Goal: Task Accomplishment & Management: Complete application form

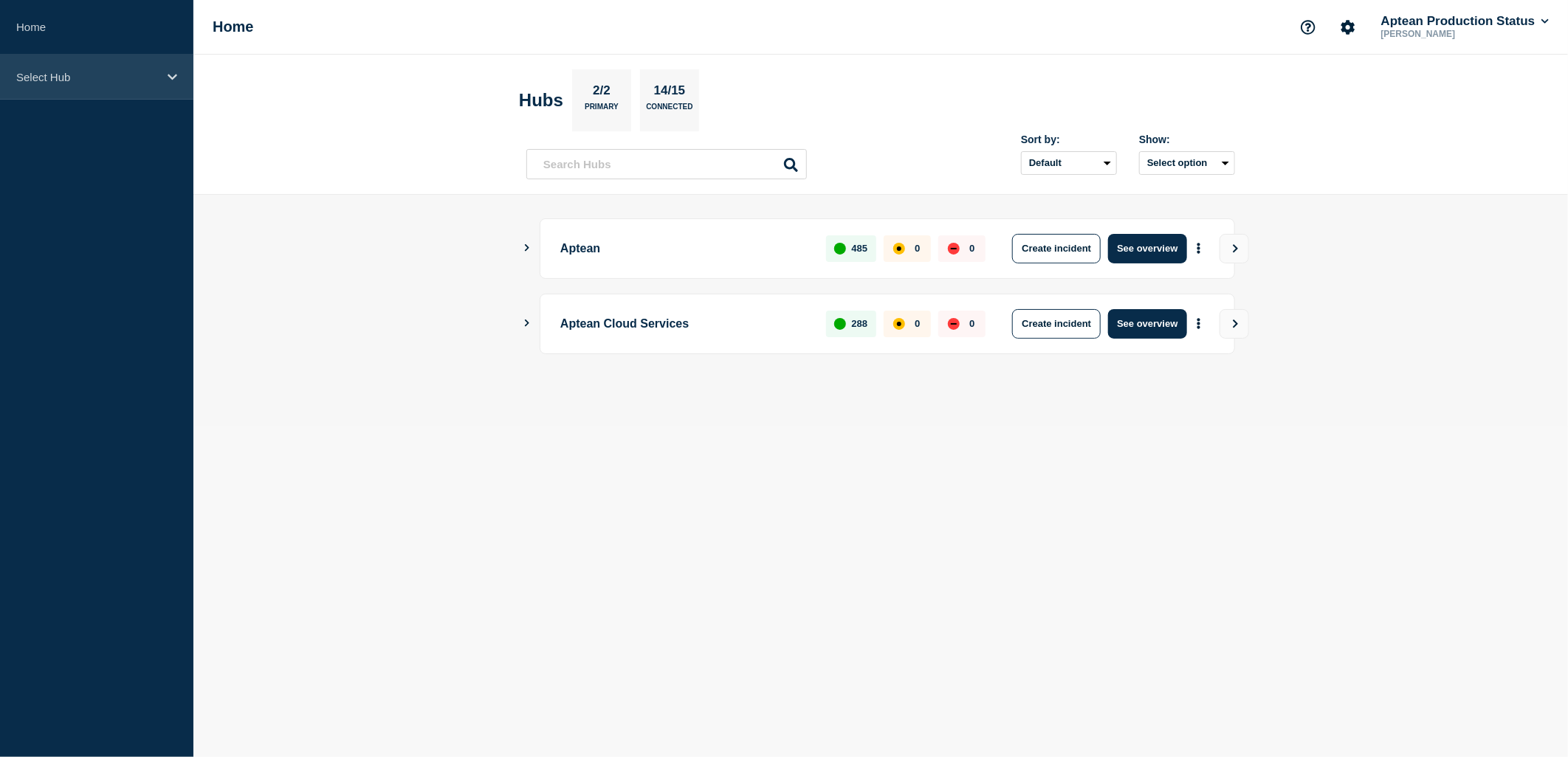
click at [157, 63] on div "Select Hub" at bounding box center [97, 77] width 194 height 45
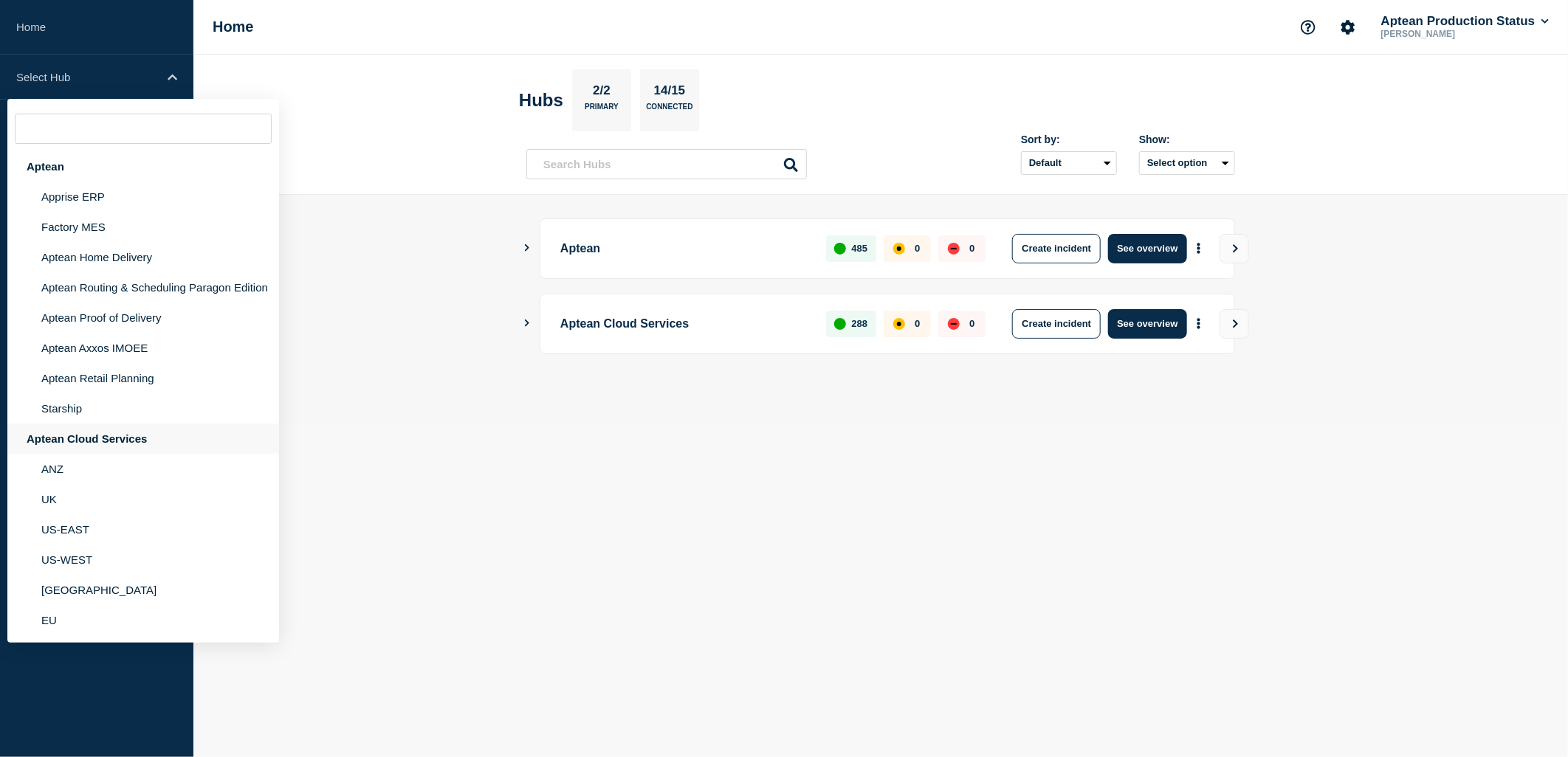
click at [168, 441] on div "Aptean Cloud Services" at bounding box center [143, 439] width 271 height 30
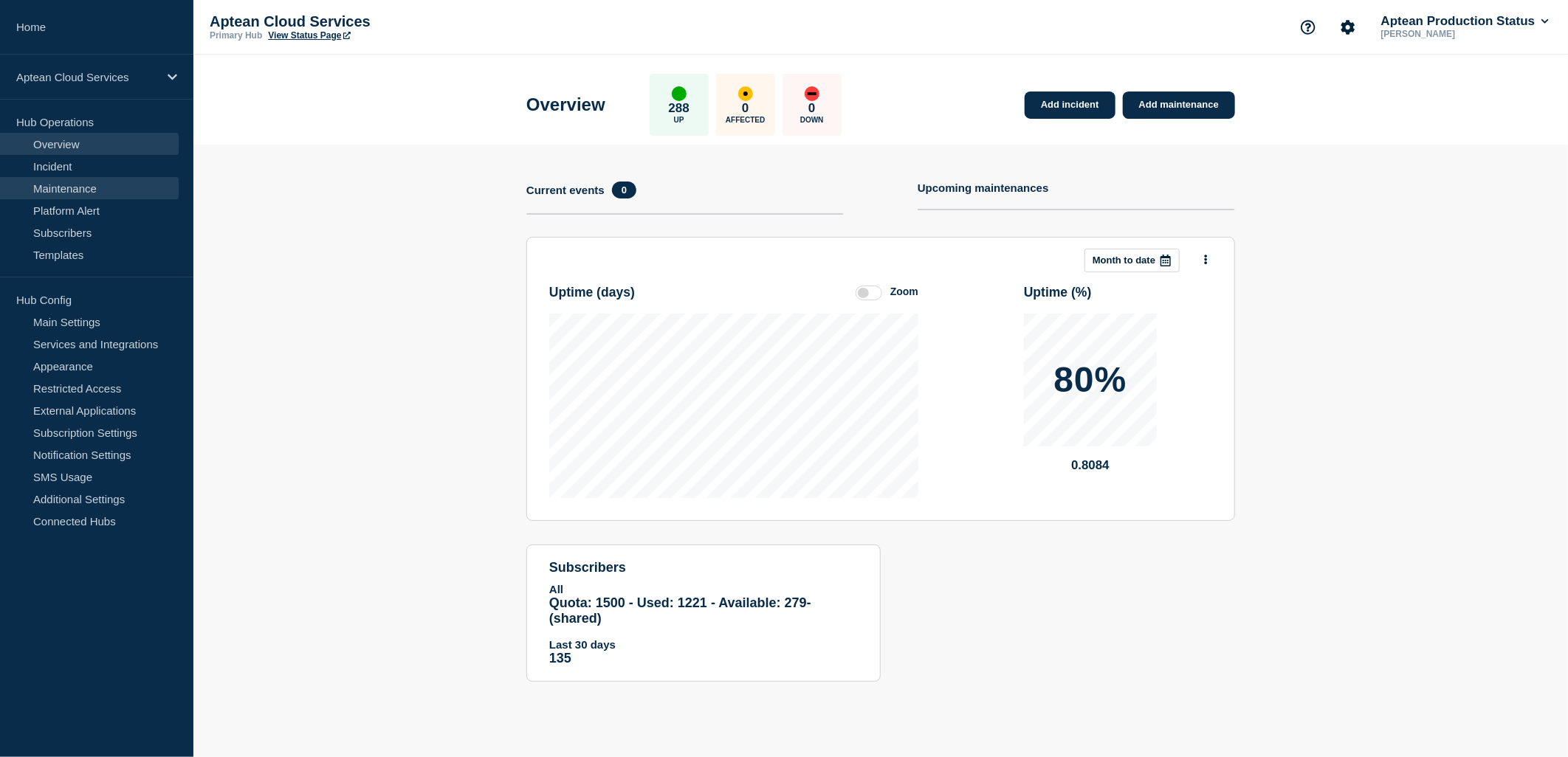
click at [95, 191] on link "Maintenance" at bounding box center [89, 188] width 178 height 22
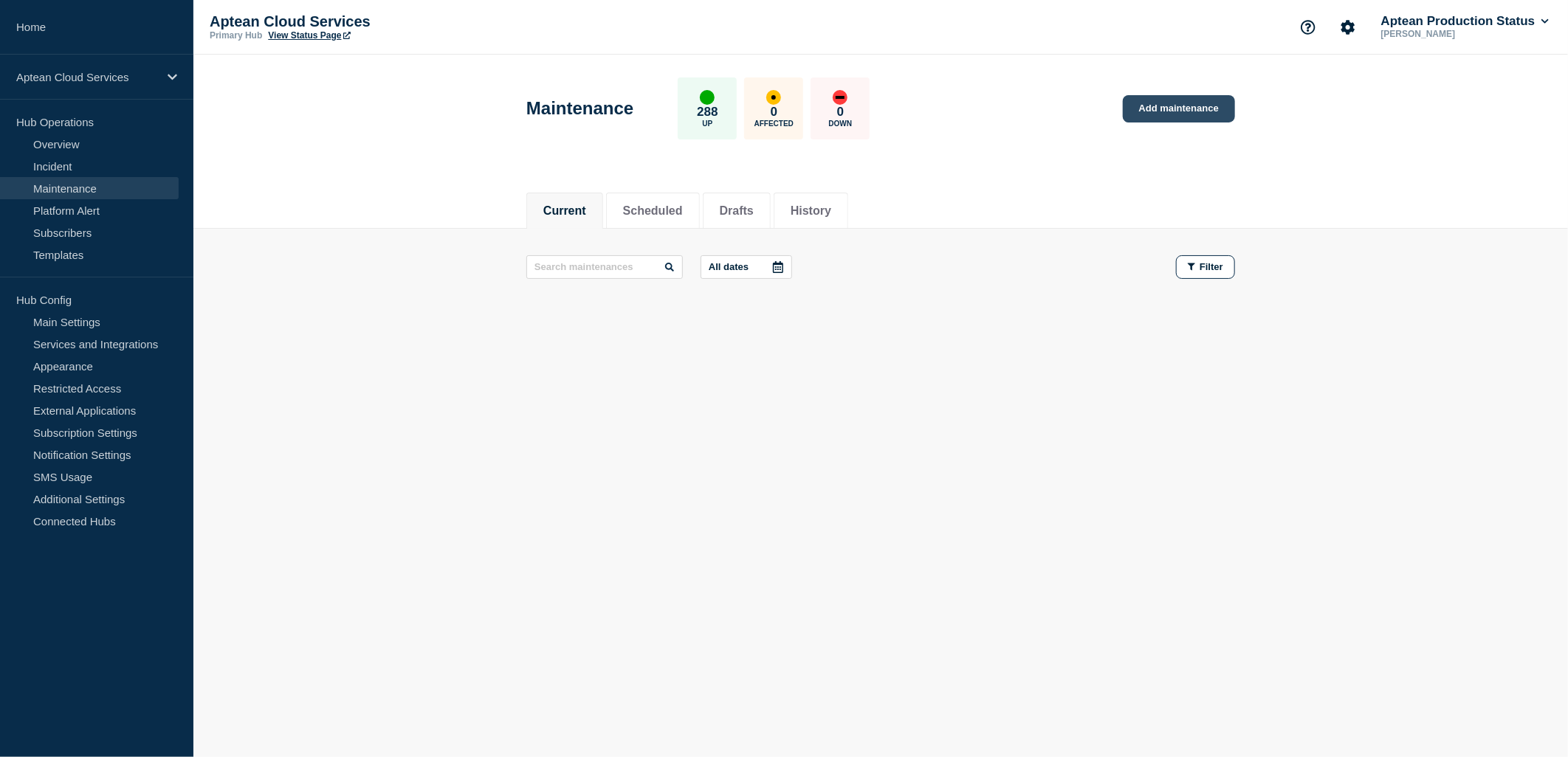
click at [1152, 108] on link "Add maintenance" at bounding box center [1179, 108] width 112 height 28
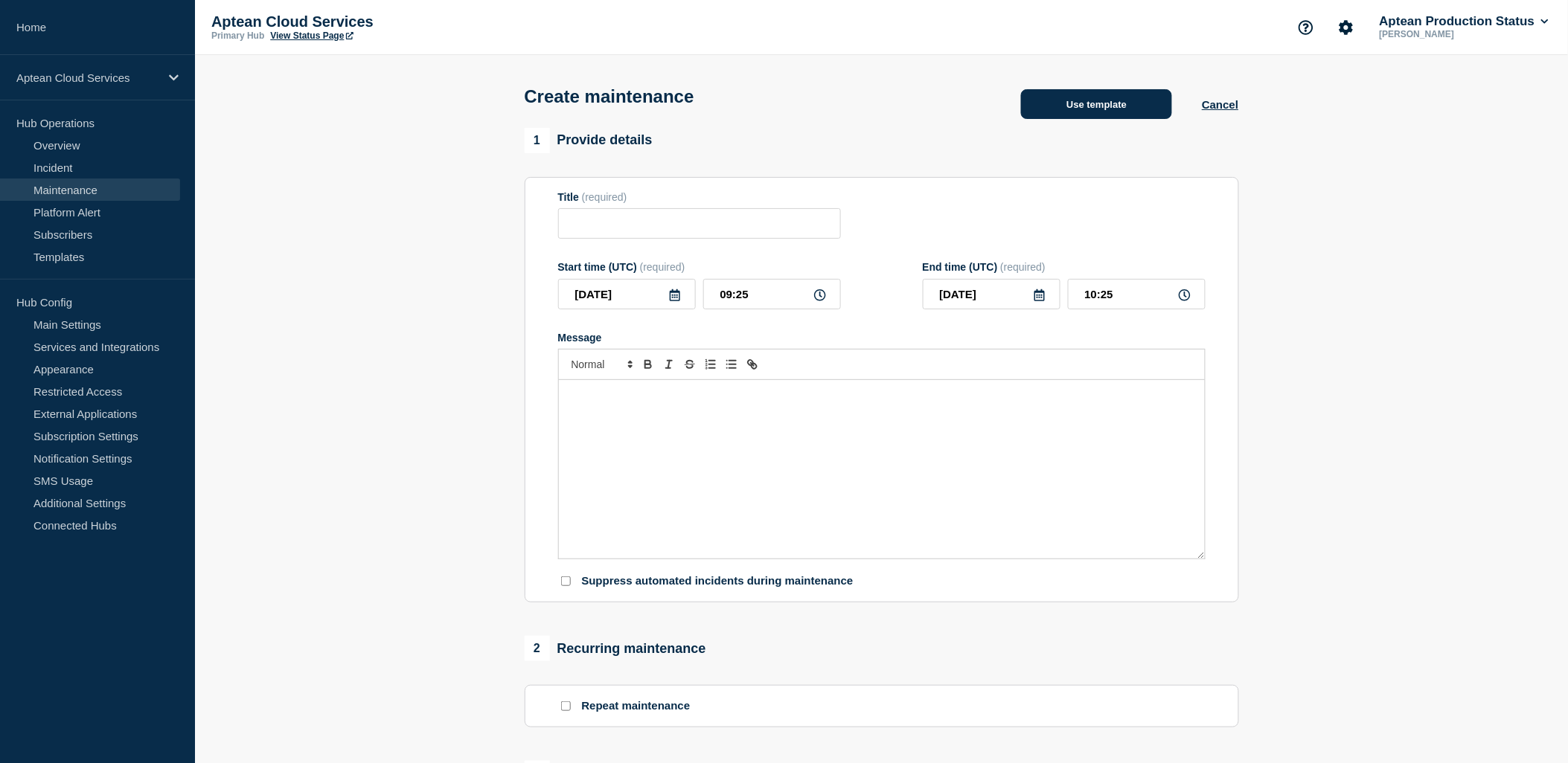
click at [1082, 120] on button "Use template" at bounding box center [1097, 103] width 151 height 30
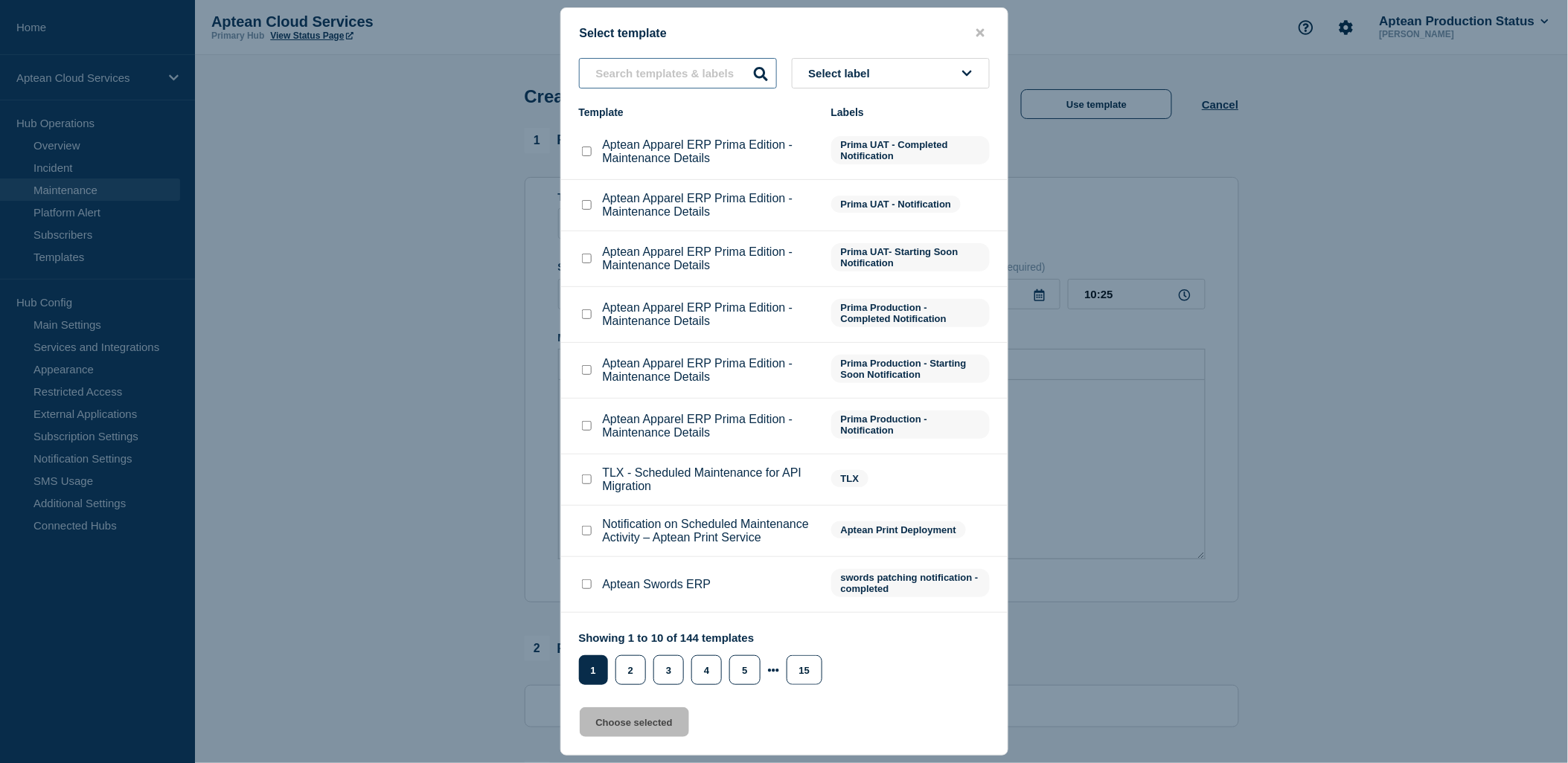
click at [646, 68] on input "text" at bounding box center [677, 74] width 198 height 31
click at [586, 209] on input "Aptean Apparel ERP Prima Edition - Maintenance Details checkbox" at bounding box center [587, 205] width 10 height 10
checkbox input "true"
click at [630, 725] on button "Choose selected" at bounding box center [634, 722] width 109 height 30
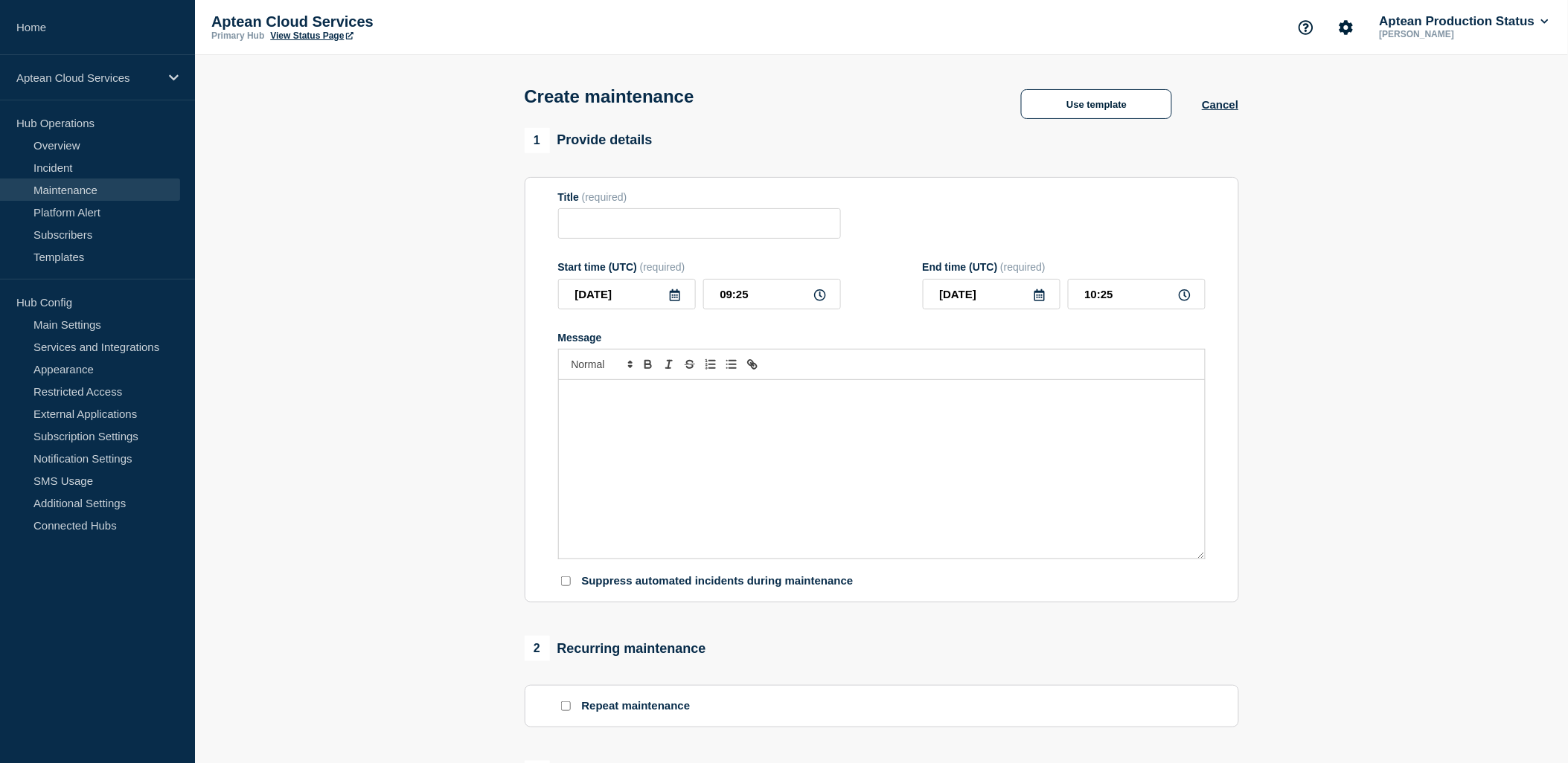
type input "Aptean Apparel ERP Prima Edition - Maintenance Details"
type input "13:25"
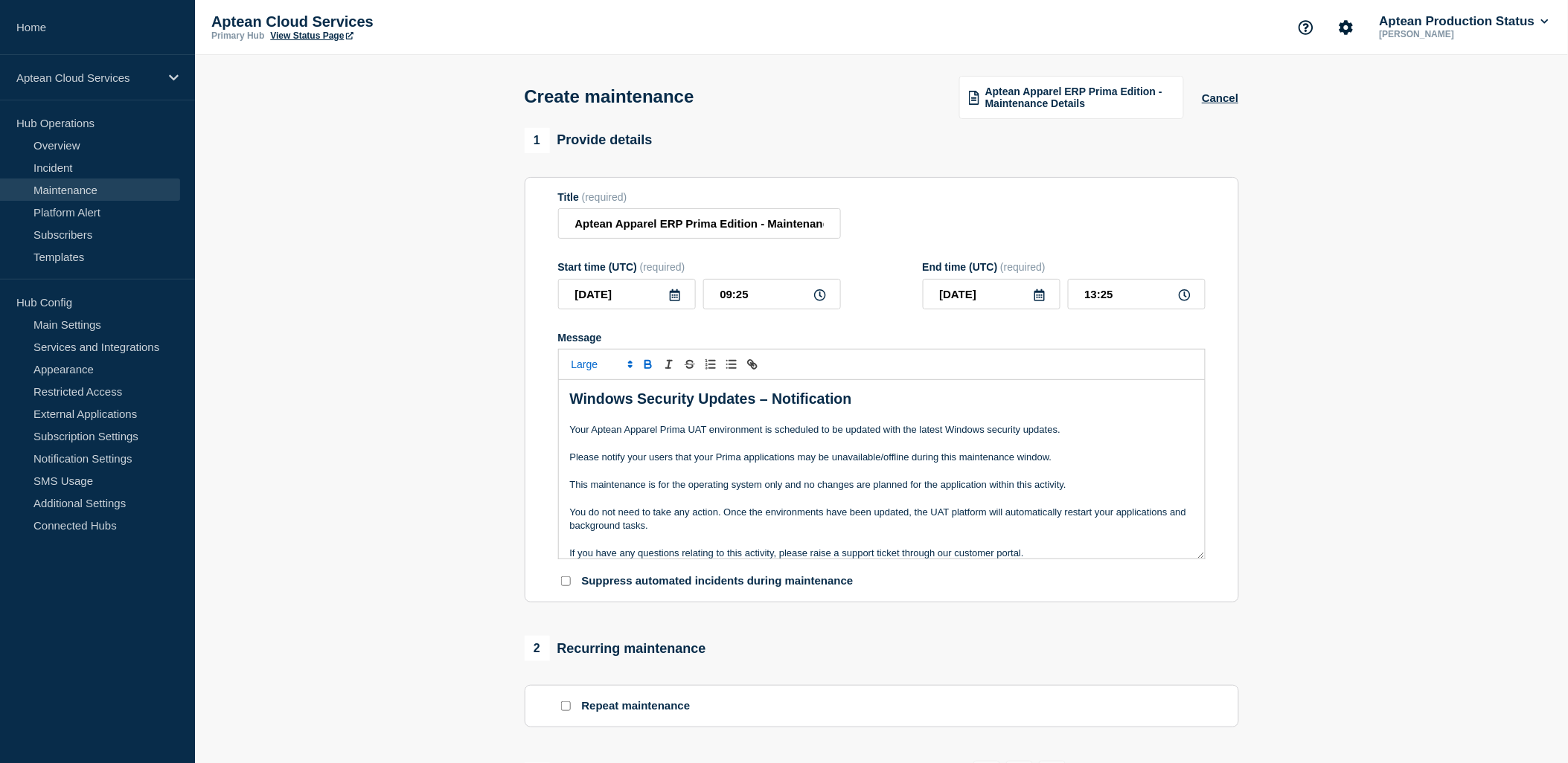
click at [674, 301] on icon at bounding box center [675, 295] width 11 height 11
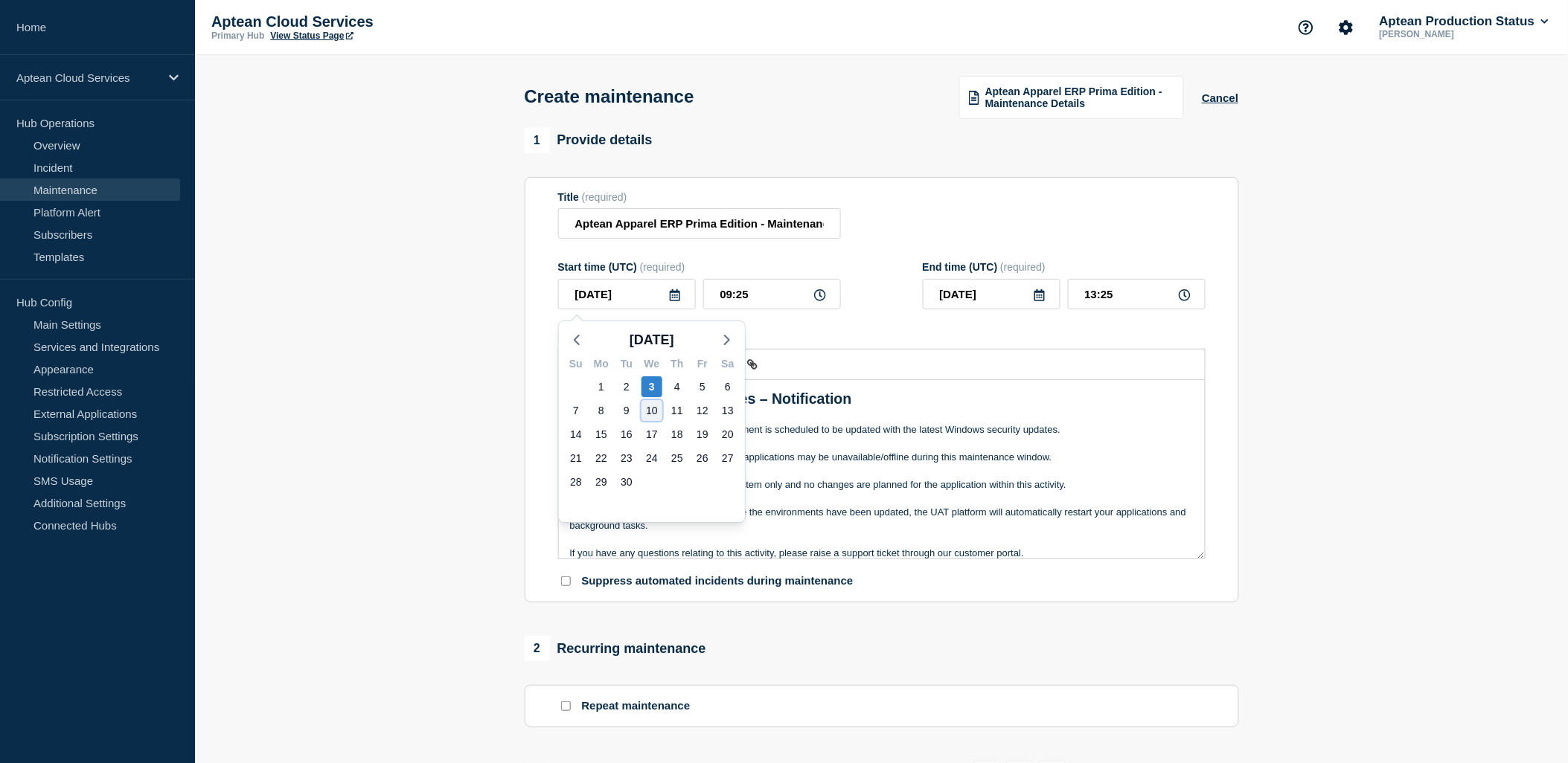
click at [655, 404] on div "10" at bounding box center [652, 411] width 21 height 21
type input "2025-09-10"
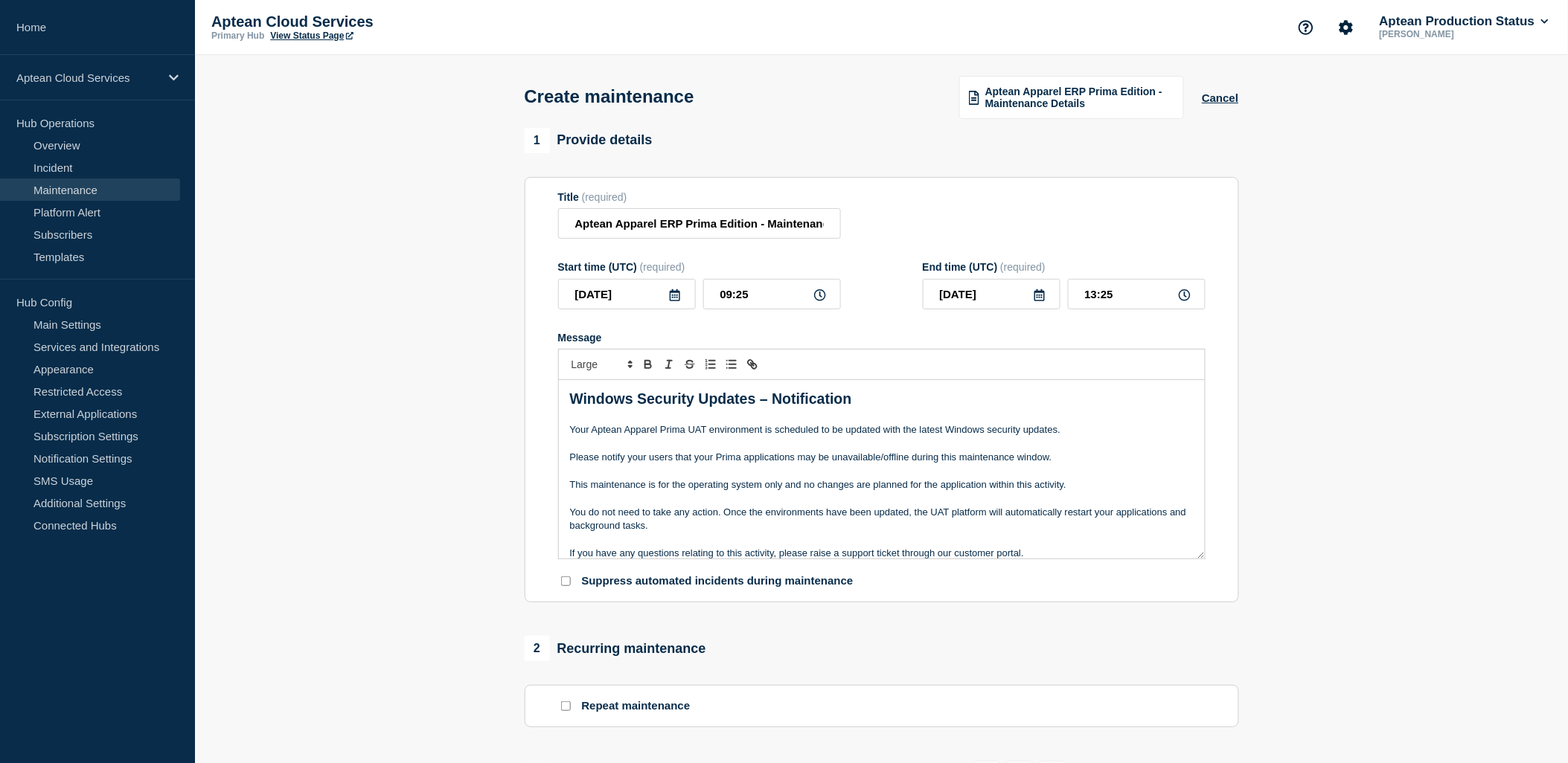
click at [673, 299] on icon at bounding box center [675, 295] width 11 height 11
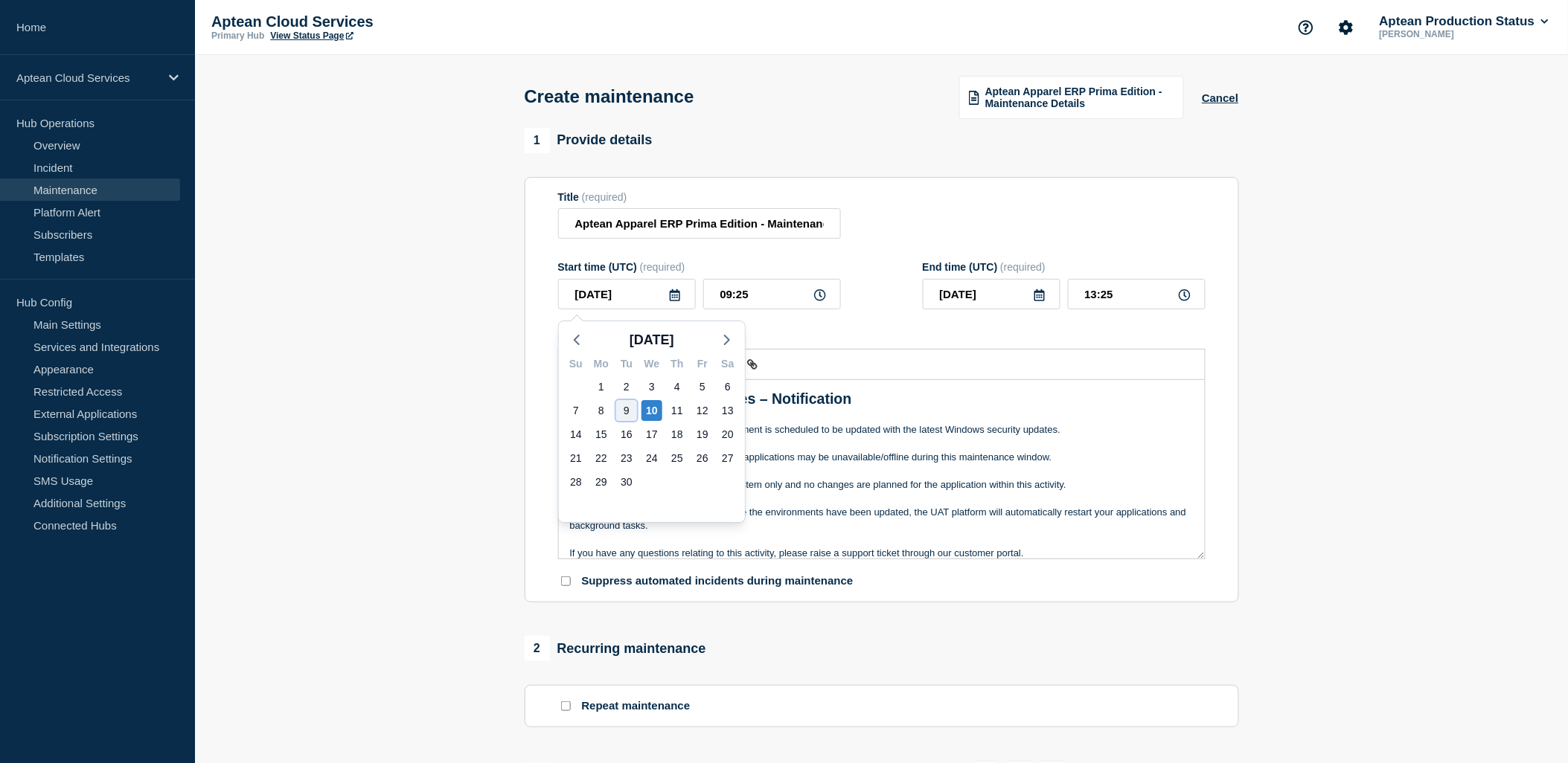
click at [625, 407] on div "9" at bounding box center [626, 411] width 21 height 21
type input "2025-09-09"
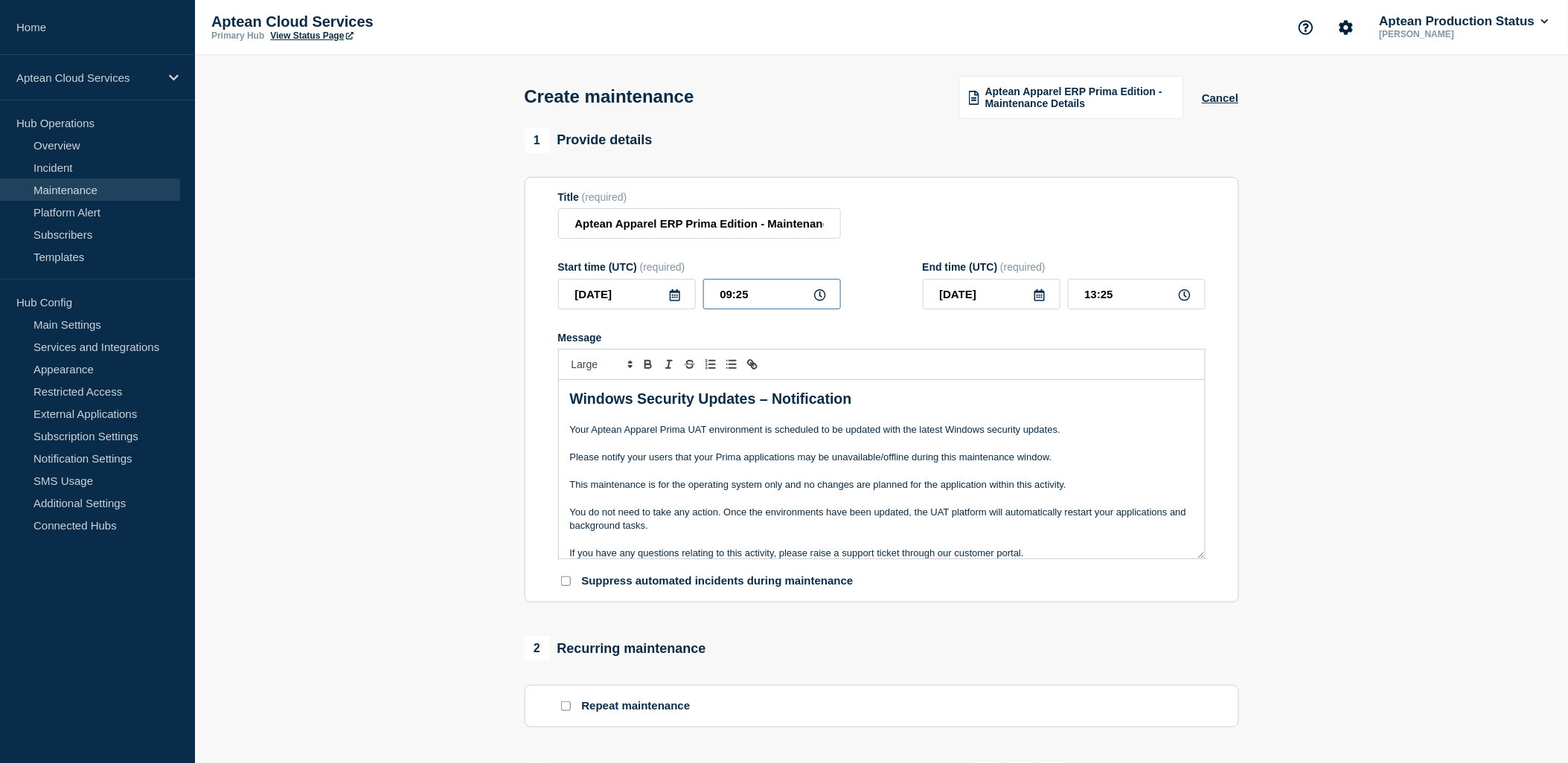
click at [769, 299] on input "09:25" at bounding box center [772, 294] width 138 height 31
click at [725, 300] on input "09:25" at bounding box center [772, 294] width 138 height 31
type input "11:25"
type input "15:25"
type input "11:00"
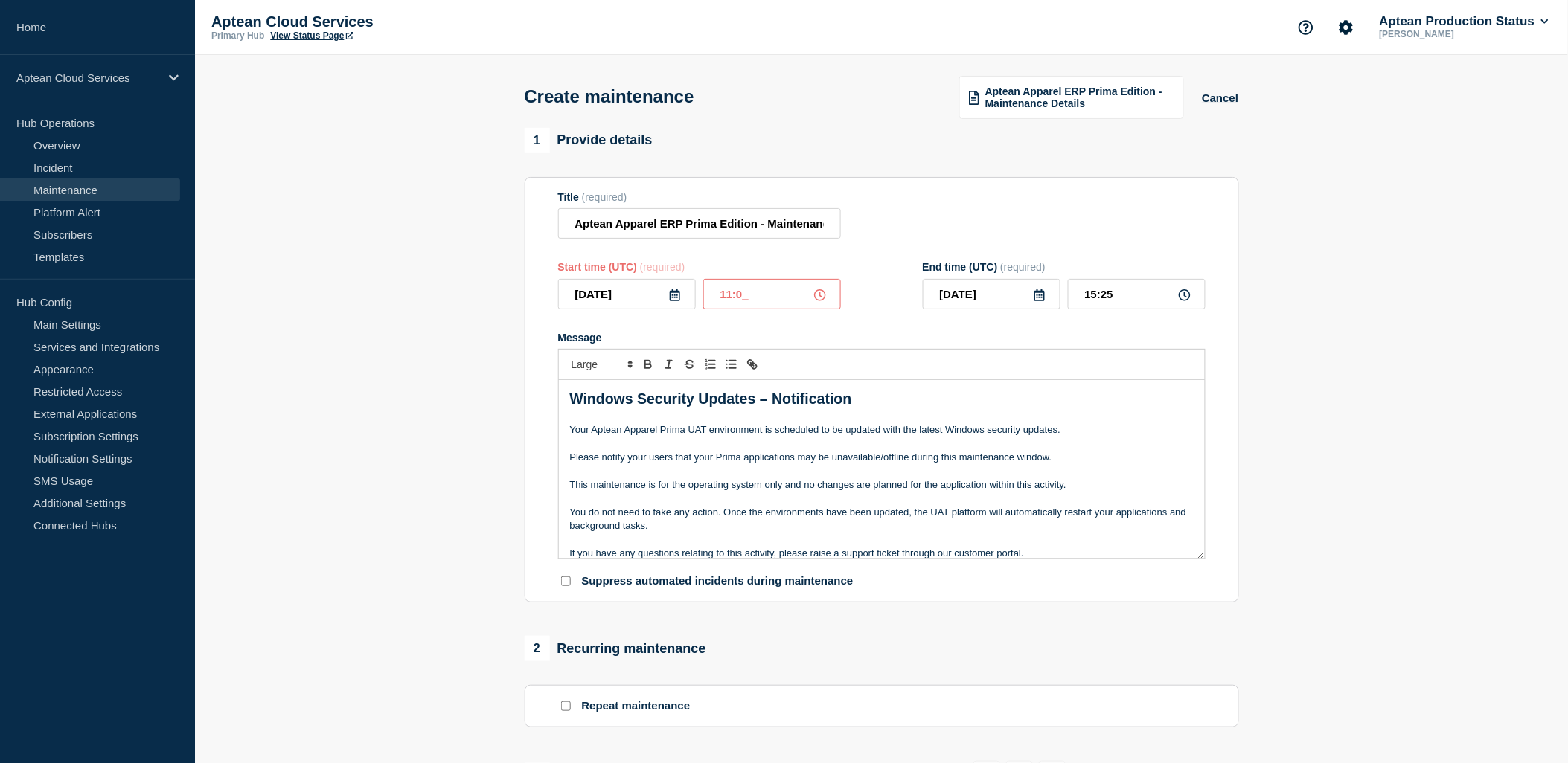
type input "15:00"
click at [1159, 172] on div "1 Provide details Title (required) Aptean Apparel ERP Prima Edition - Maintenan…" at bounding box center [882, 365] width 714 height 475
click at [730, 303] on input "11:00" at bounding box center [772, 294] width 138 height 31
type input "23:00"
type input "2025-09-10"
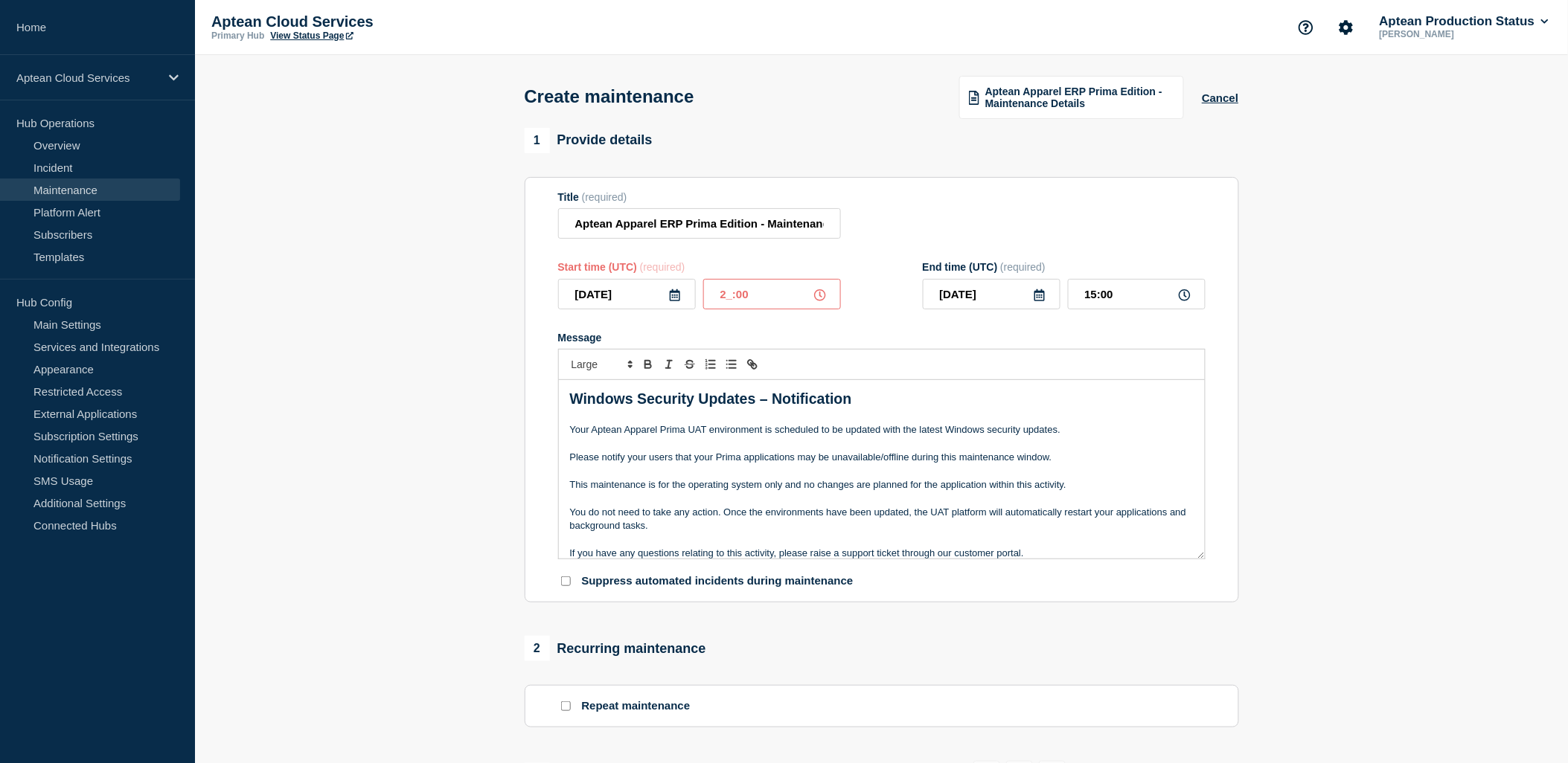
type input "03:00"
click at [889, 211] on div "Title (required) Aptean Apparel ERP Prima Edition - Maintenance Details" at bounding box center [882, 215] width 647 height 49
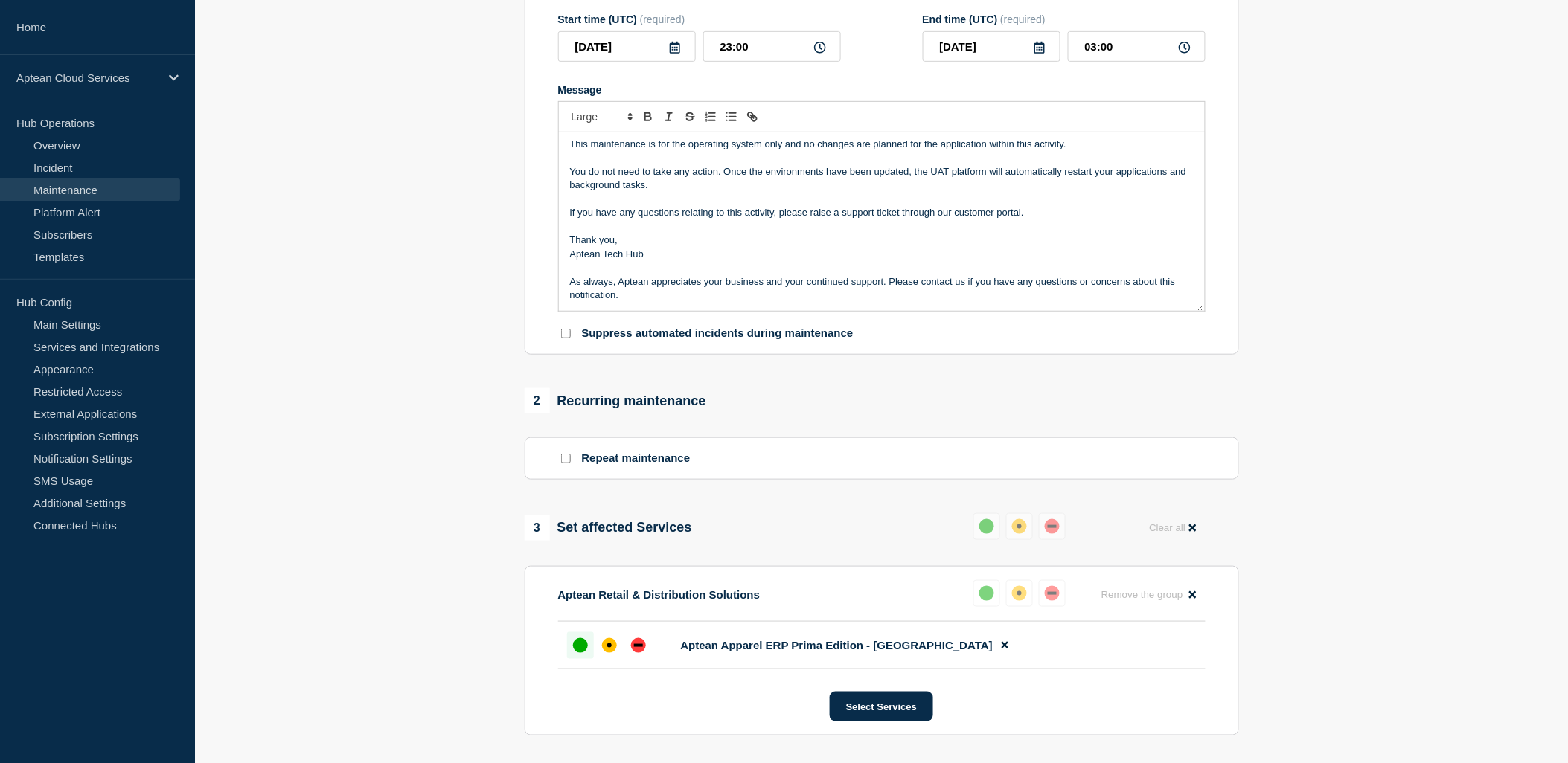
scroll to position [413, 0]
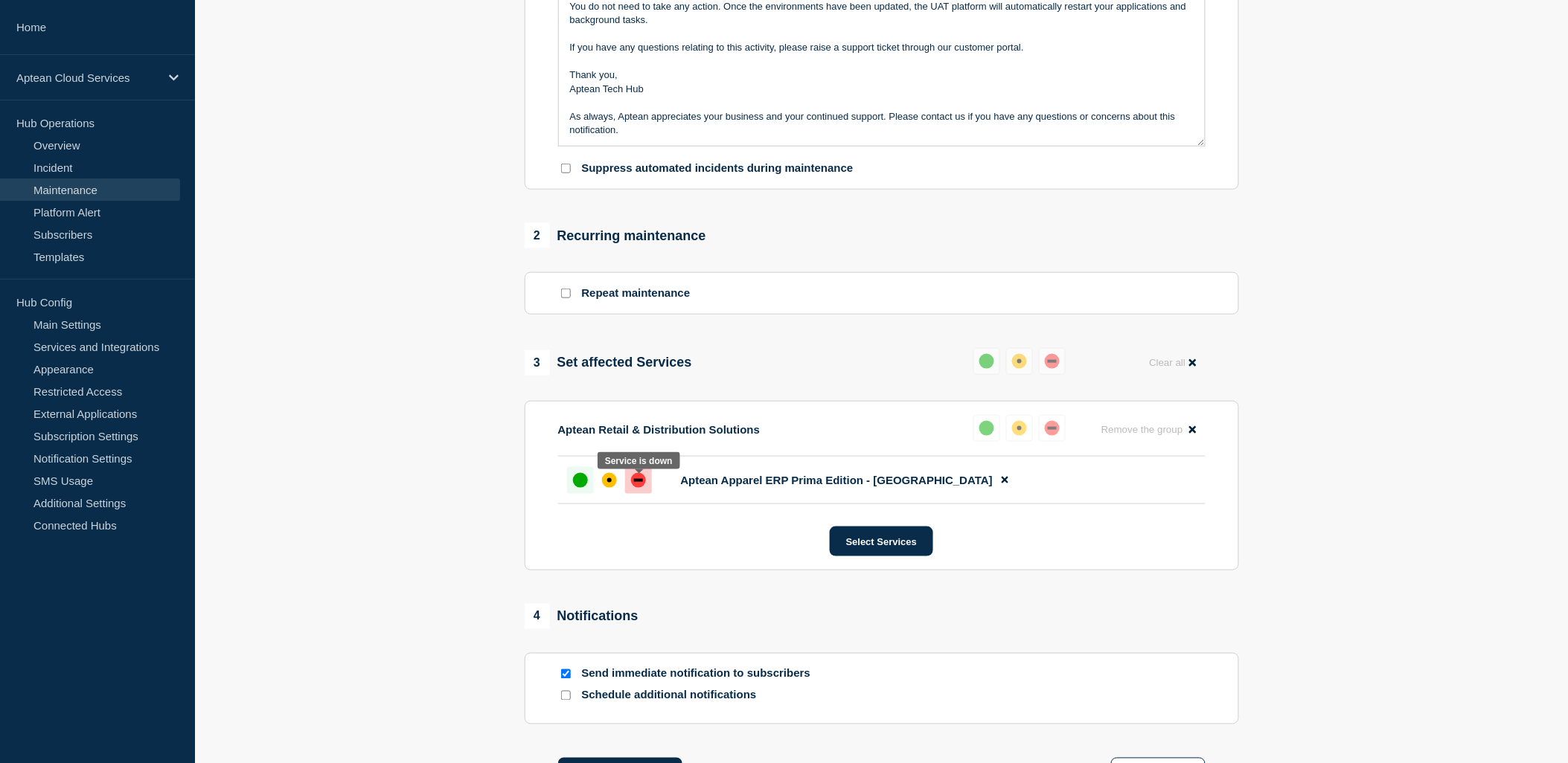
click at [635, 488] on div "down" at bounding box center [639, 481] width 15 height 15
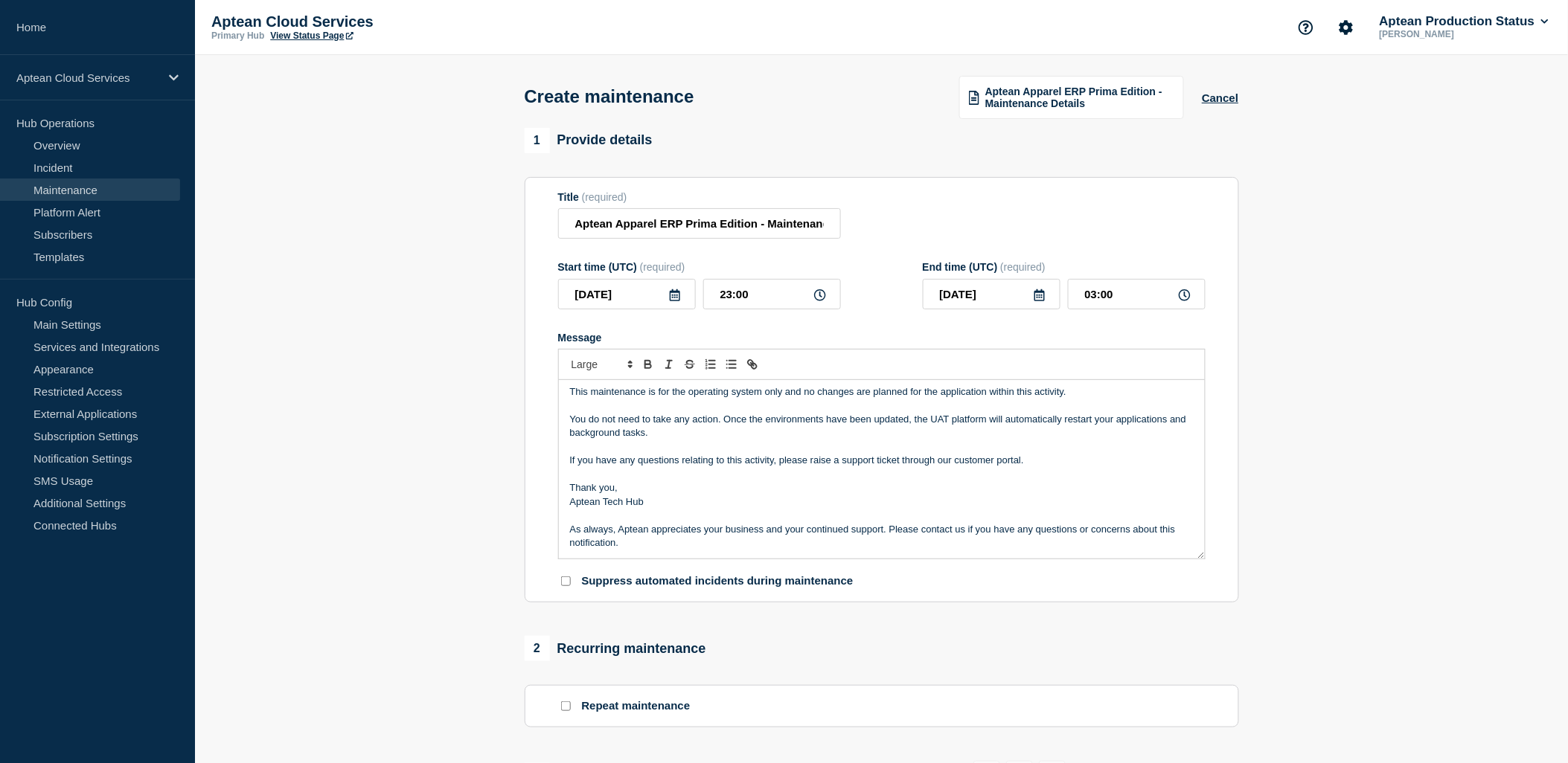
click at [322, 39] on link "View Status Page" at bounding box center [312, 35] width 82 height 11
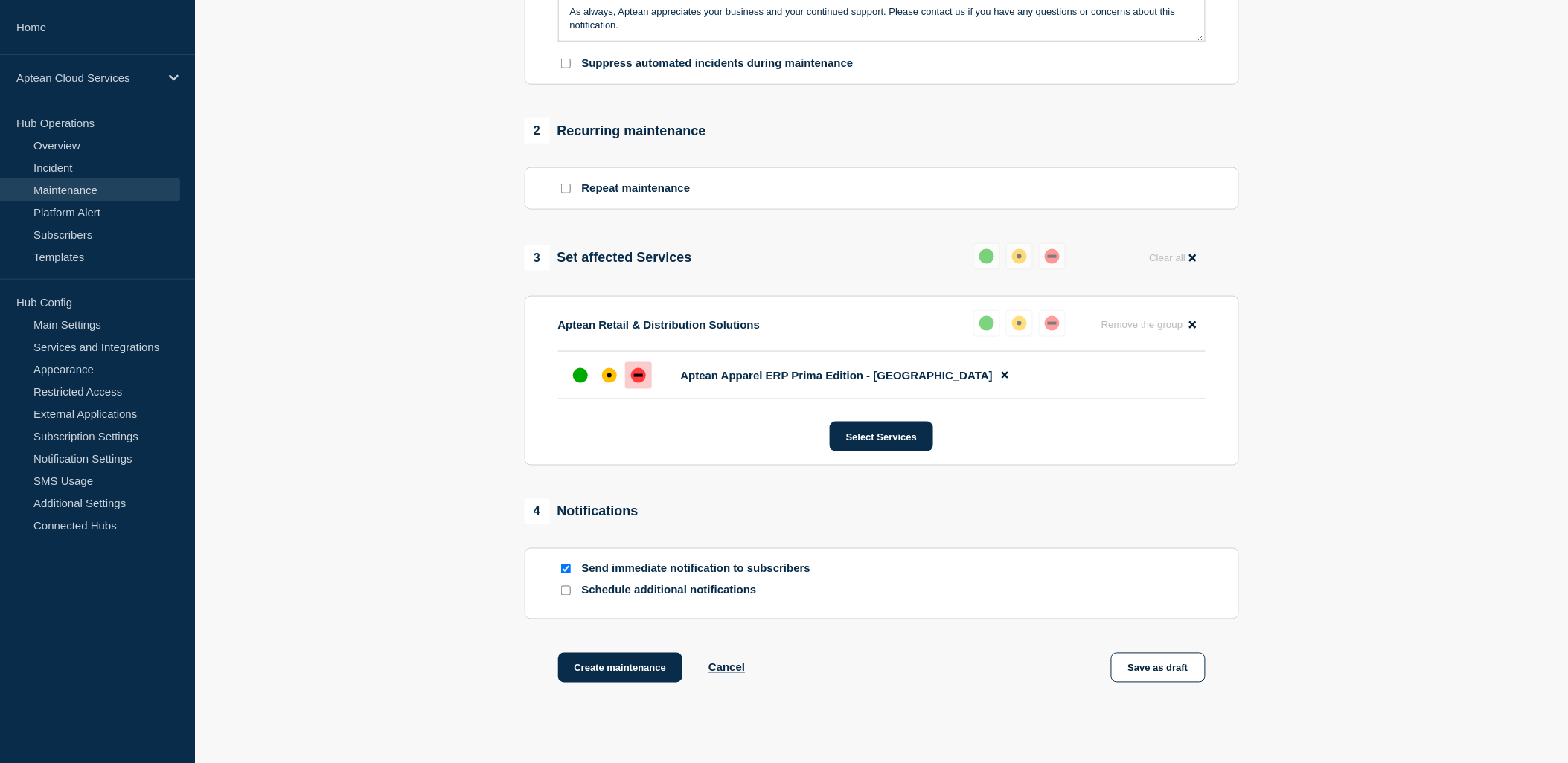
scroll to position [614, 0]
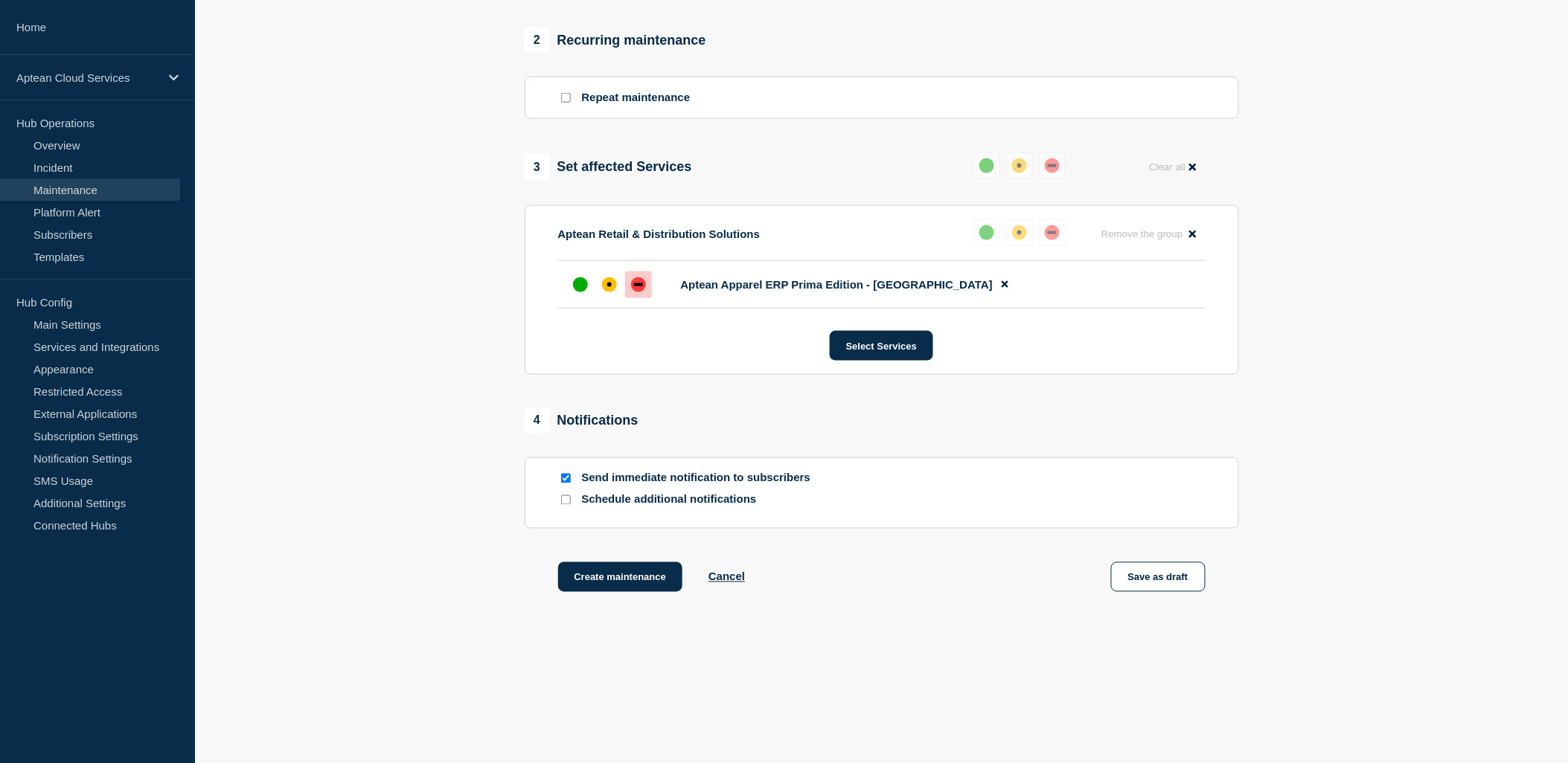
click at [615, 503] on p "Schedule additional notifications" at bounding box center [701, 500] width 238 height 14
click at [562, 501] on input "Schedule additional notifications" at bounding box center [566, 500] width 10 height 10
checkbox input "true"
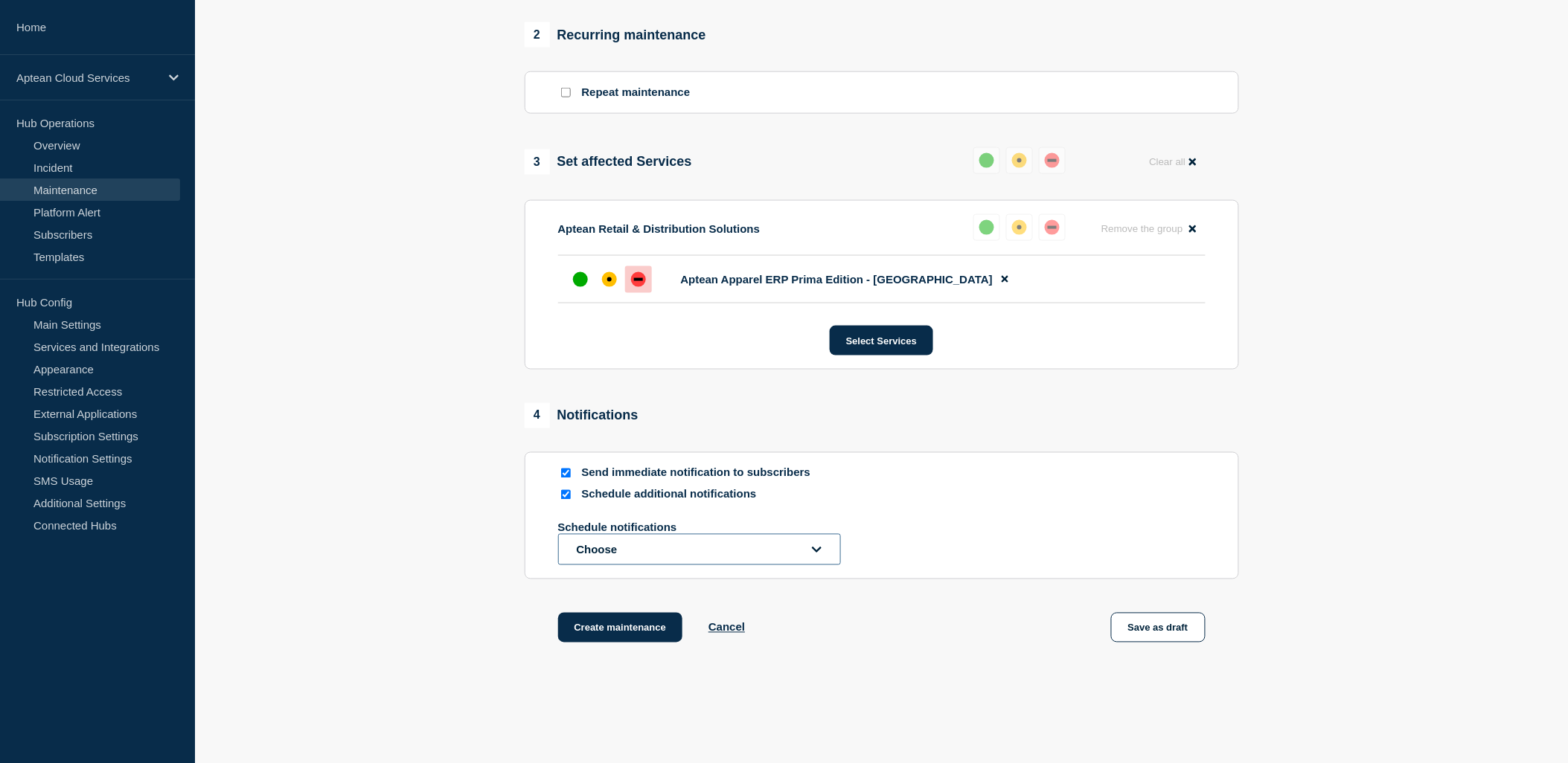
click at [673, 559] on button "Choose" at bounding box center [700, 550] width 283 height 32
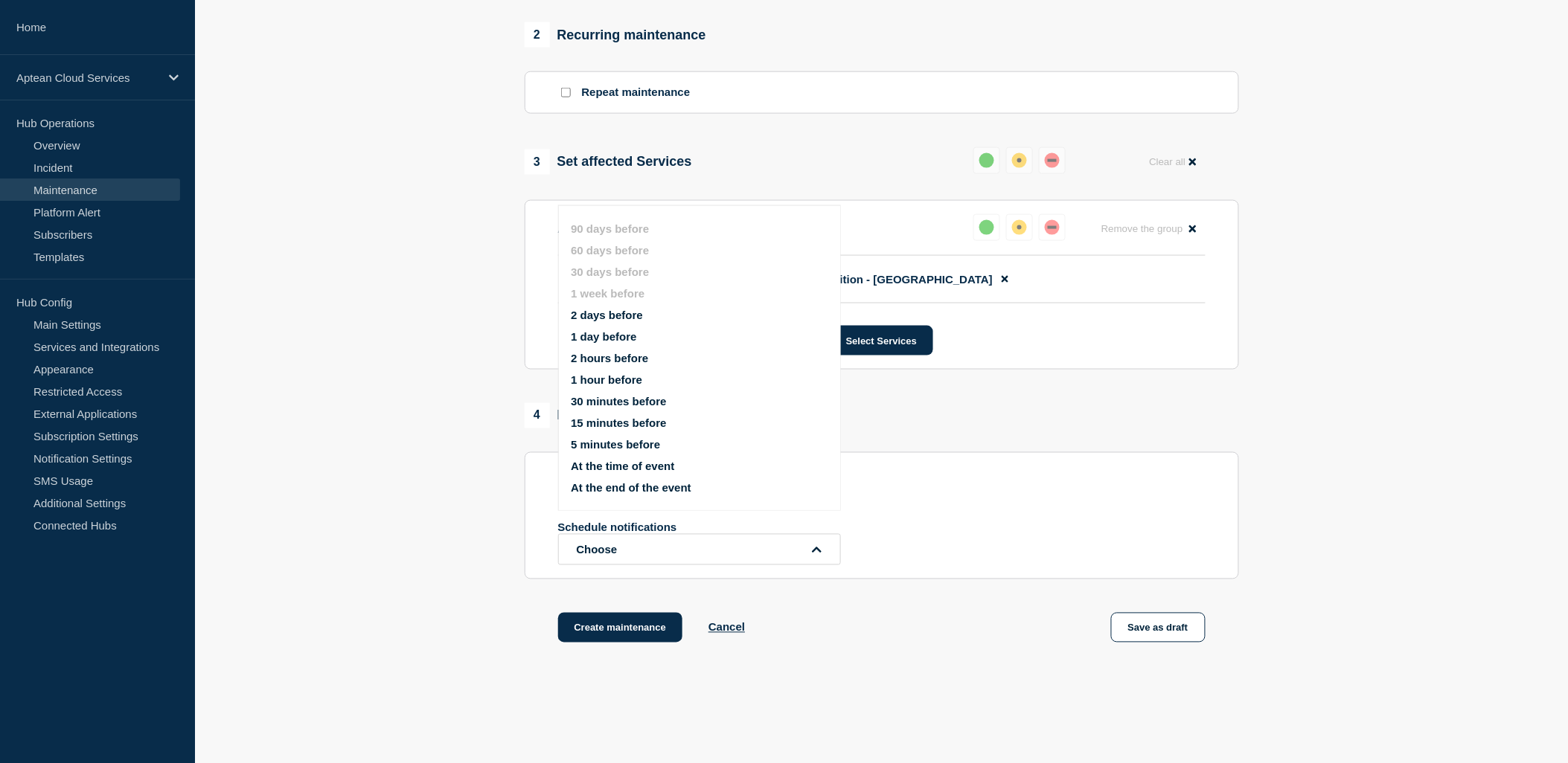
click at [599, 336] on button "1 day before" at bounding box center [603, 337] width 65 height 12
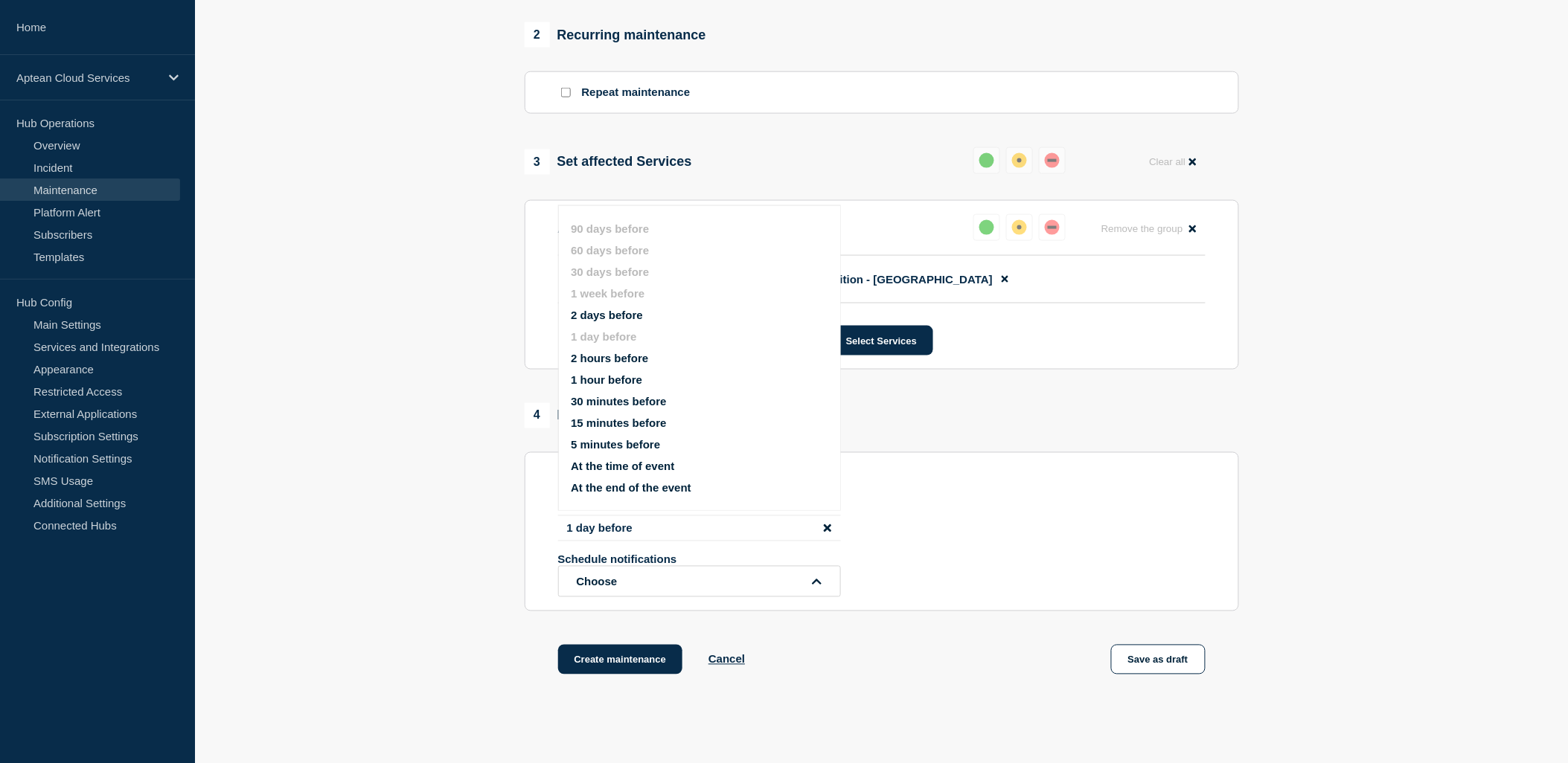
click at [1054, 428] on div "4 Notifications" at bounding box center [882, 416] width 714 height 25
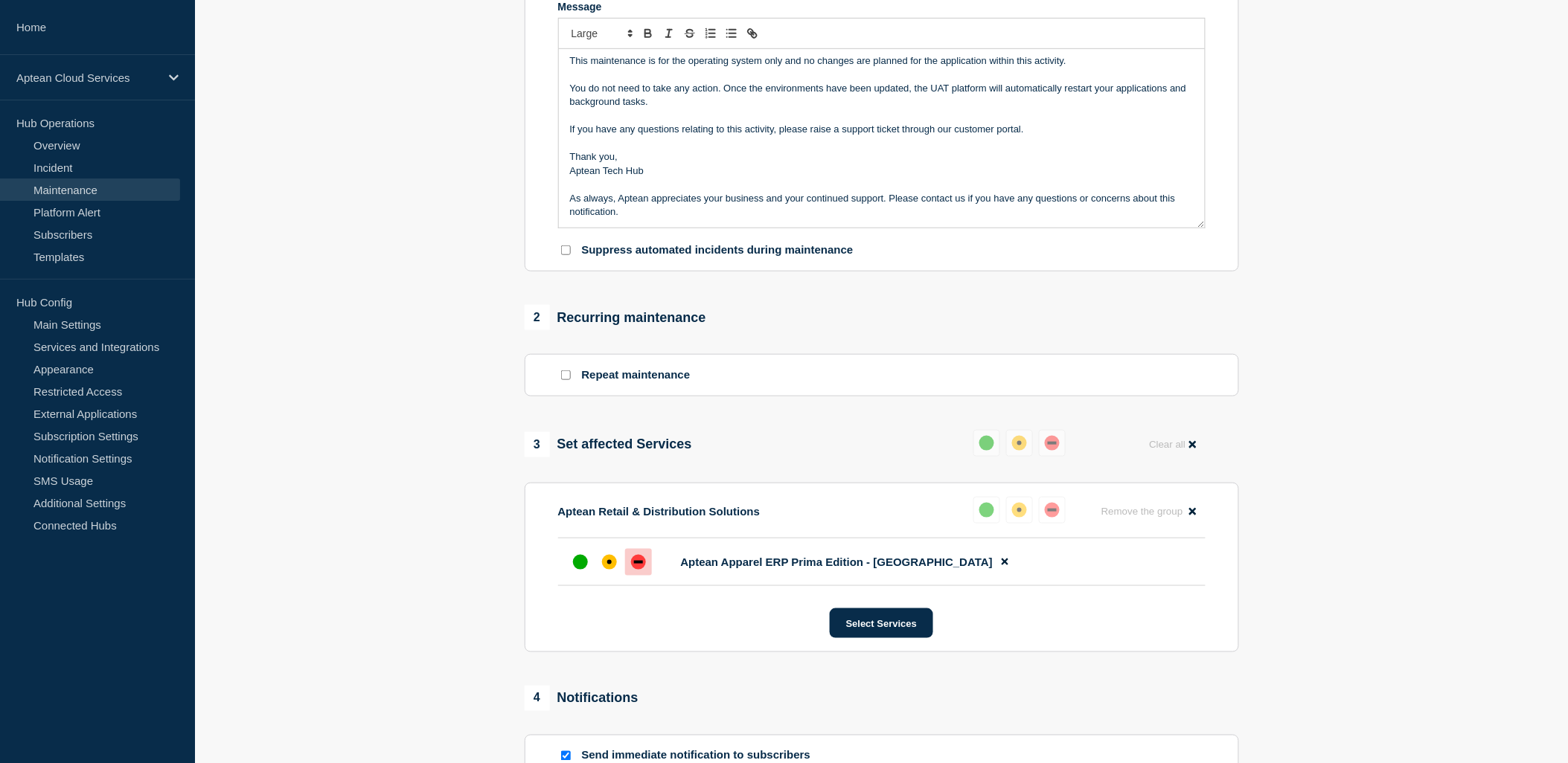
scroll to position [495, 0]
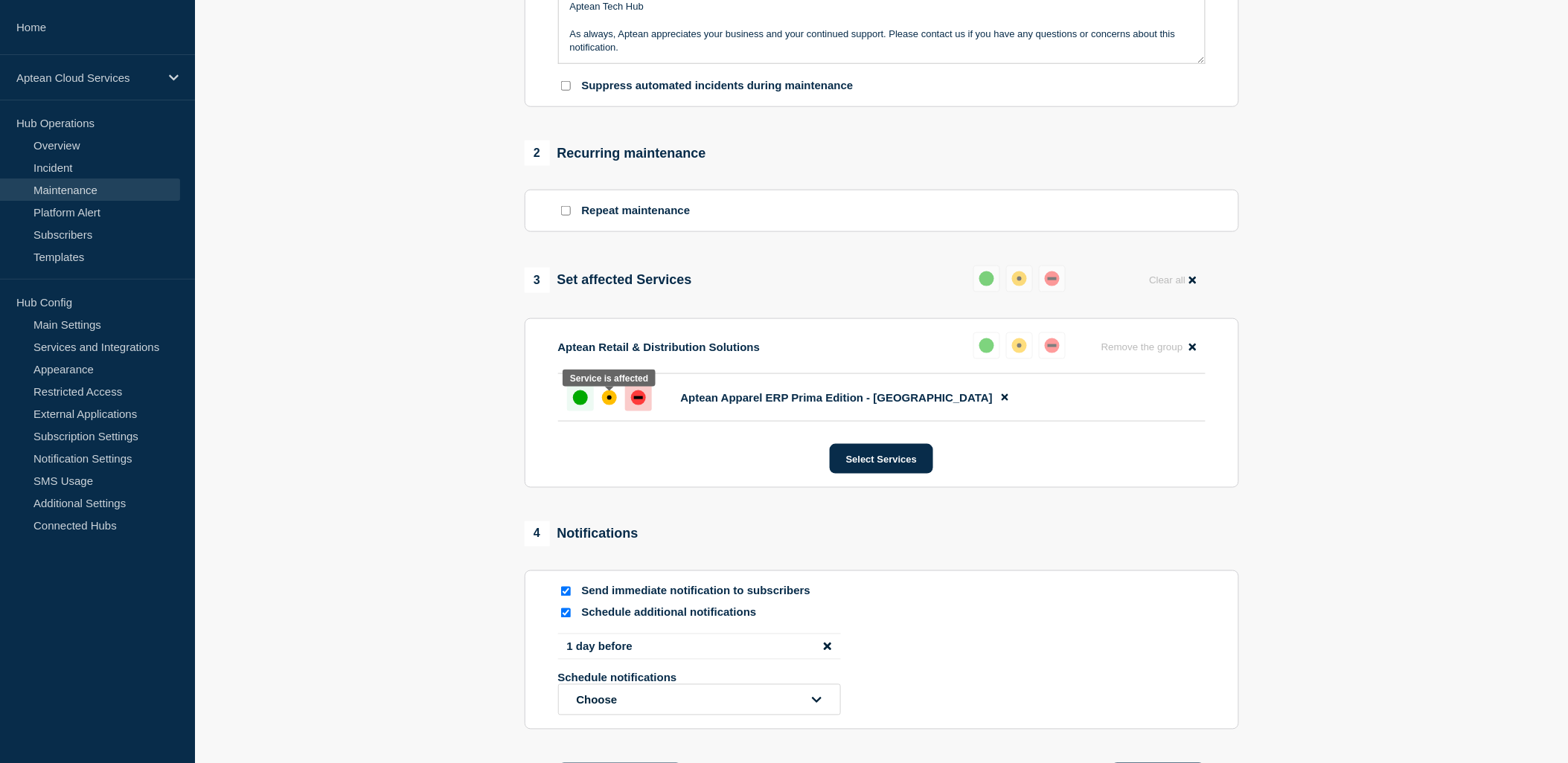
click at [578, 398] on div "up" at bounding box center [580, 399] width 15 height 15
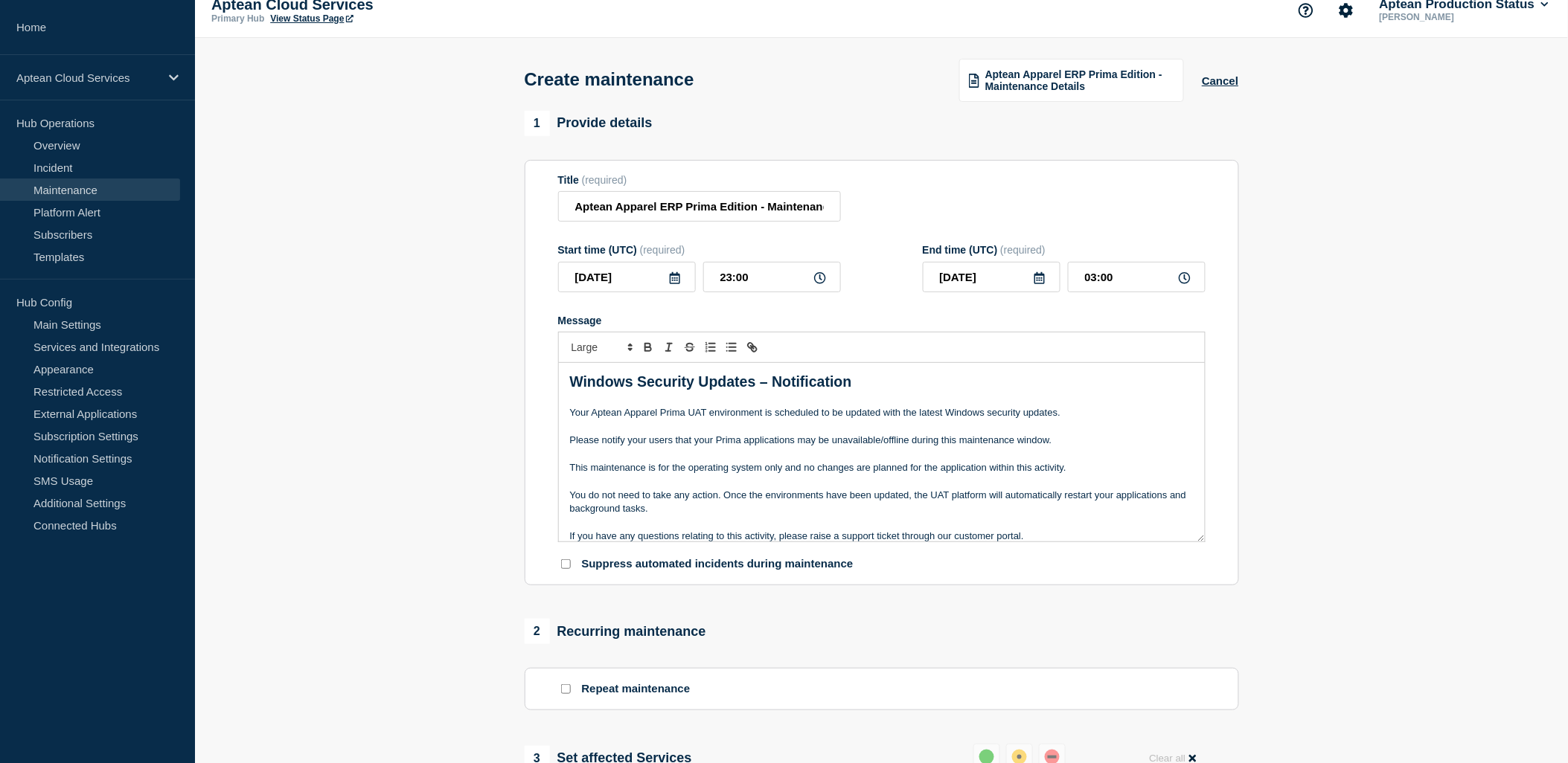
scroll to position [0, 0]
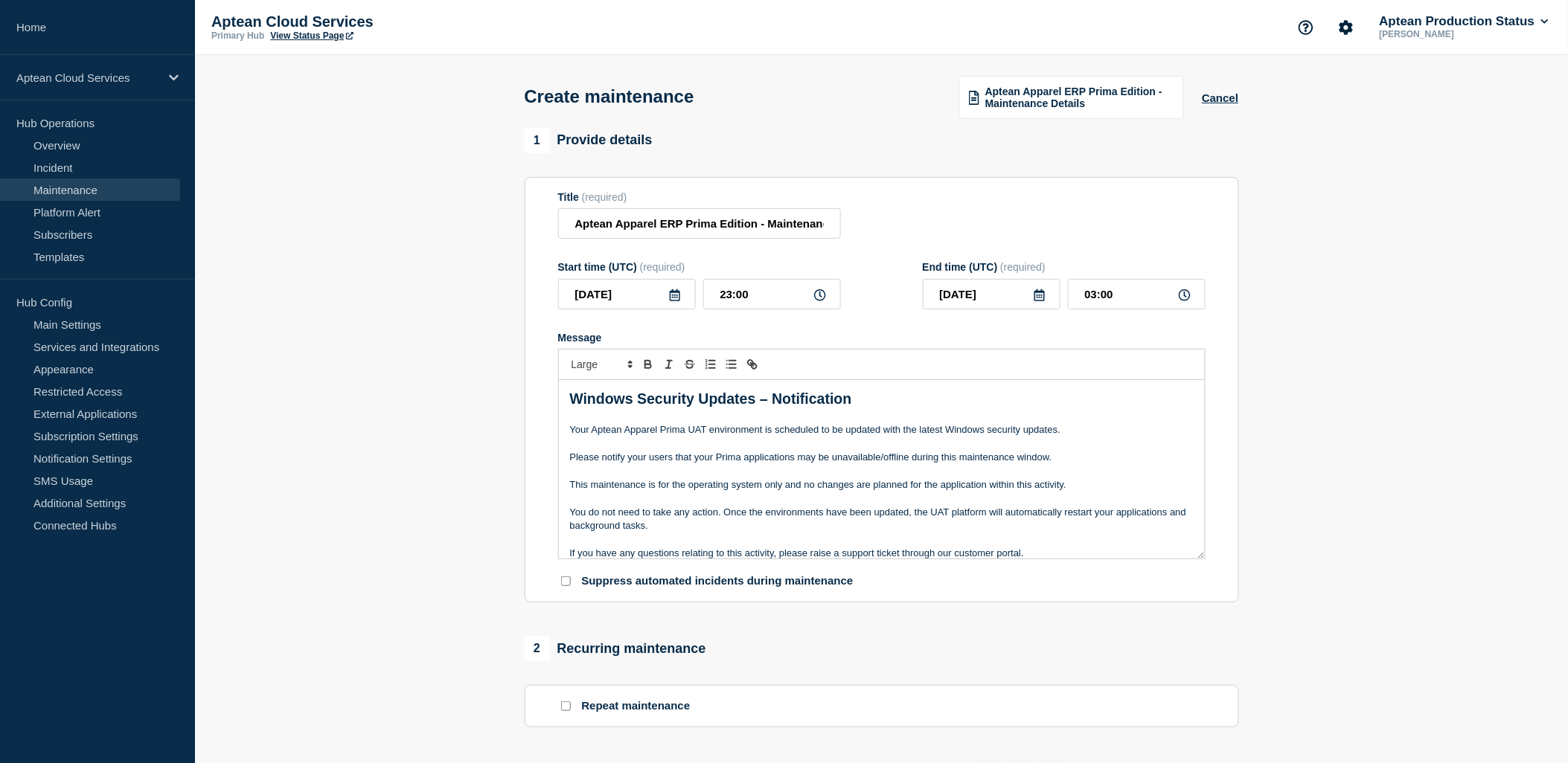
click at [675, 300] on icon at bounding box center [674, 295] width 11 height 11
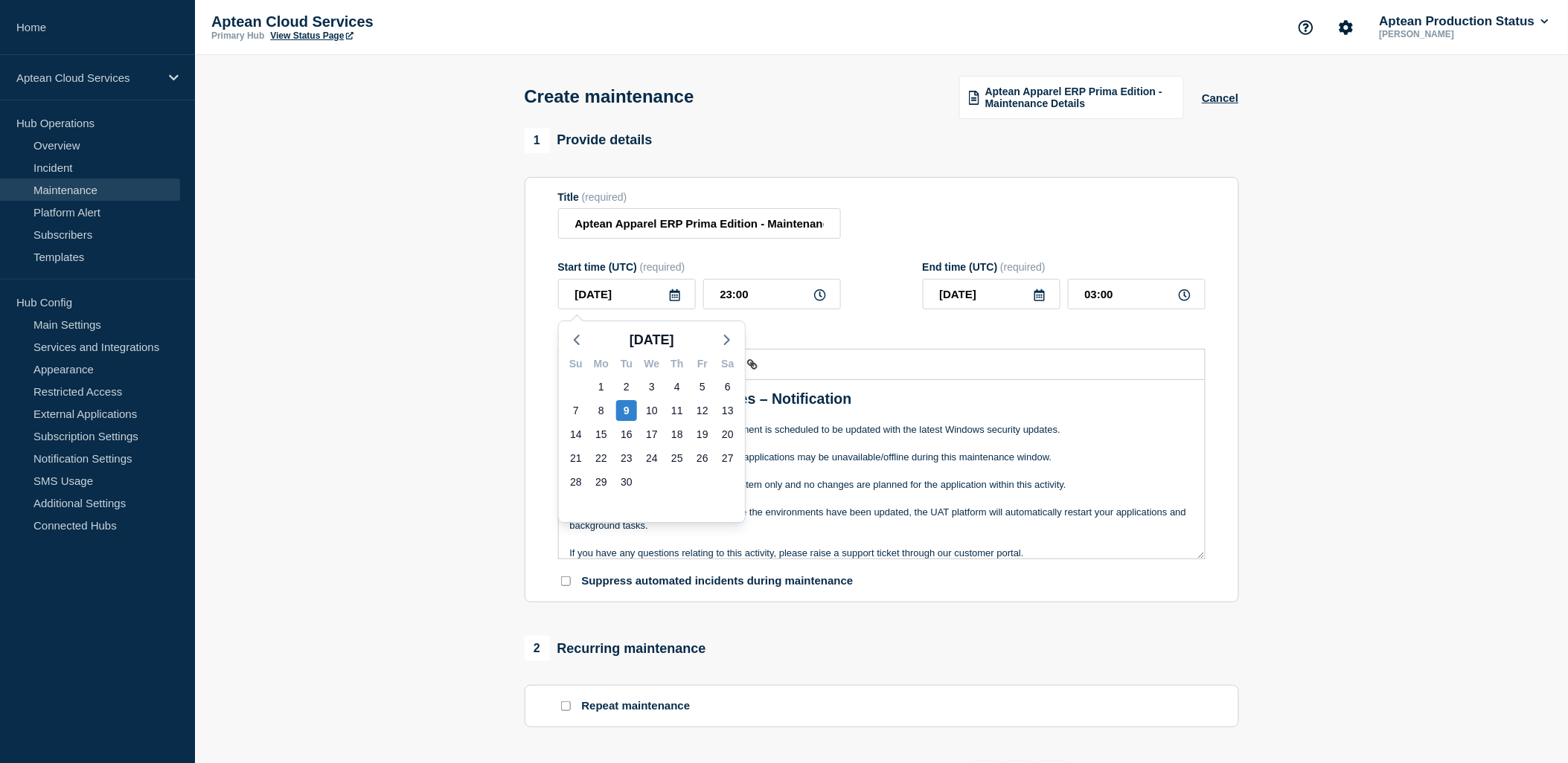
click at [435, 361] on section "1 Provide details Title (required) Aptean Apparel ERP Prima Edition - Maintenan…" at bounding box center [882, 728] width 1373 height 1199
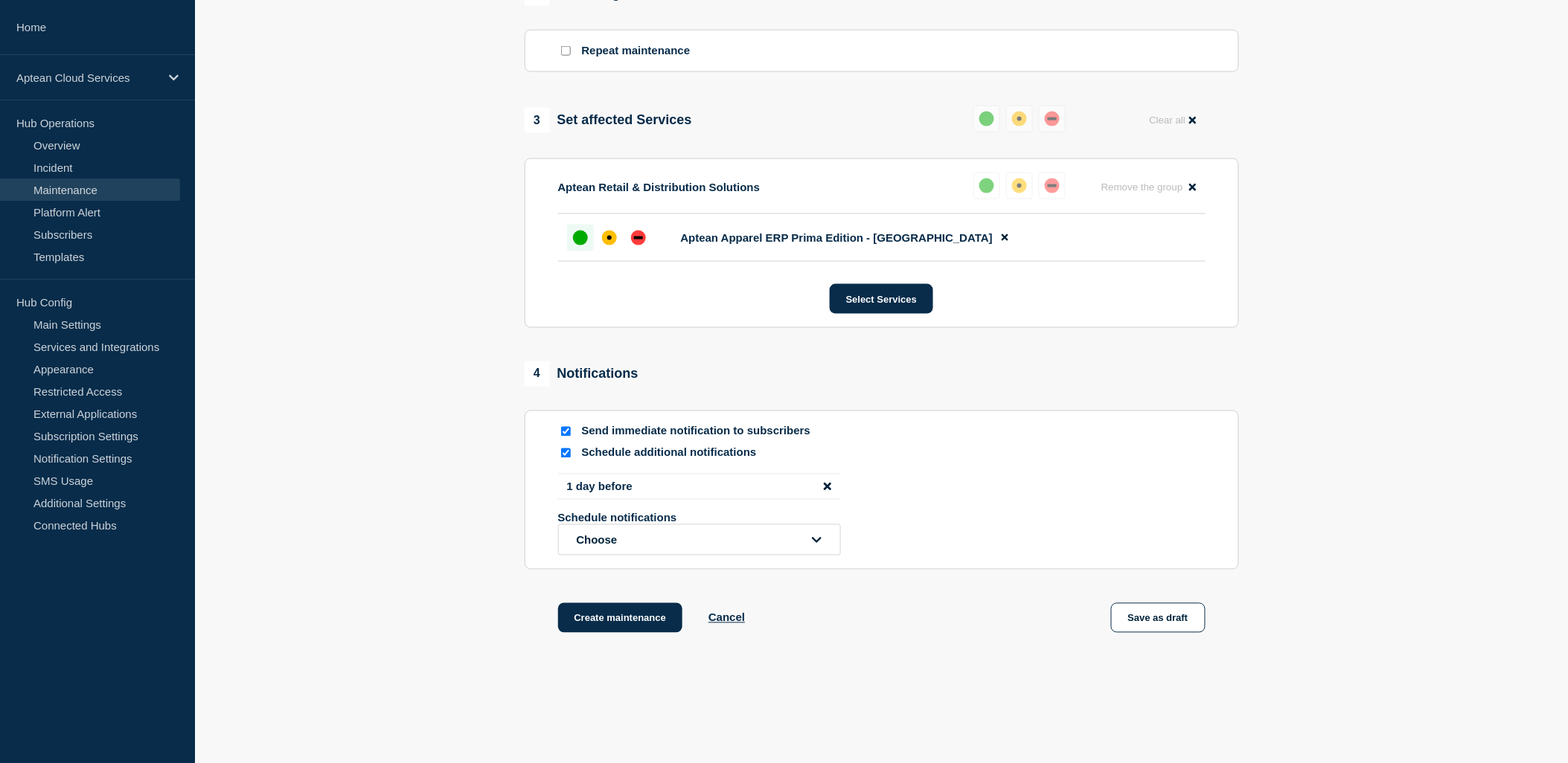
scroll to position [702, 0]
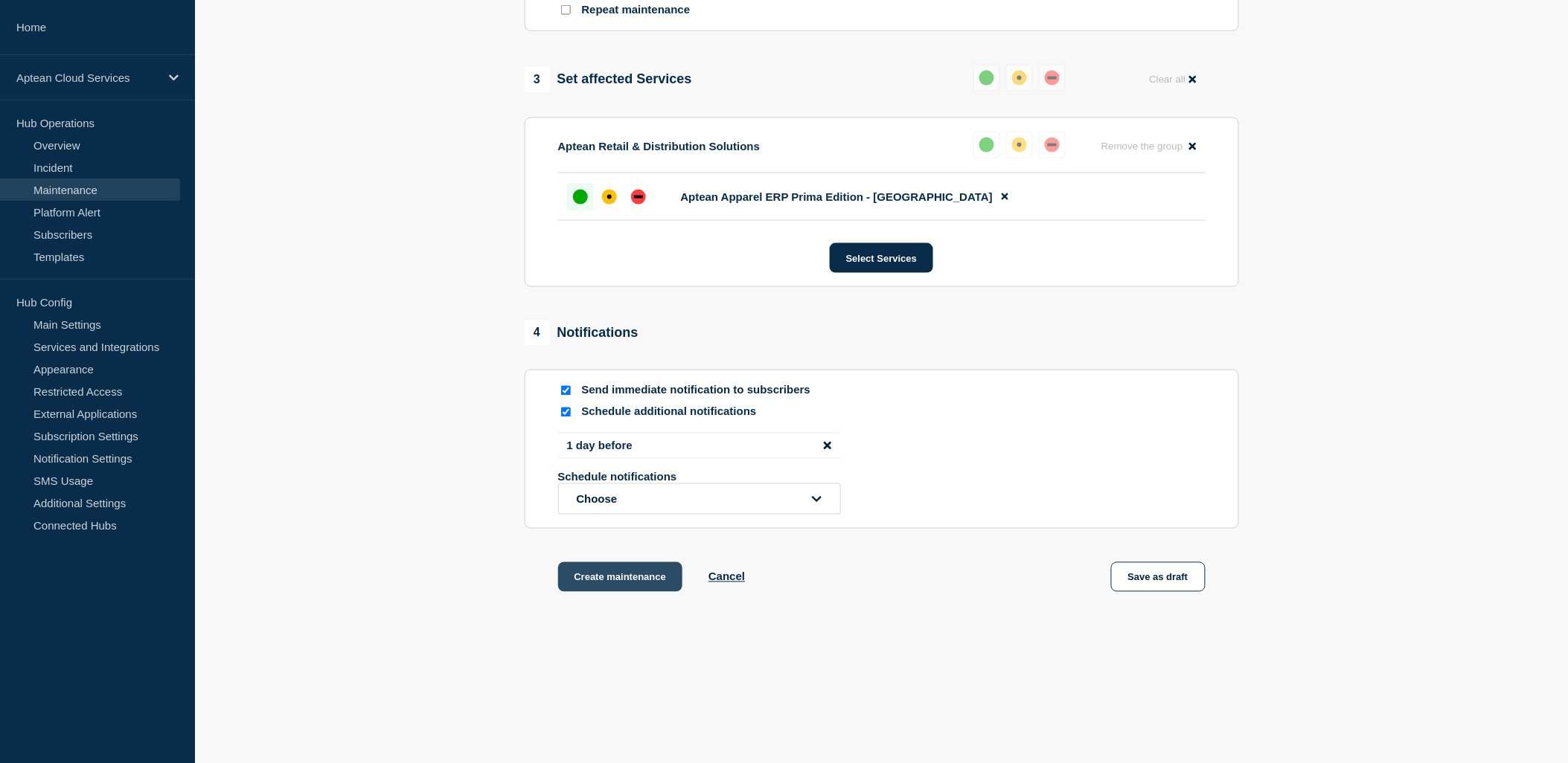
click at [605, 582] on button "Create maintenance" at bounding box center [621, 577] width 125 height 30
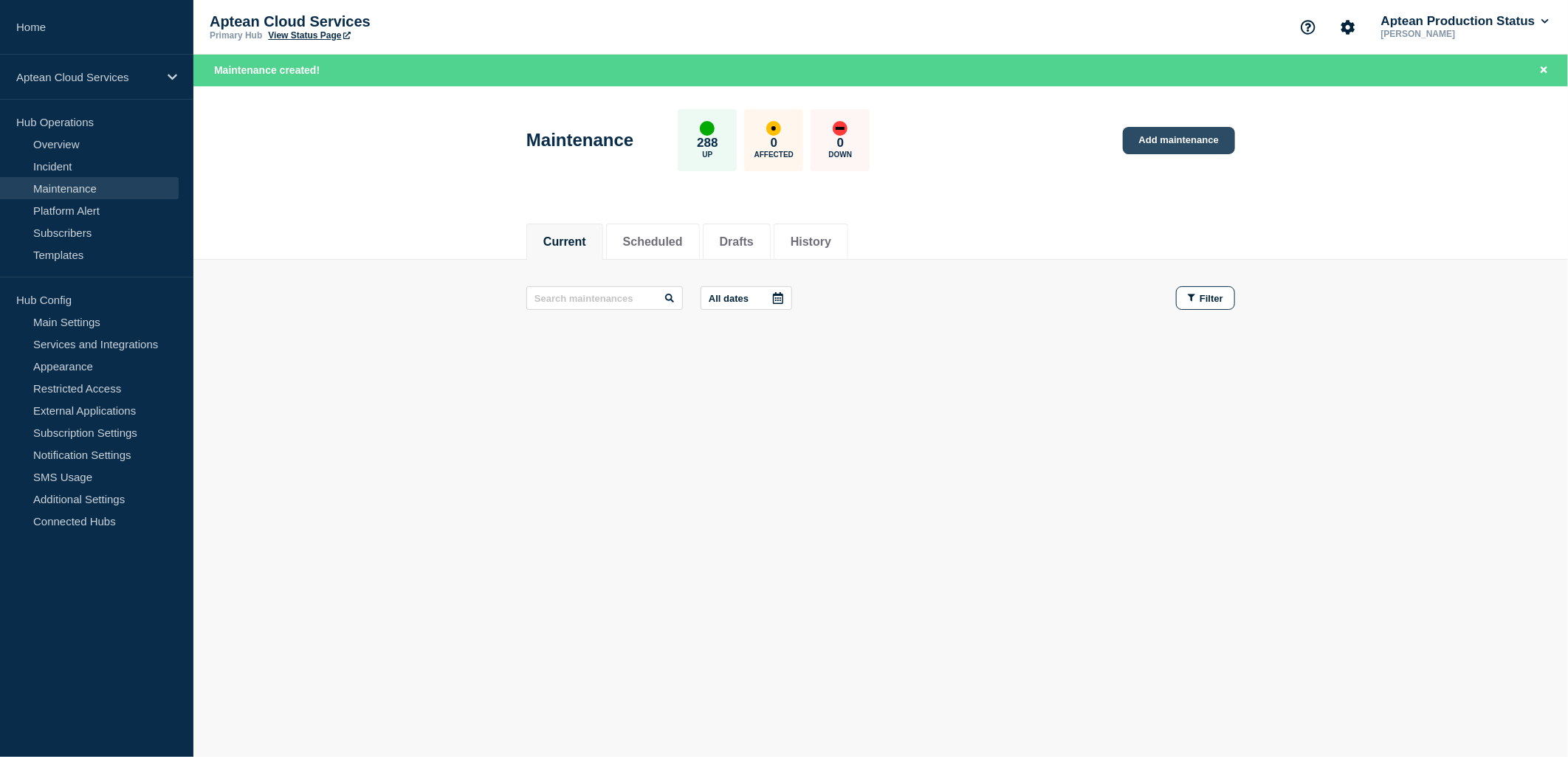
click at [1150, 135] on link "Add maintenance" at bounding box center [1179, 140] width 112 height 28
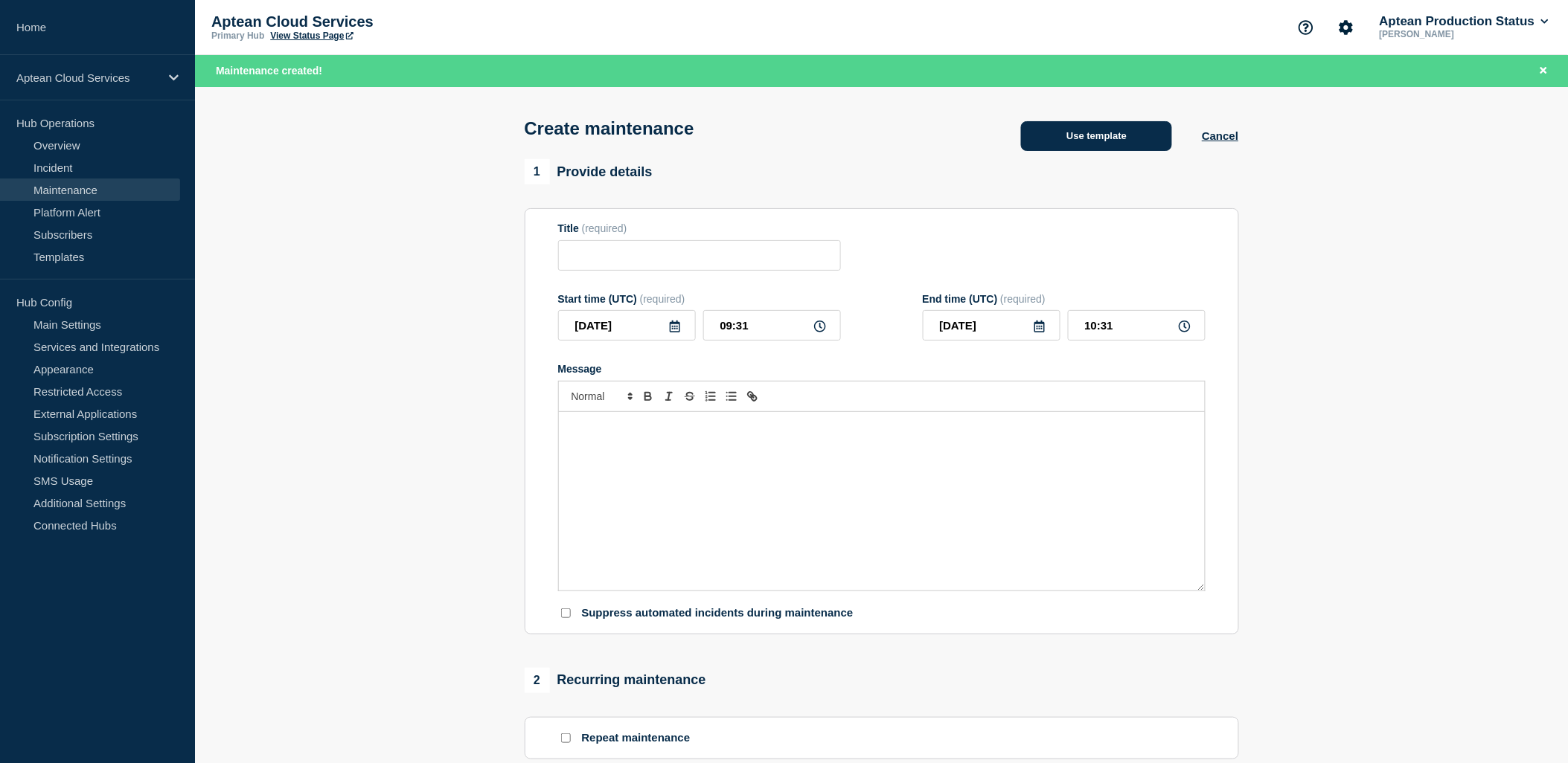
click at [1078, 142] on button "Use template" at bounding box center [1097, 136] width 151 height 30
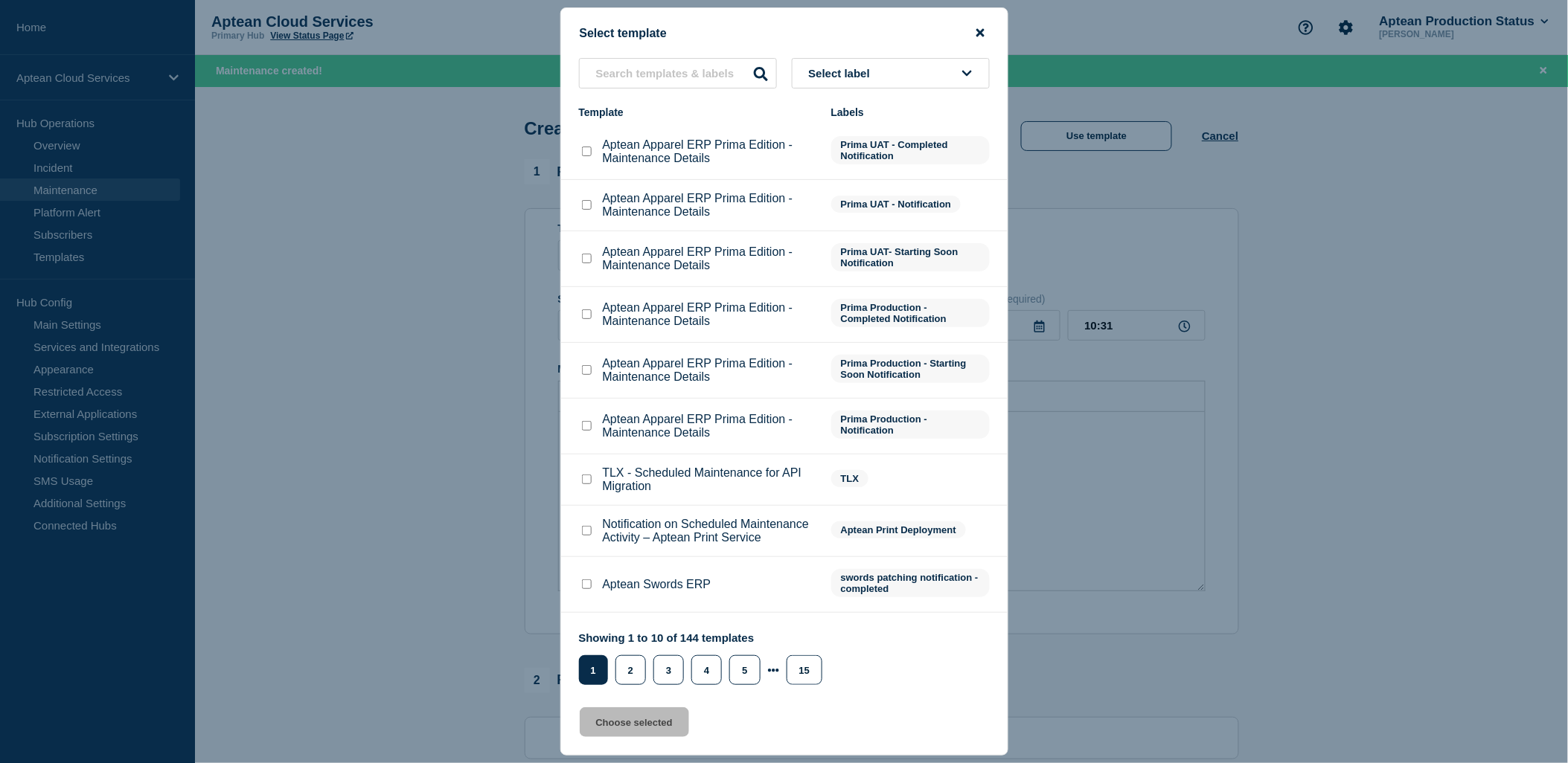
click at [977, 30] on icon "close button" at bounding box center [980, 33] width 9 height 9
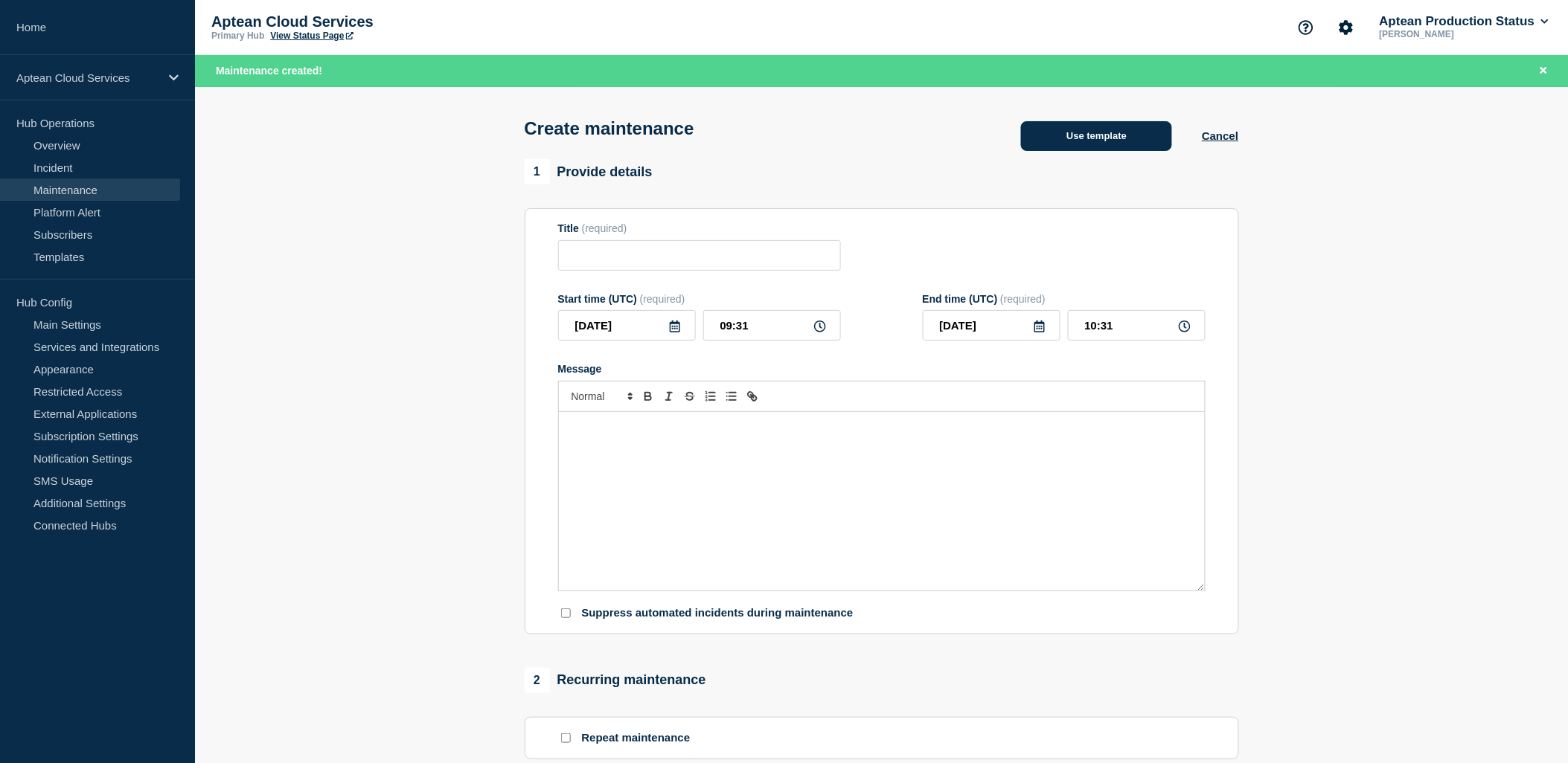
click at [1058, 144] on button "Use template" at bounding box center [1097, 136] width 151 height 30
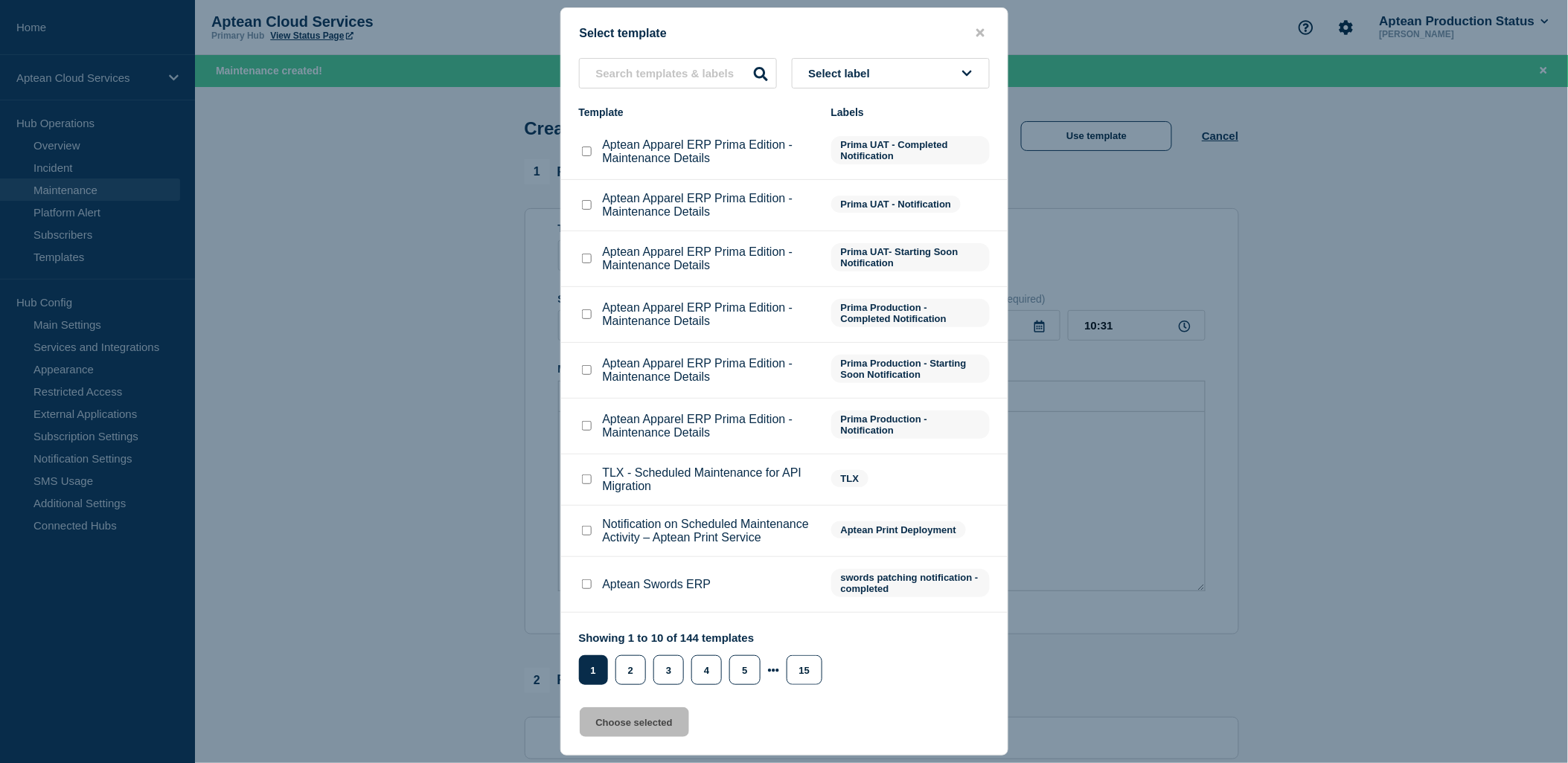
click at [588, 261] on input "Aptean Apparel ERP Prima Edition - Maintenance Details checkbox" at bounding box center [587, 258] width 10 height 10
checkbox input "true"
click at [631, 732] on button "Choose selected" at bounding box center [634, 722] width 109 height 30
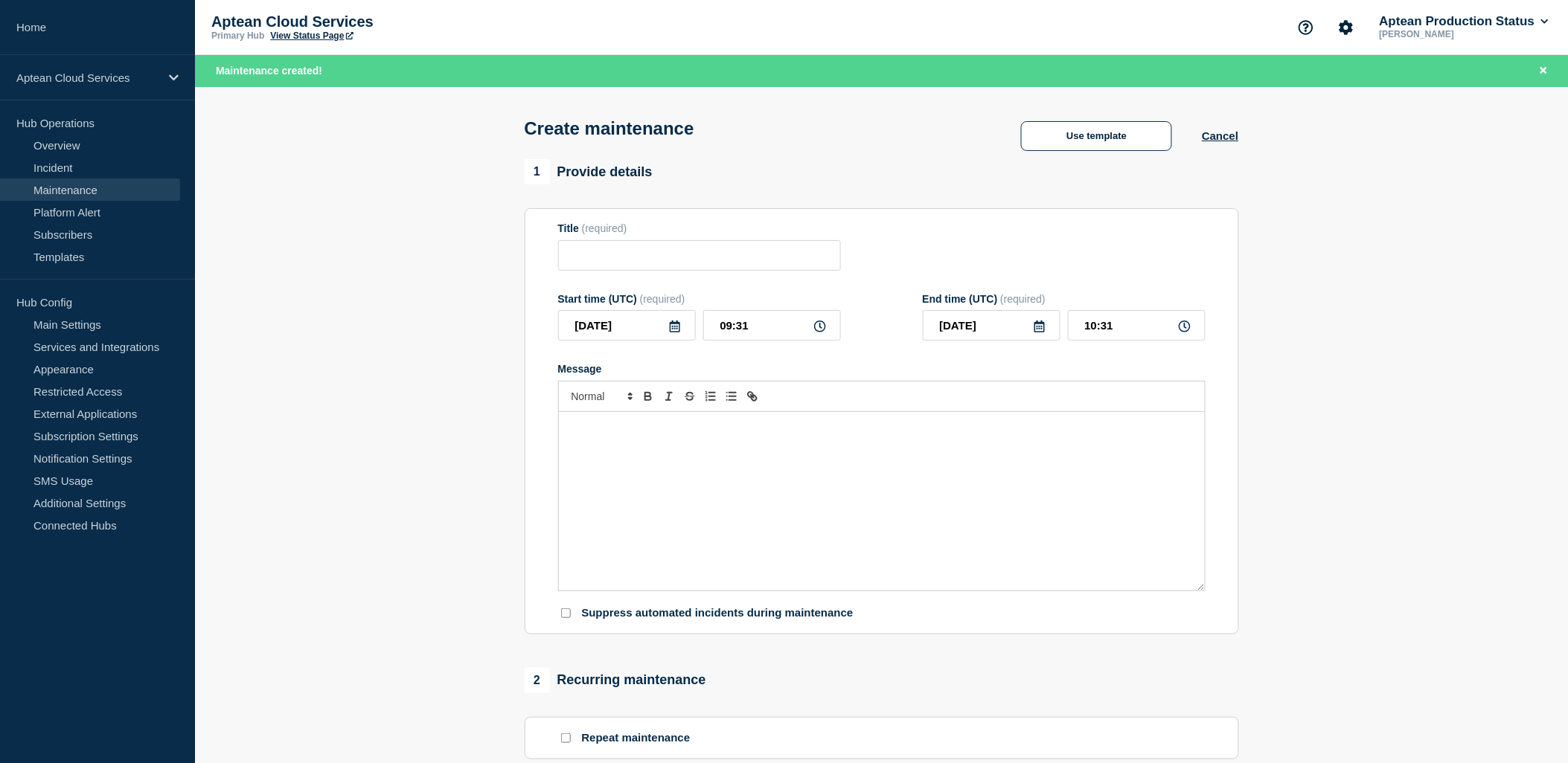
type input "Aptean Apparel ERP Prima Edition - Maintenance Details"
type input "13:31"
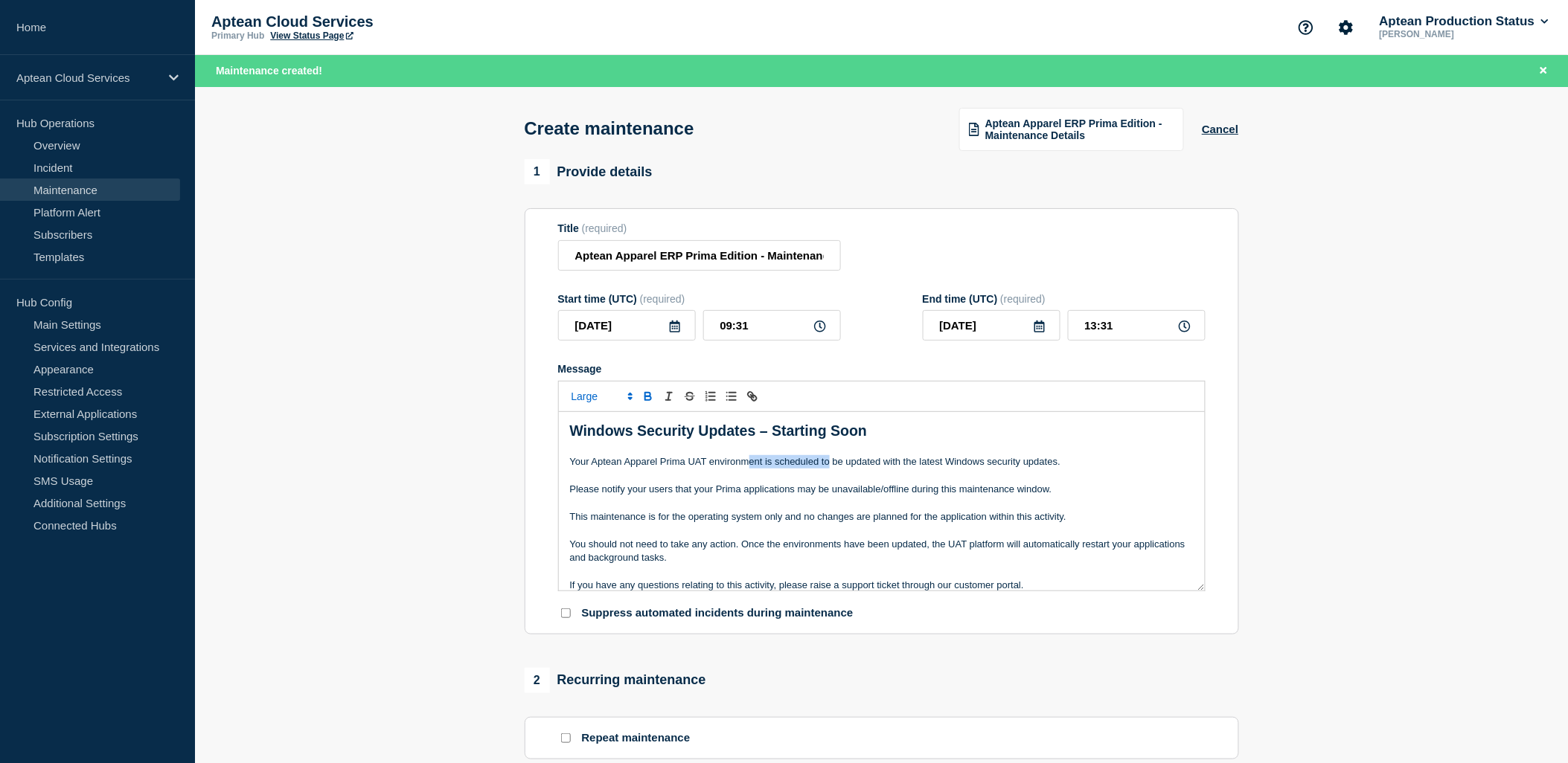
drag, startPoint x: 747, startPoint y: 465, endPoint x: 830, endPoint y: 466, distance: 83.0
click at [830, 466] on p "Your Aptean Apparel Prima UAT environment is scheduled to be updated with the l…" at bounding box center [882, 462] width 623 height 13
click at [858, 509] on p "Message" at bounding box center [882, 503] width 623 height 13
drag, startPoint x: 775, startPoint y: 435, endPoint x: 863, endPoint y: 435, distance: 88.0
click at [863, 435] on strong "Windows Security Updates – Starting Soon" at bounding box center [718, 430] width 297 height 16
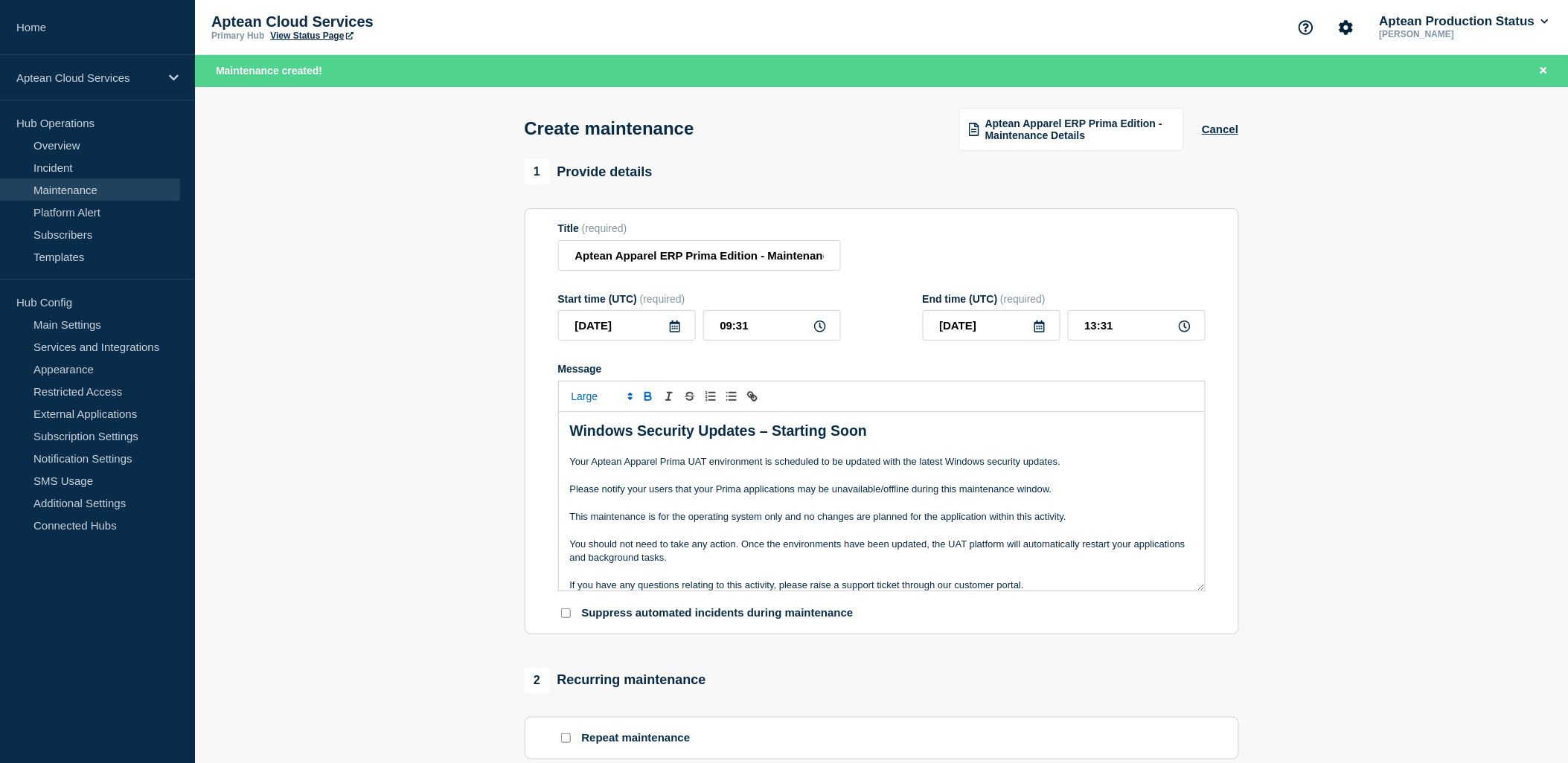
click at [832, 473] on p "Message" at bounding box center [882, 475] width 623 height 13
click at [1227, 130] on button "Cancel" at bounding box center [1220, 128] width 36 height 12
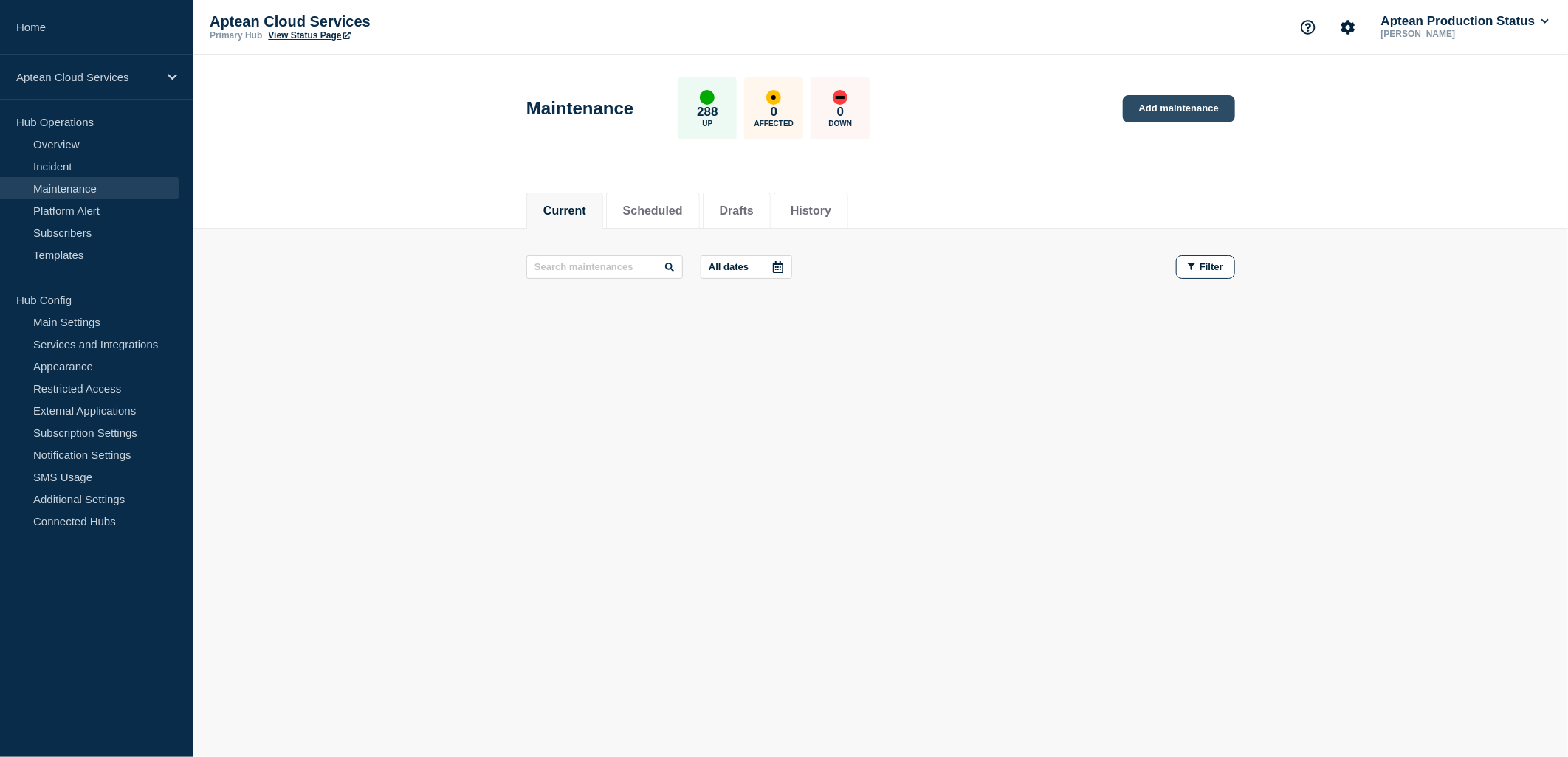
click at [1191, 102] on link "Add maintenance" at bounding box center [1179, 108] width 112 height 28
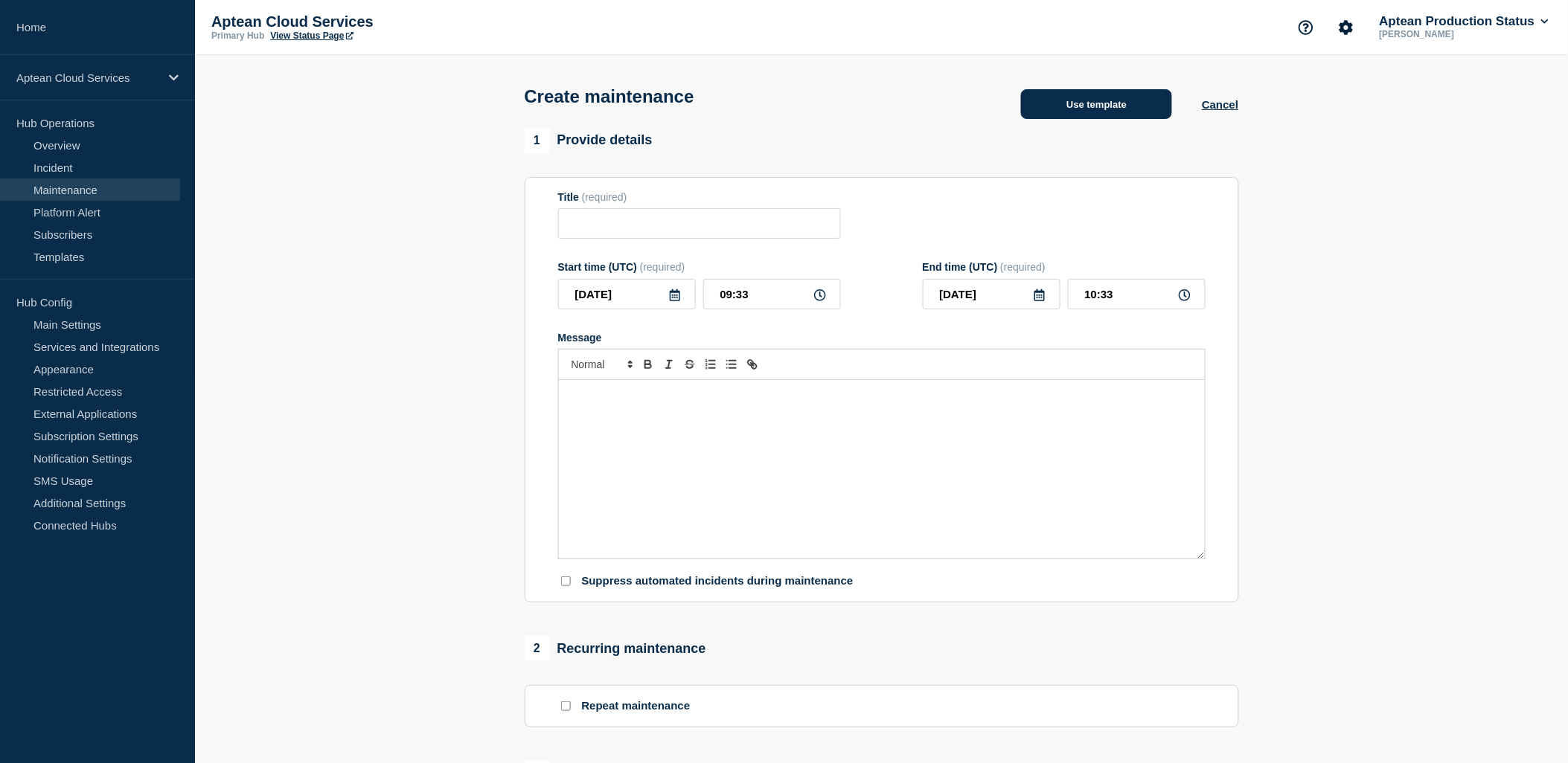
click at [1092, 118] on button "Use template" at bounding box center [1097, 103] width 151 height 30
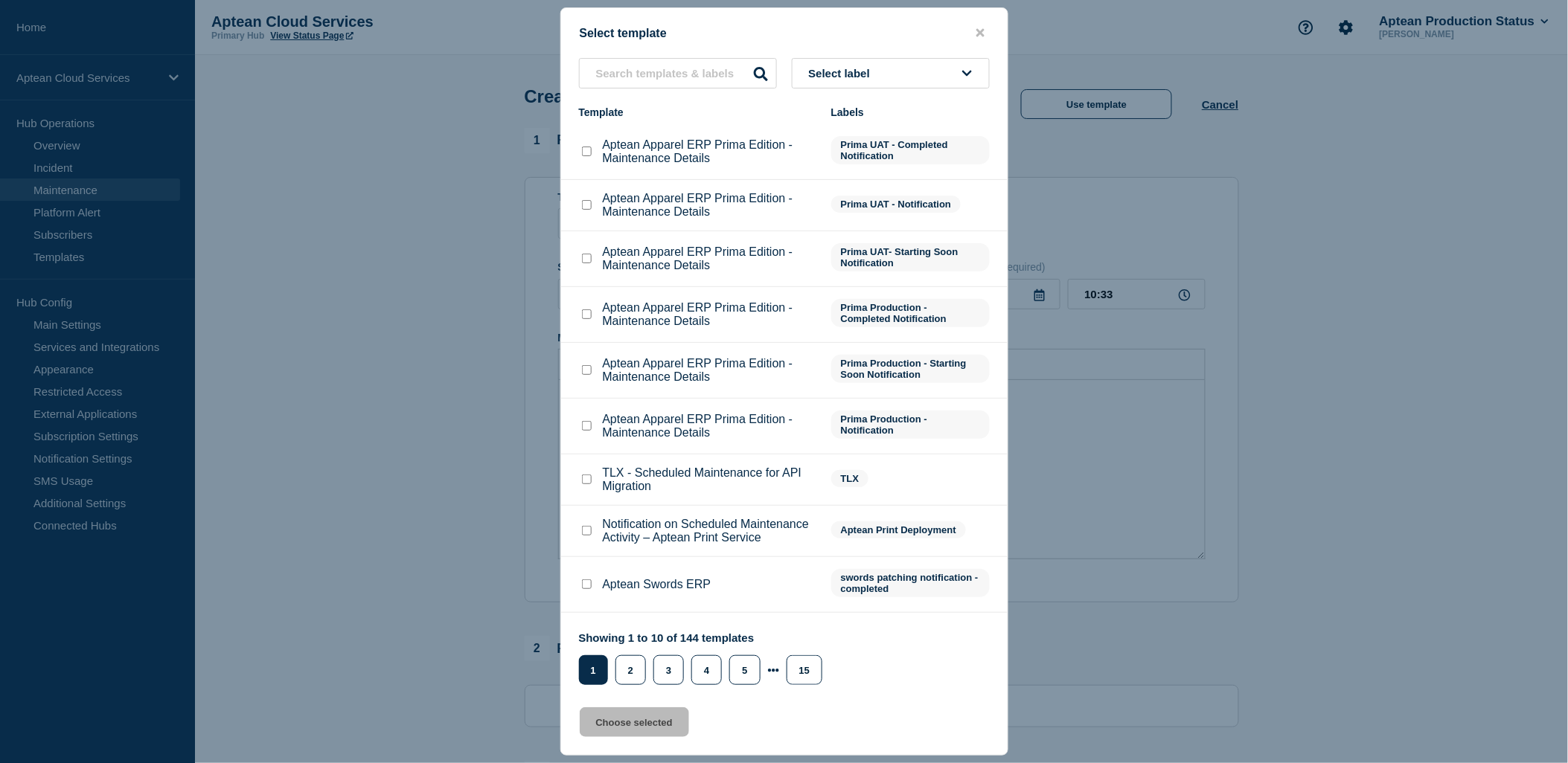
click at [1169, 338] on div at bounding box center [784, 382] width 1568 height 763
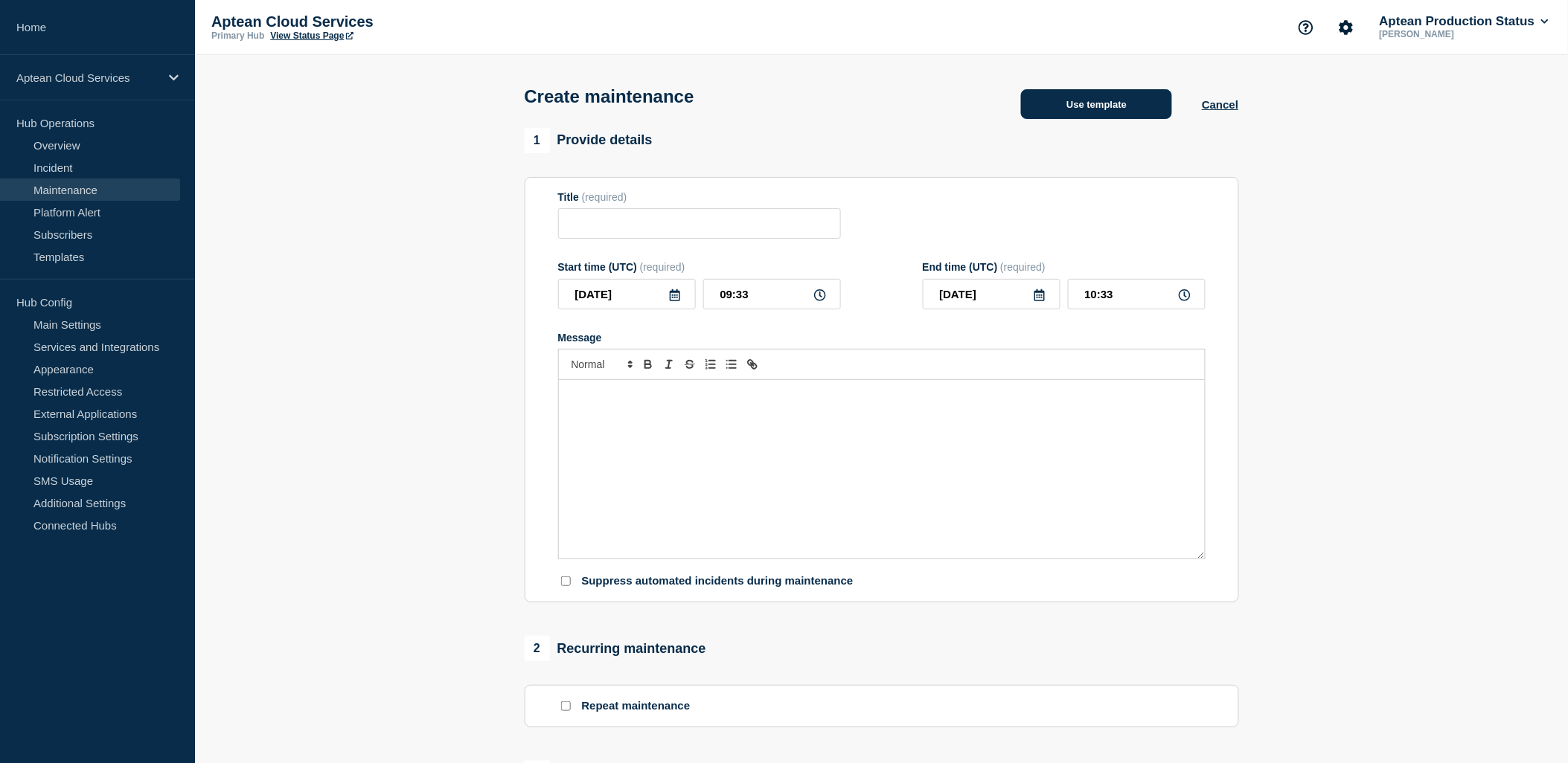
click at [1101, 110] on button "Use template" at bounding box center [1097, 103] width 151 height 30
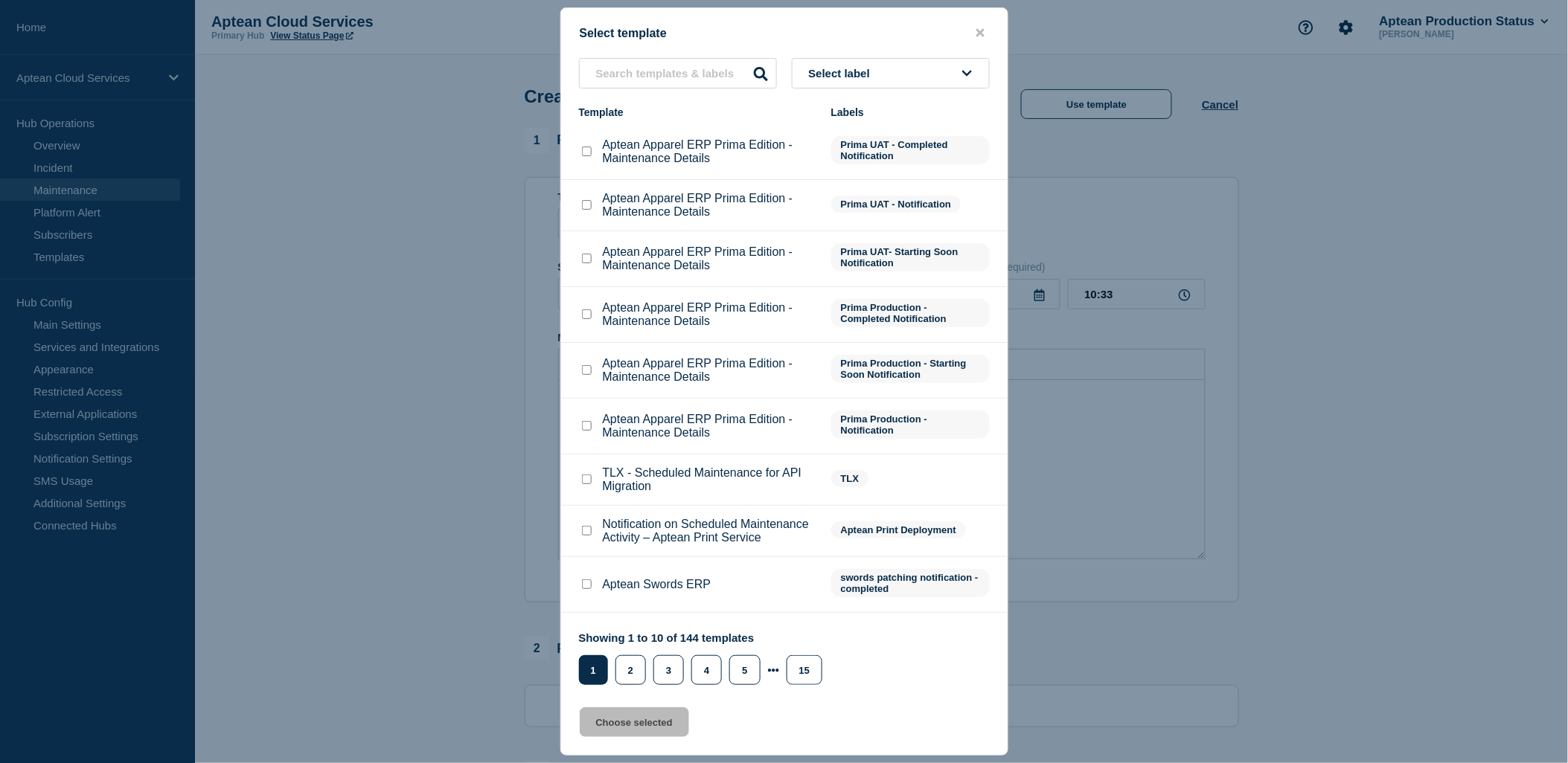
click at [583, 259] on input "Aptean Apparel ERP Prima Edition - Maintenance Details checkbox" at bounding box center [587, 258] width 10 height 10
checkbox input "true"
click at [627, 728] on button "Choose selected" at bounding box center [634, 722] width 109 height 30
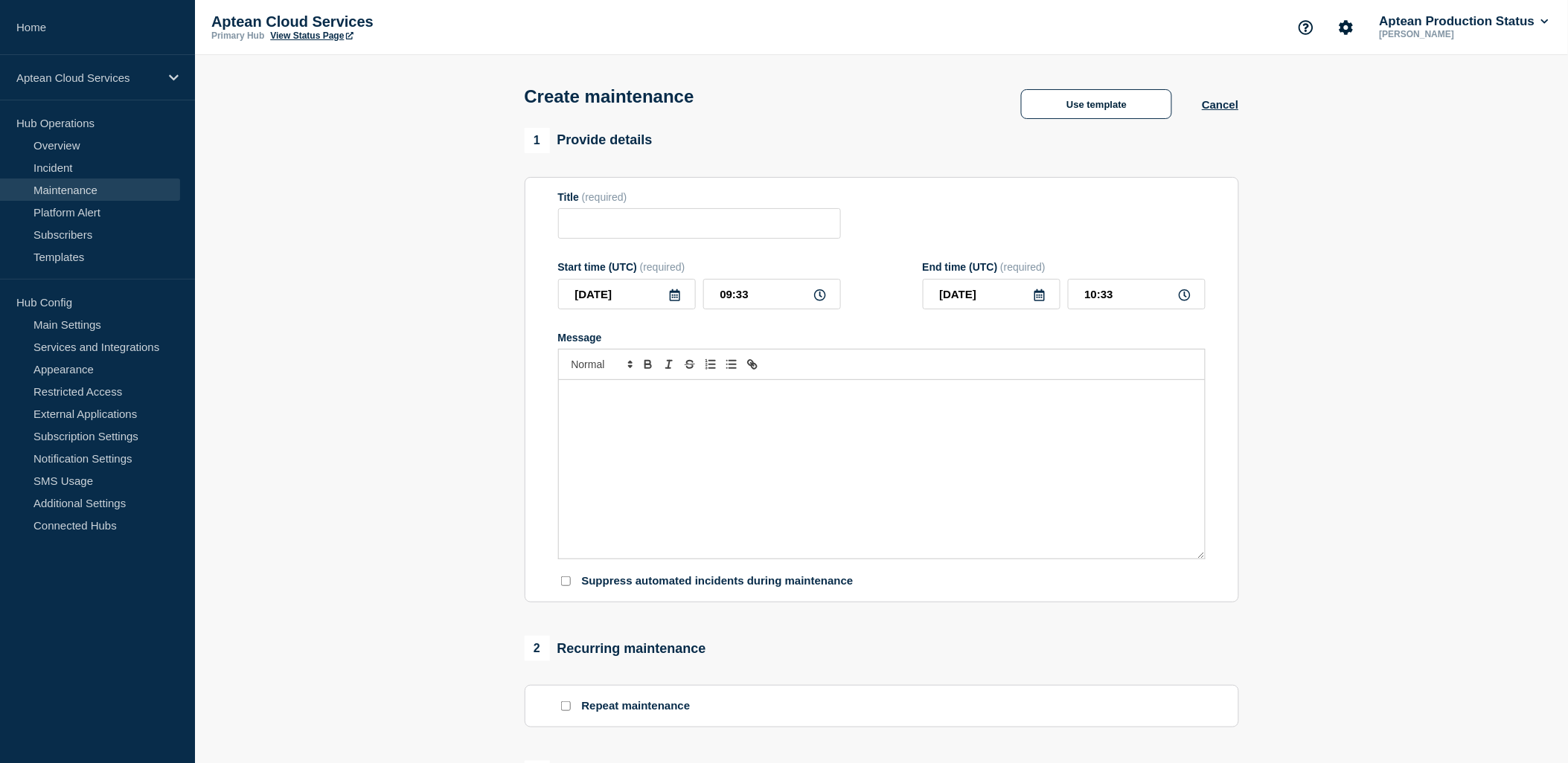
type input "Aptean Apparel ERP Prima Edition - Maintenance Details"
type input "13:33"
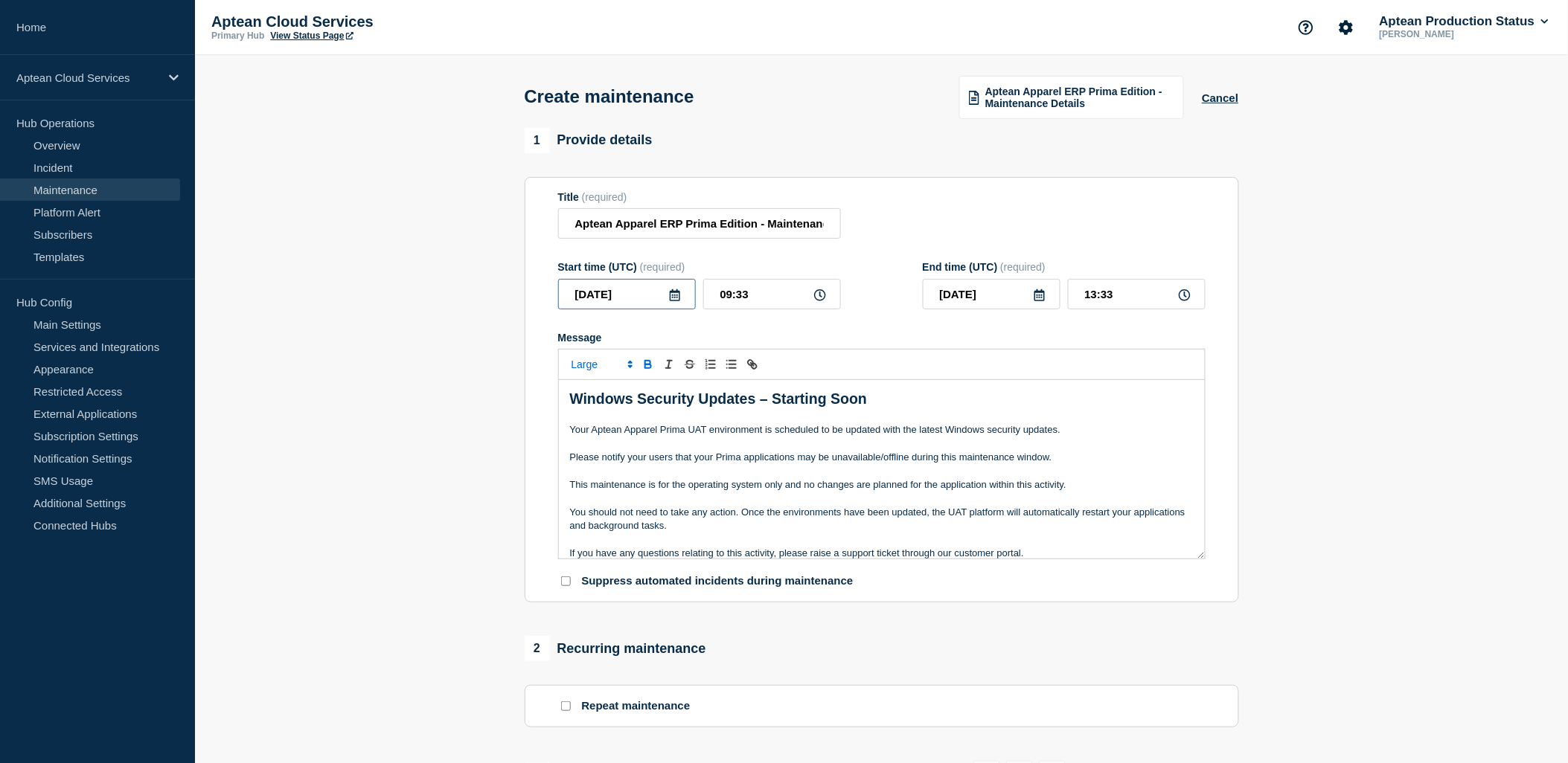
click at [666, 295] on input "2025-09-03" at bounding box center [627, 294] width 138 height 31
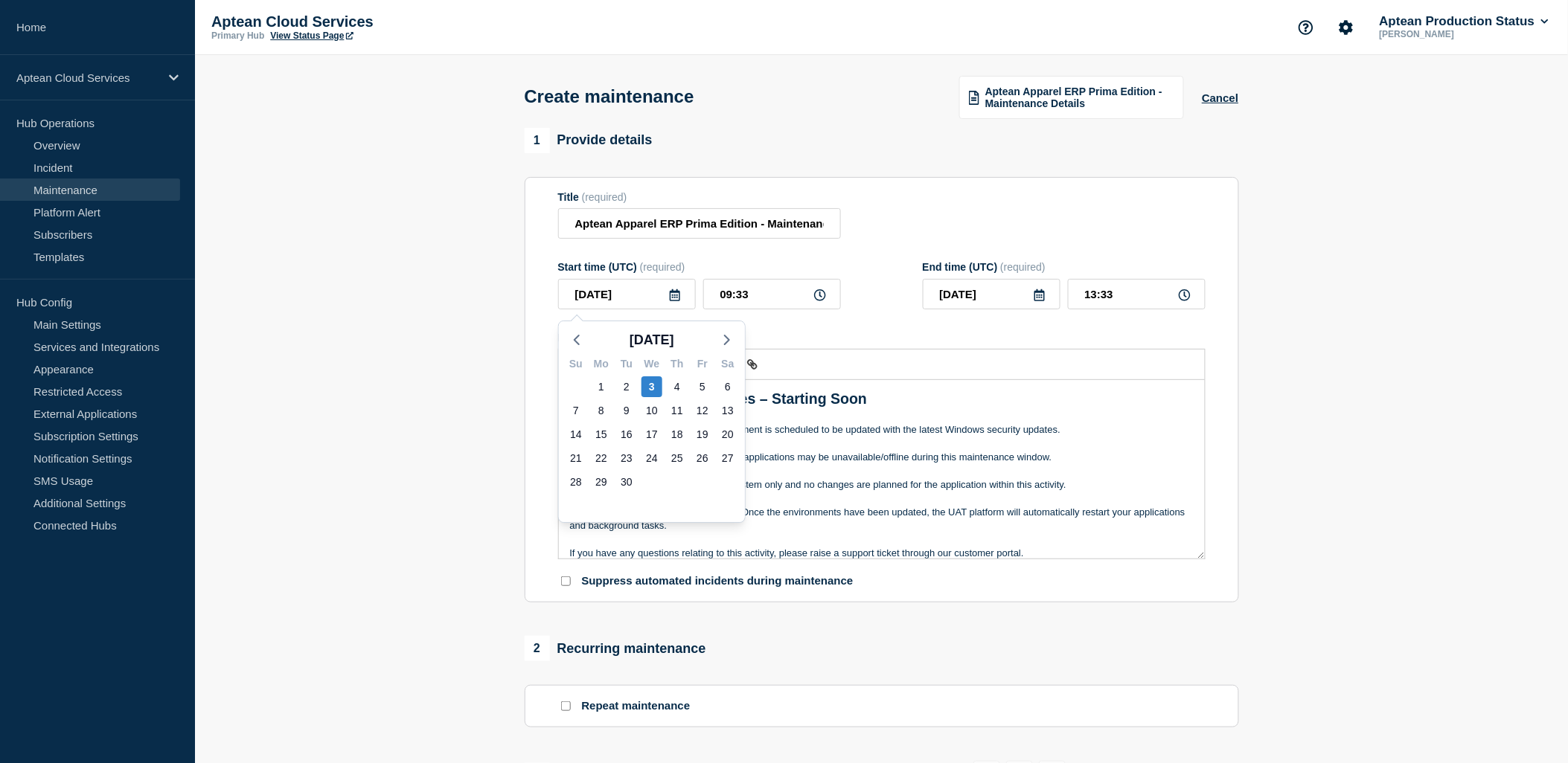
click at [680, 300] on icon at bounding box center [675, 295] width 11 height 11
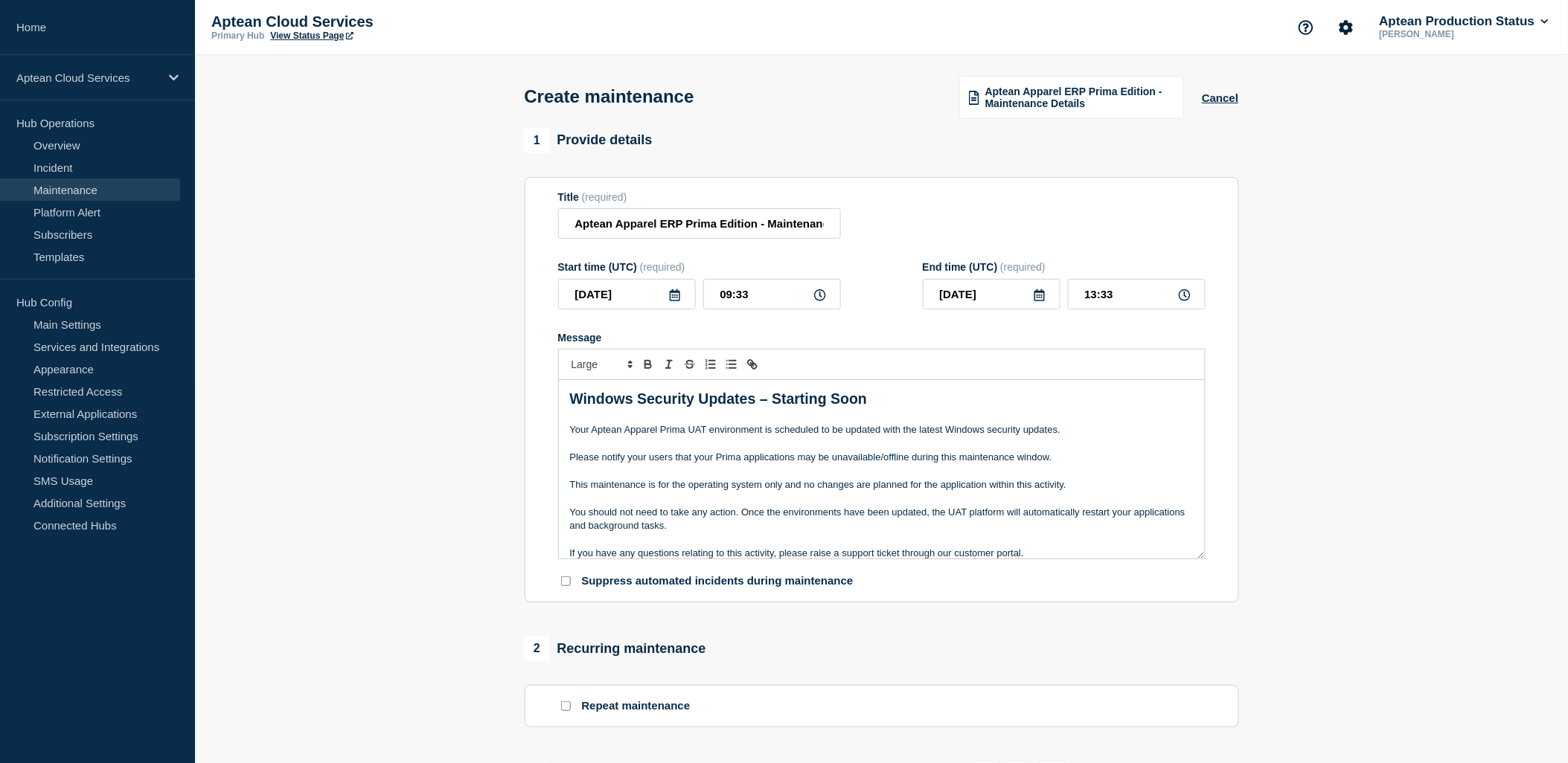
click at [679, 301] on icon at bounding box center [675, 295] width 11 height 11
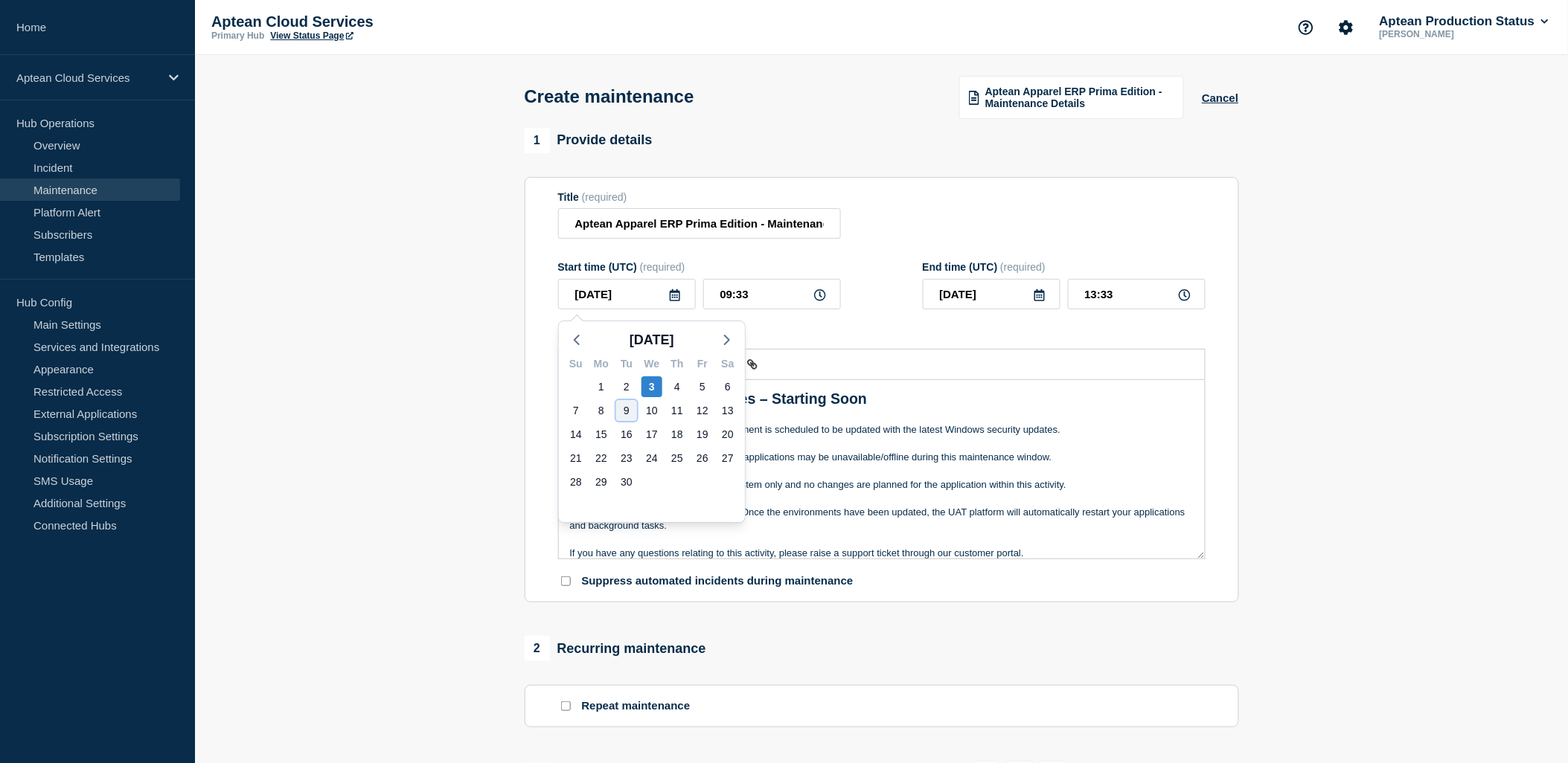
click at [630, 407] on div "9" at bounding box center [626, 411] width 21 height 21
type input "2025-09-09"
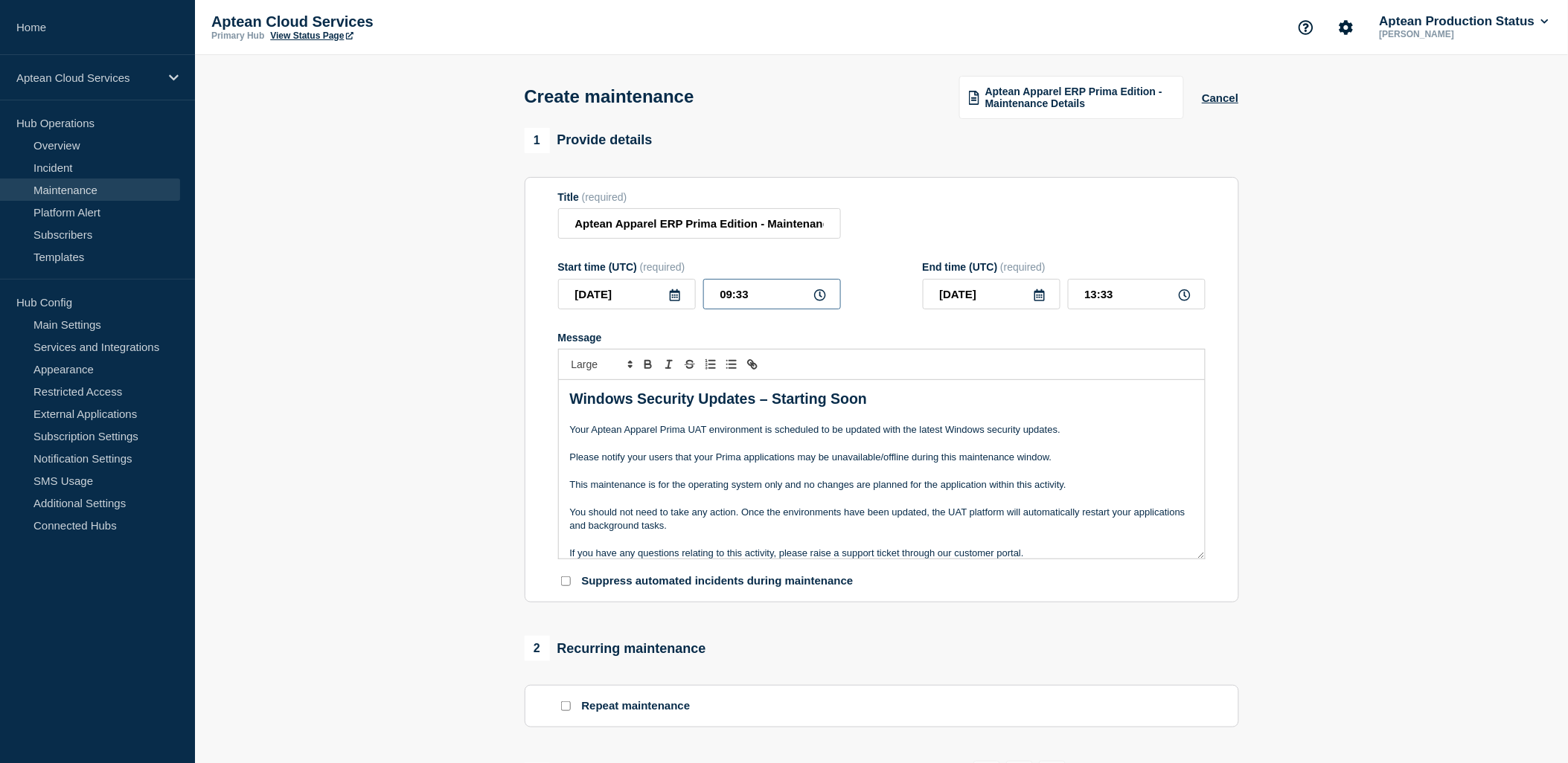
click at [730, 298] on input "09:33" at bounding box center [772, 294] width 138 height 31
type input "23:33"
type input "2025-09-10"
type input "03:33"
click at [874, 257] on form "Title (required) Aptean Apparel ERP Prima Edition - Maintenance Details Start t…" at bounding box center [882, 390] width 647 height 398
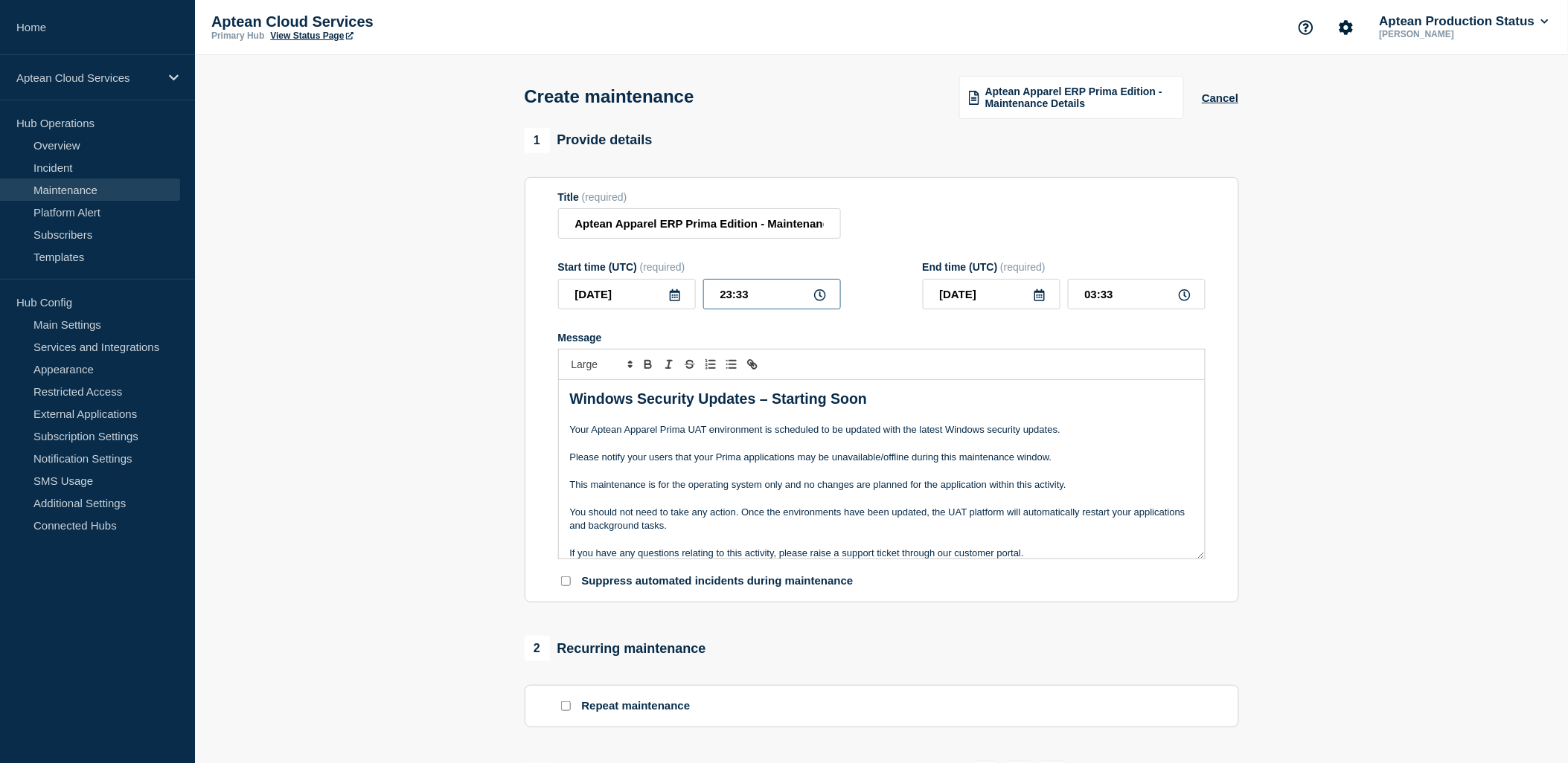
click at [792, 301] on input "23:33" at bounding box center [772, 294] width 138 height 31
type input "23:00"
type input "03:00"
click at [888, 226] on div "Title (required) Aptean Apparel ERP Prima Edition - Maintenance Details" at bounding box center [882, 215] width 647 height 49
click at [908, 437] on p "Your Aptean Apparel Prima UAT environment is scheduled to be updated with the l…" at bounding box center [882, 430] width 623 height 13
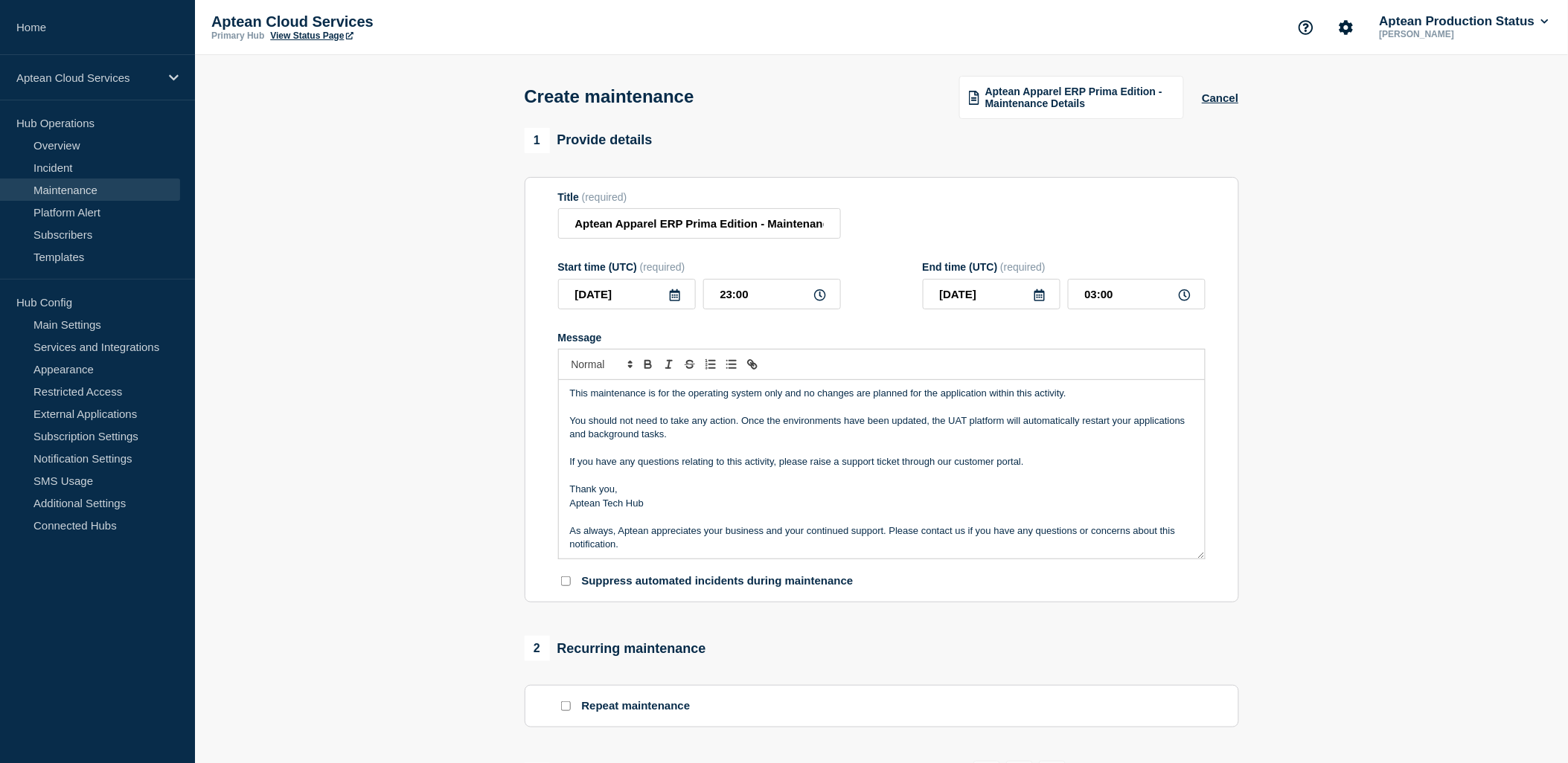
scroll to position [93, 0]
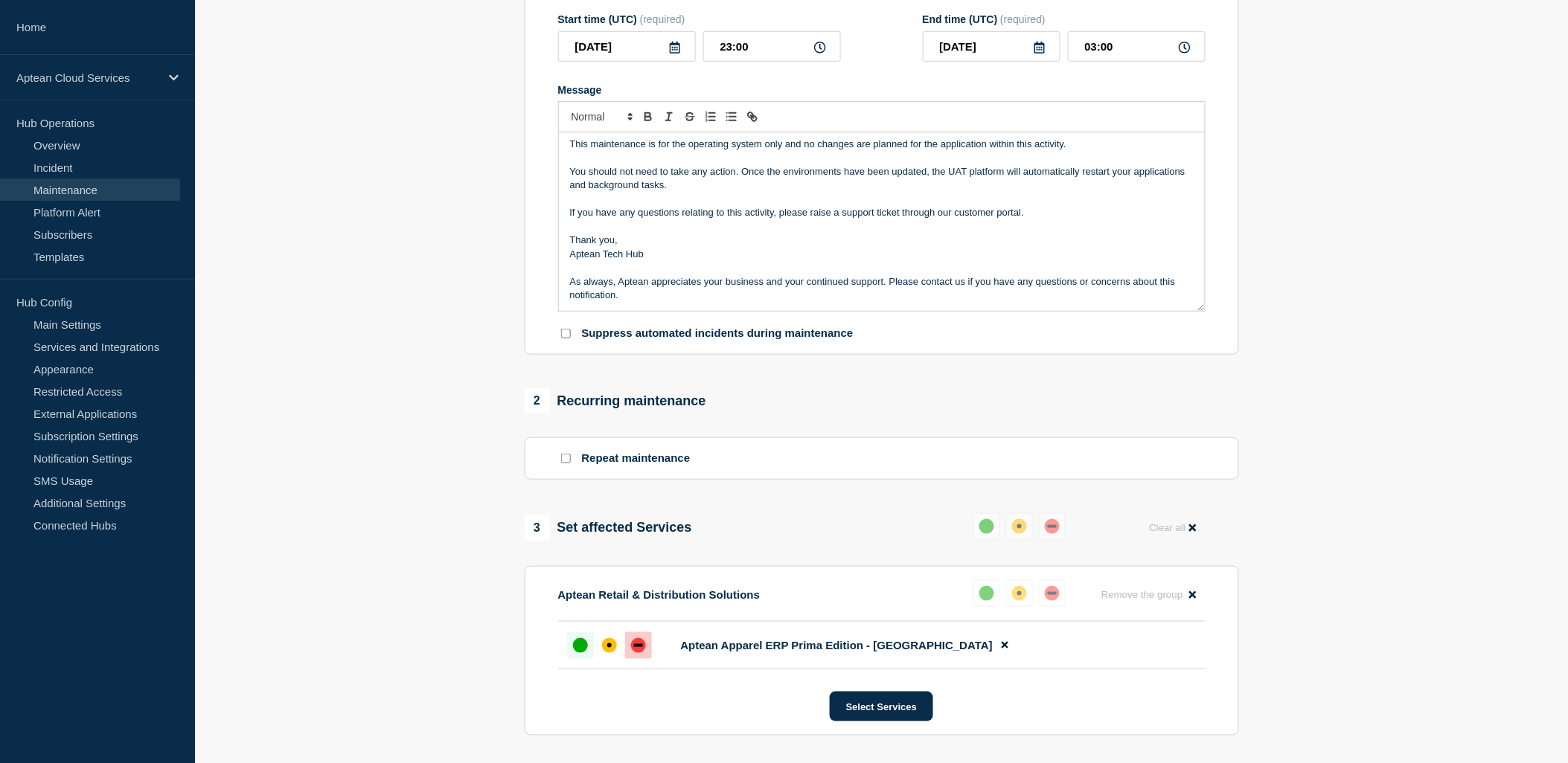
click at [629, 643] on div at bounding box center [639, 646] width 27 height 27
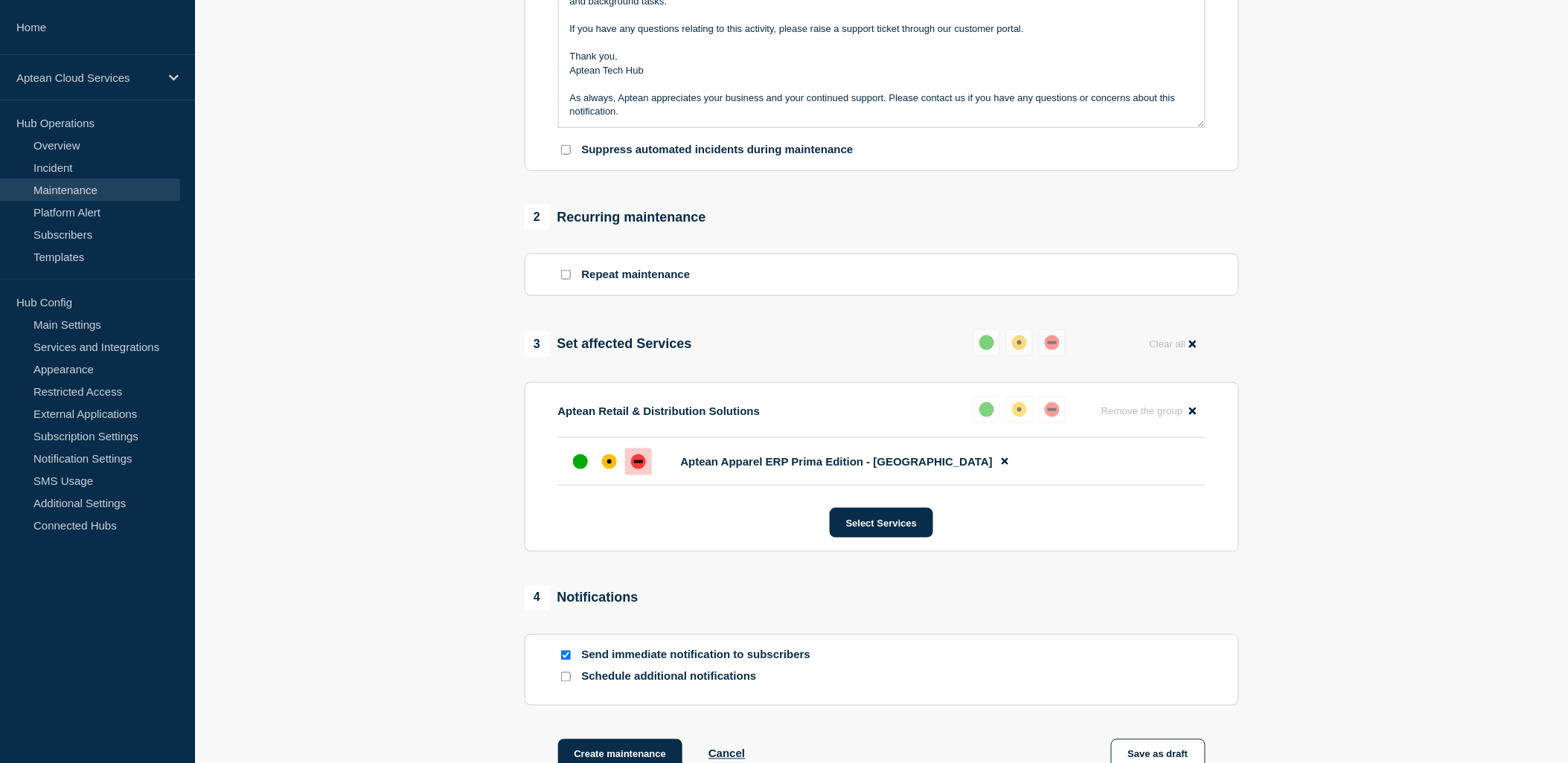
scroll to position [614, 0]
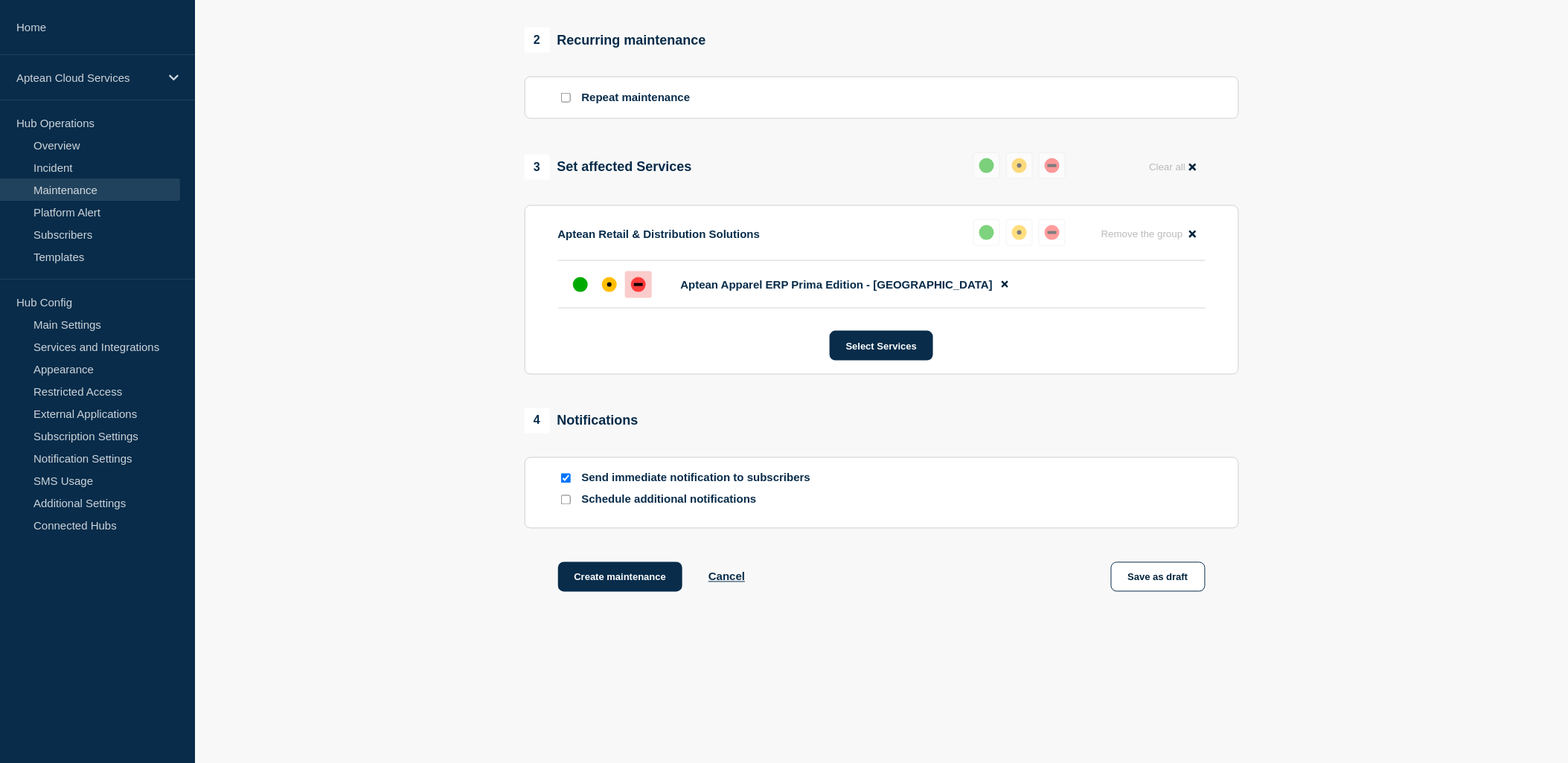
click at [565, 478] on input "Send immediate notification to subscribers" at bounding box center [566, 479] width 10 height 10
checkbox input "false"
click at [564, 501] on input "Schedule additional notifications" at bounding box center [566, 500] width 10 height 10
checkbox input "true"
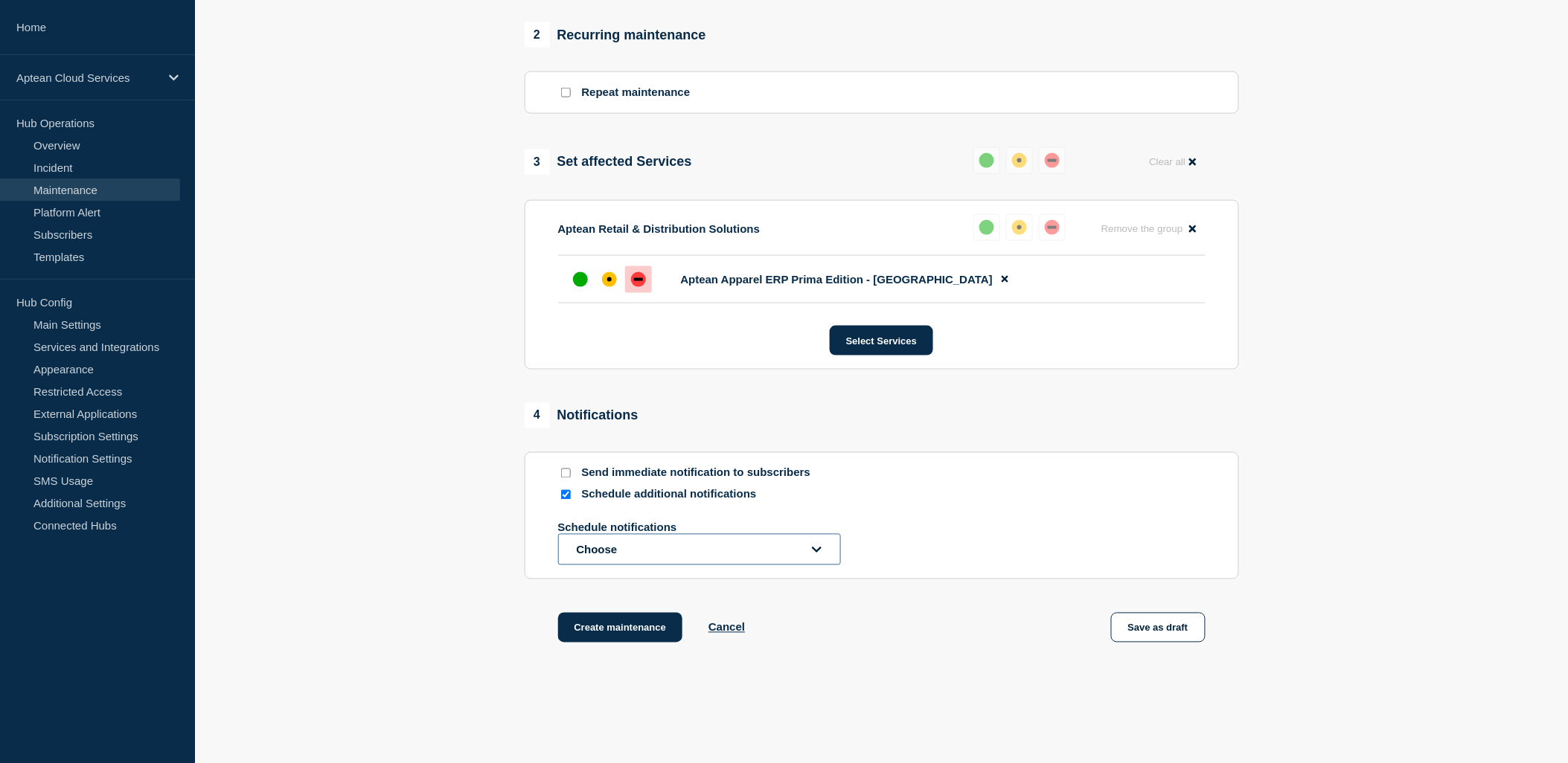
click at [686, 553] on button "Choose" at bounding box center [700, 550] width 283 height 32
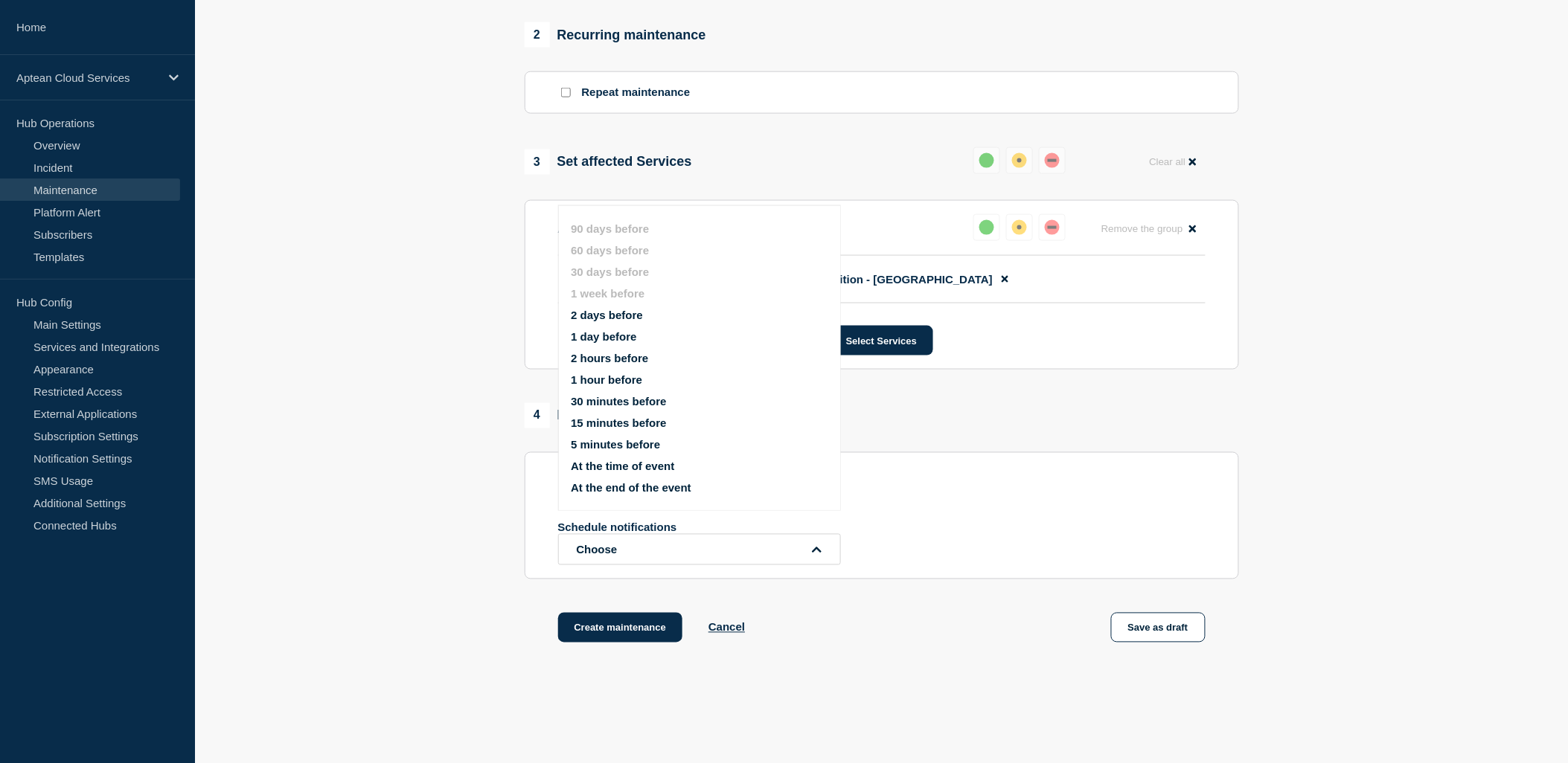
click at [626, 462] on button "At the time of event" at bounding box center [622, 466] width 103 height 12
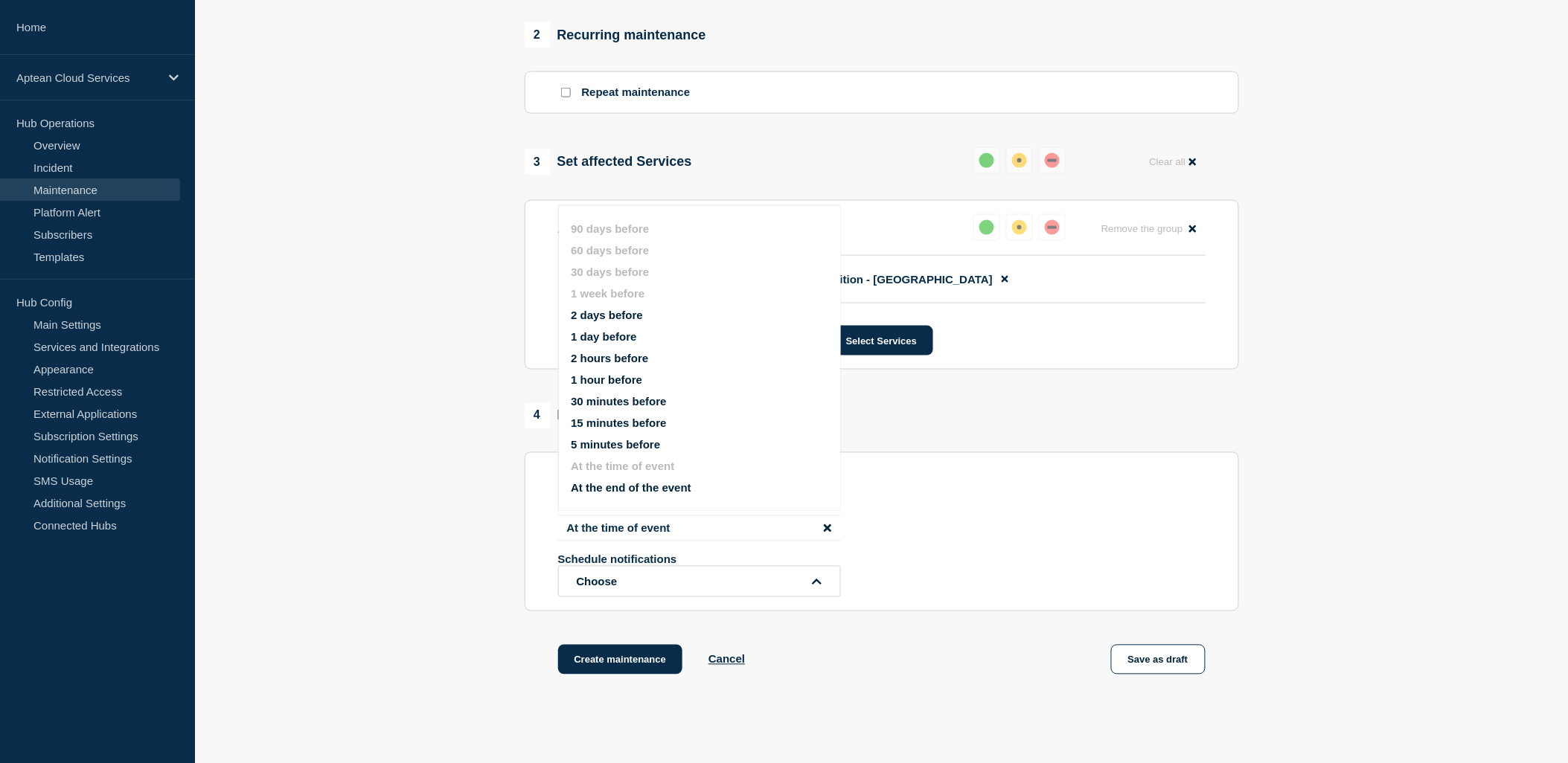
click at [949, 643] on div "1 Provide details Title (required) Aptean Apparel ERP Prima Edition - Maintenan…" at bounding box center [881, 114] width 731 height 1199
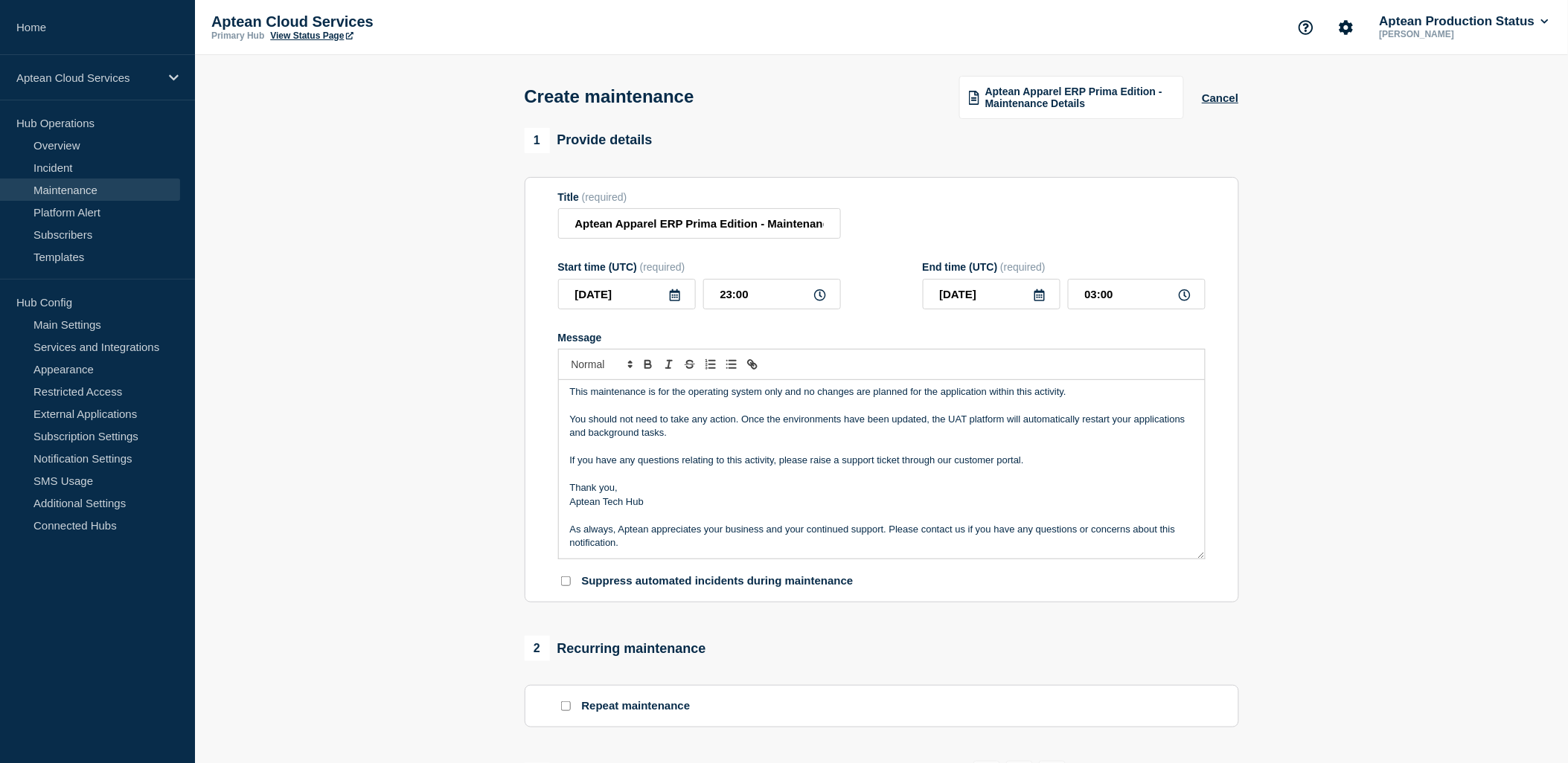
scroll to position [0, 0]
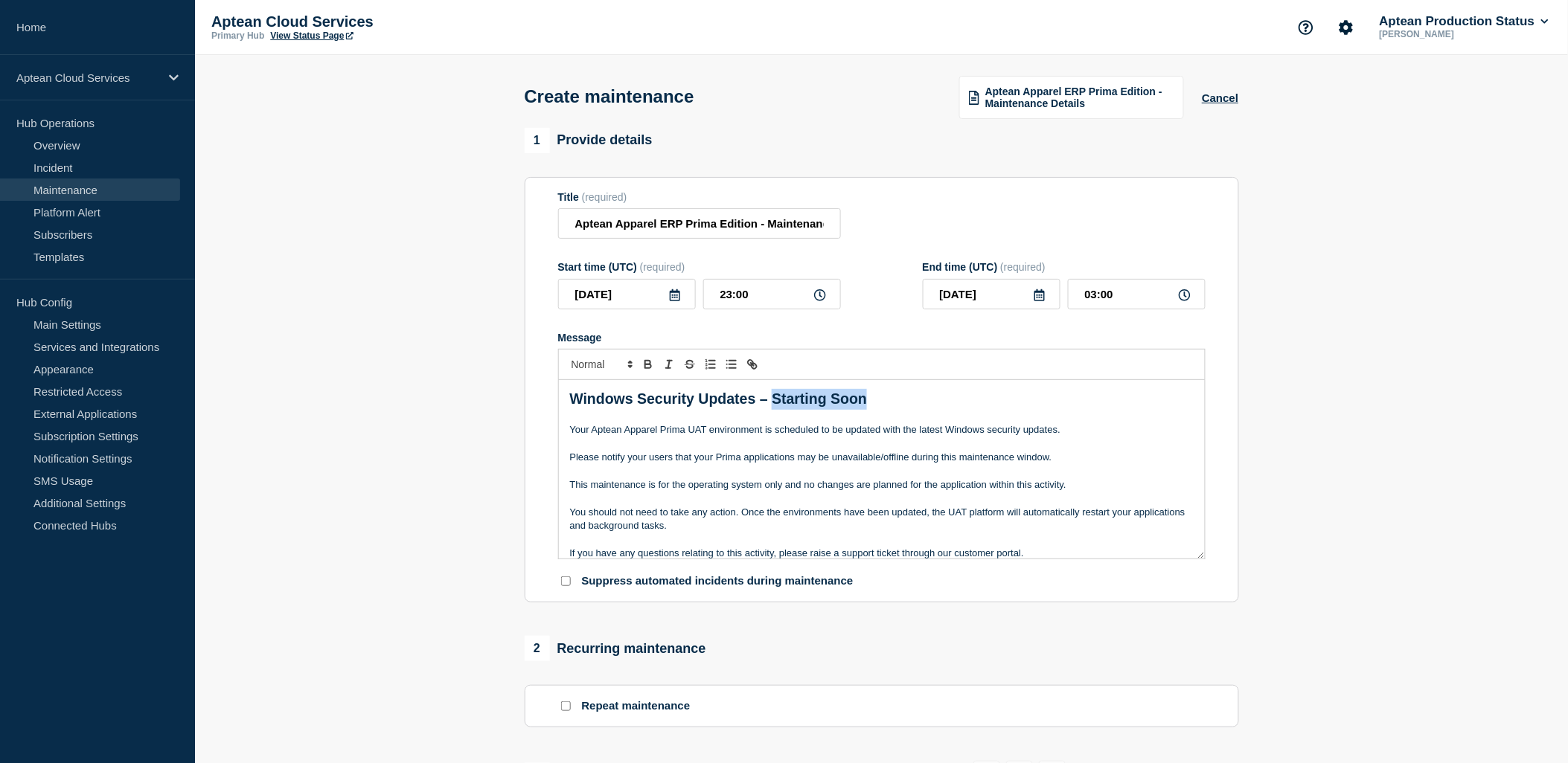
drag, startPoint x: 771, startPoint y: 404, endPoint x: 896, endPoint y: 405, distance: 125.0
click at [896, 405] on p "Windows Security Updates – Starting Soon" at bounding box center [882, 400] width 623 height 21
click at [851, 442] on p "Message" at bounding box center [882, 445] width 623 height 13
drag, startPoint x: 773, startPoint y: 404, endPoint x: 876, endPoint y: 404, distance: 103.0
click at [876, 404] on p "Windows Security Updates – Starting Soon" at bounding box center [882, 400] width 623 height 21
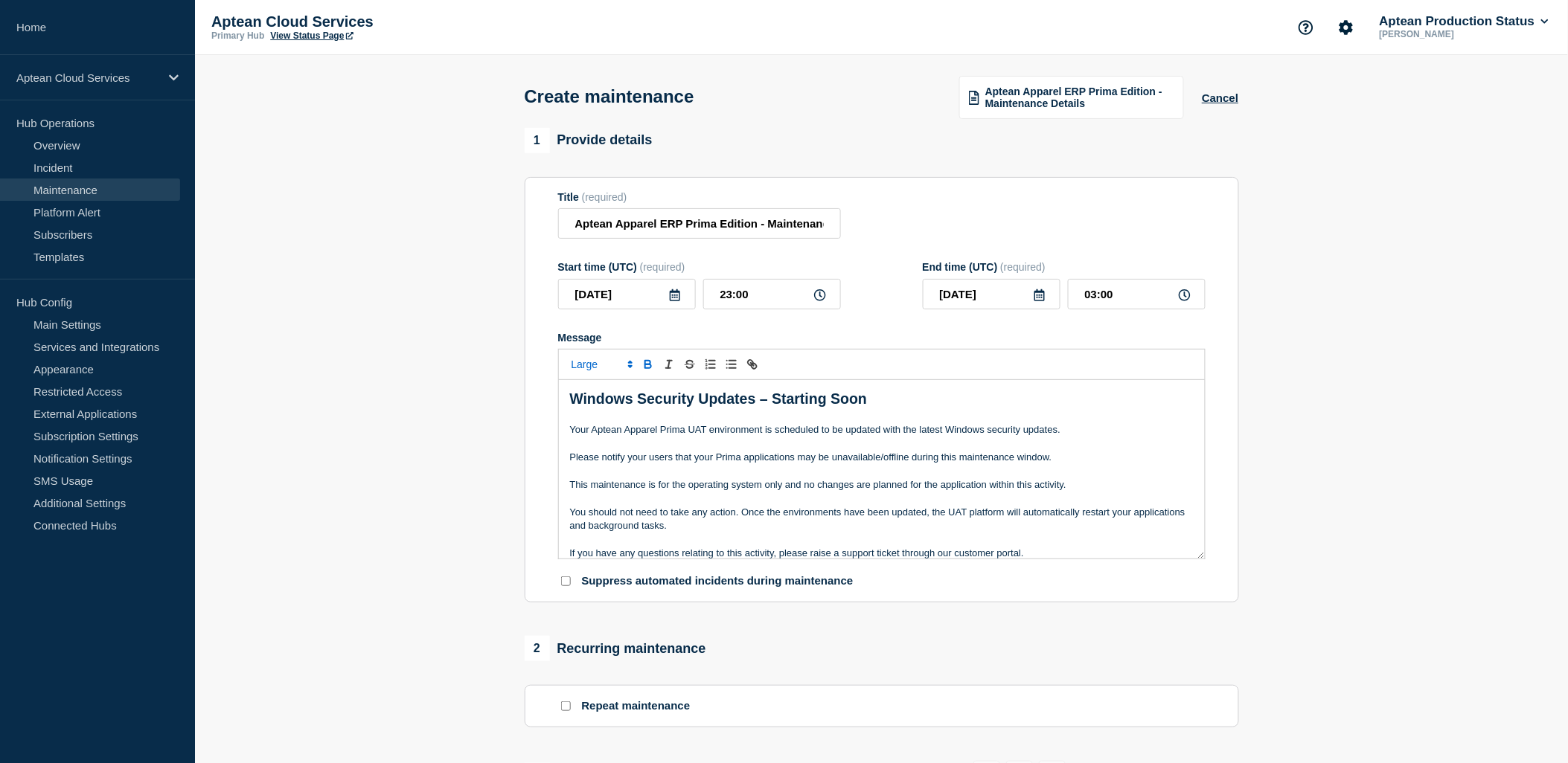
click at [807, 451] on p "Message" at bounding box center [882, 445] width 623 height 13
drag, startPoint x: 562, startPoint y: 400, endPoint x: 946, endPoint y: 401, distance: 384.0
click at [946, 401] on div "Windows Security Updates – Starting Soon Your Aptean Apparel Prima UAT environm…" at bounding box center [882, 469] width 646 height 179
click at [852, 433] on p "Your Aptean Apparel Prima UAT environment is scheduled to be updated with the l…" at bounding box center [882, 430] width 623 height 13
click at [770, 228] on input "Aptean Apparel ERP Prima Edition - Maintenance Details" at bounding box center [700, 224] width 283 height 31
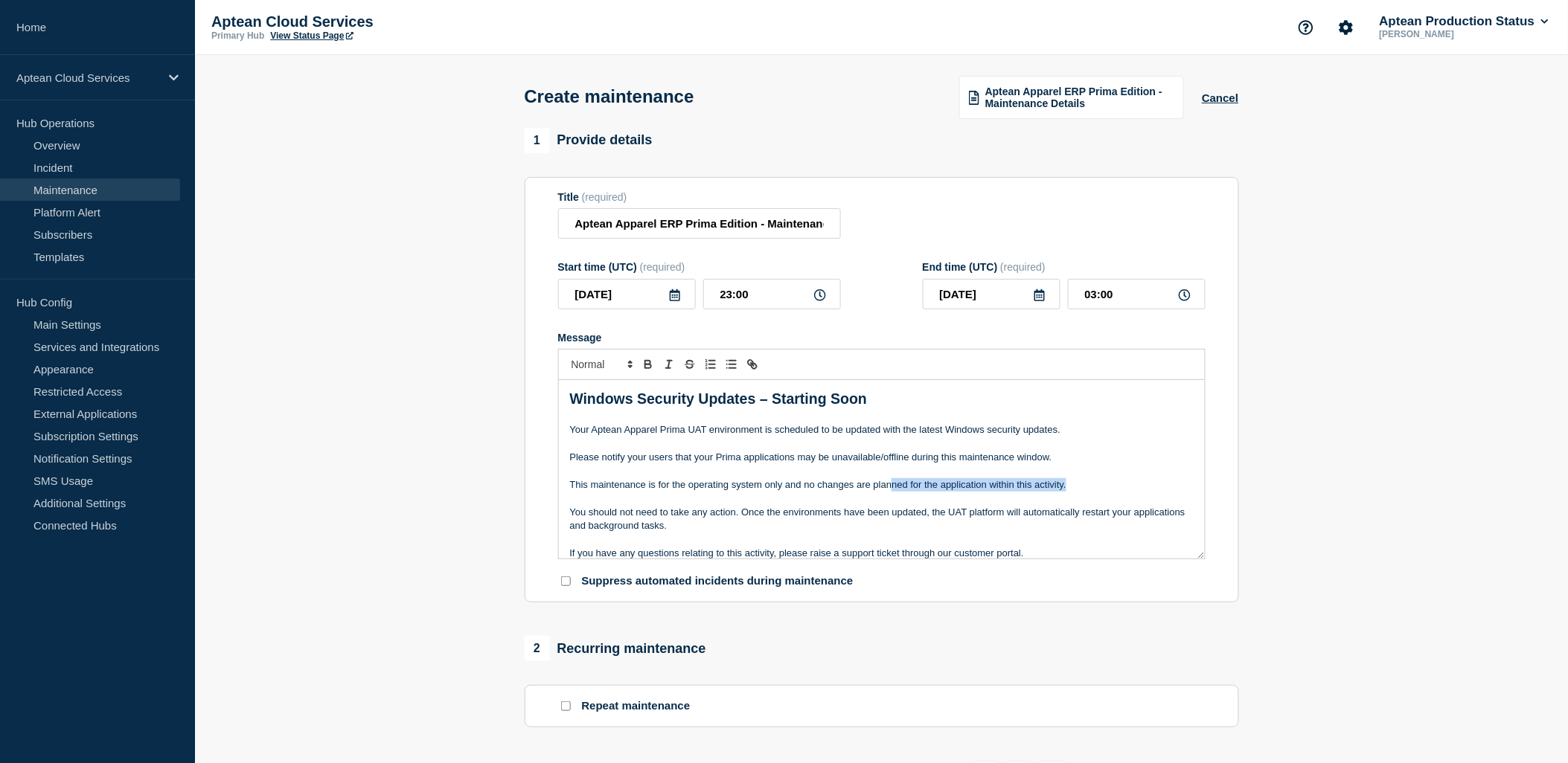
drag, startPoint x: 893, startPoint y: 489, endPoint x: 1072, endPoint y: 489, distance: 179.0
click at [1072, 489] on p "This maintenance is for the operating system only and no changes are planned fo…" at bounding box center [882, 485] width 623 height 13
click at [969, 516] on p "You should not need to take any action. Once the environments have been updated…" at bounding box center [882, 519] width 623 height 28
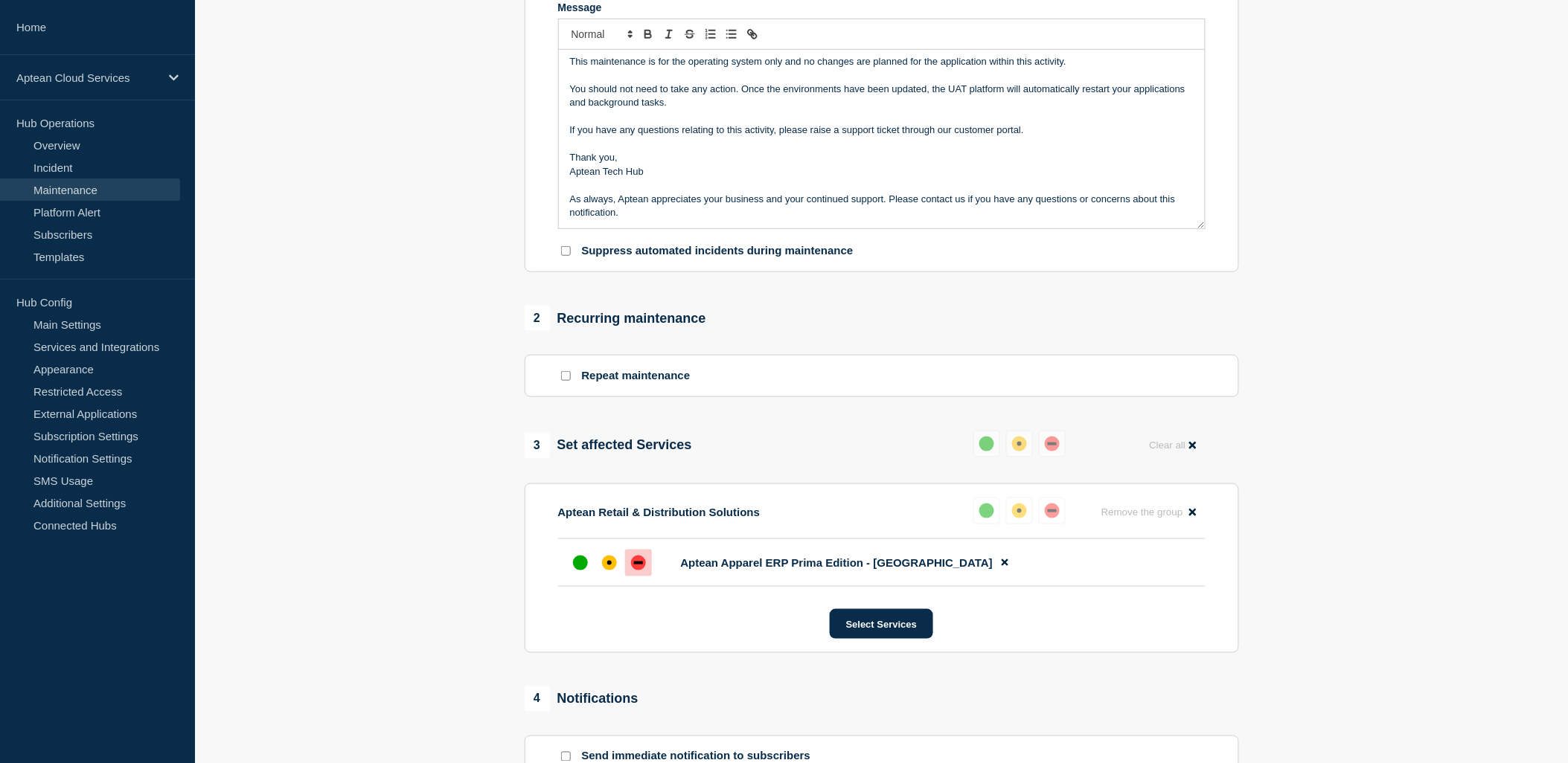
scroll to position [702, 0]
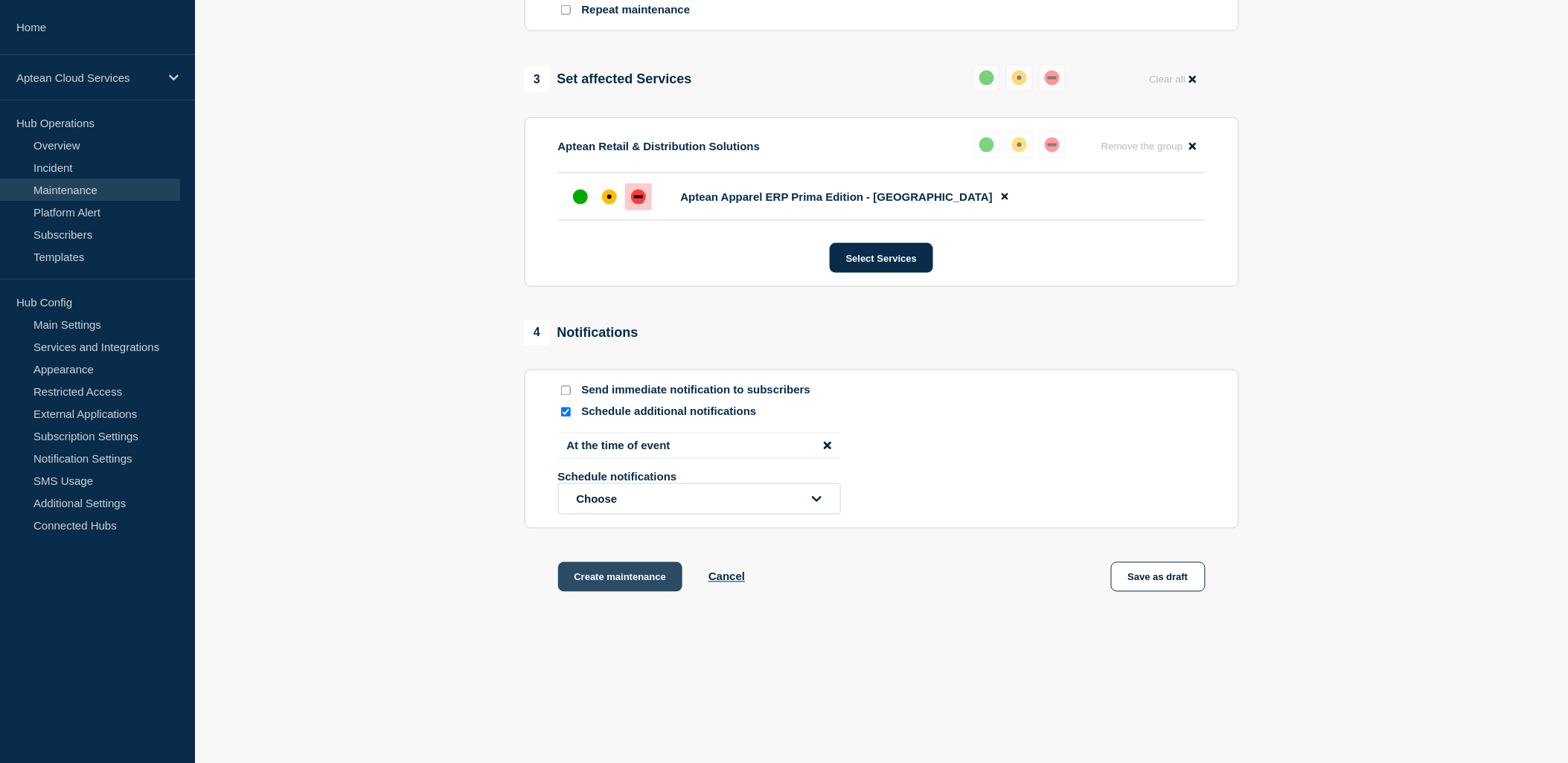
click at [640, 578] on button "Create maintenance" at bounding box center [621, 577] width 125 height 30
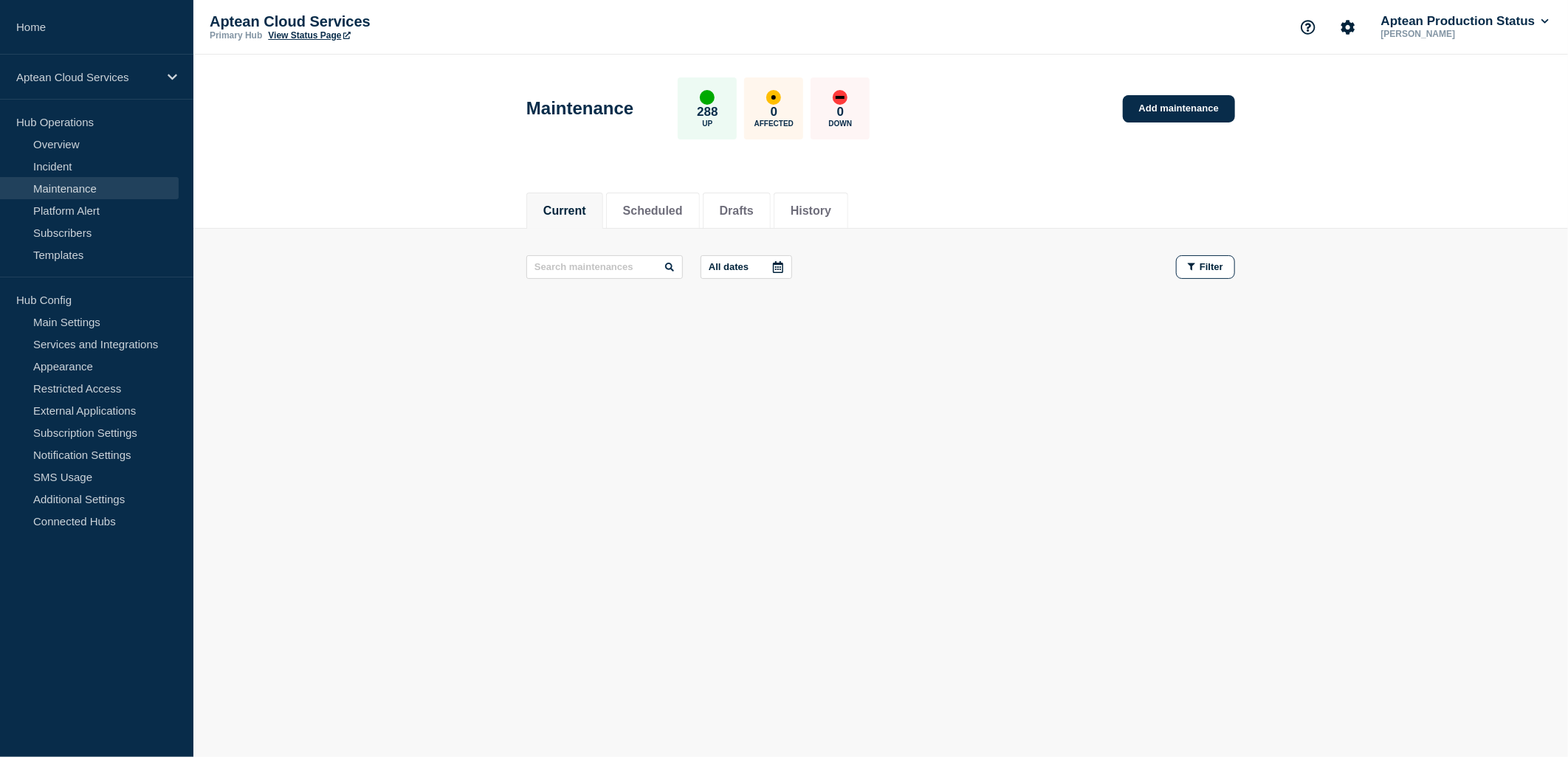
click at [315, 38] on link "View Status Page" at bounding box center [309, 35] width 82 height 10
